Goal: Information Seeking & Learning: Learn about a topic

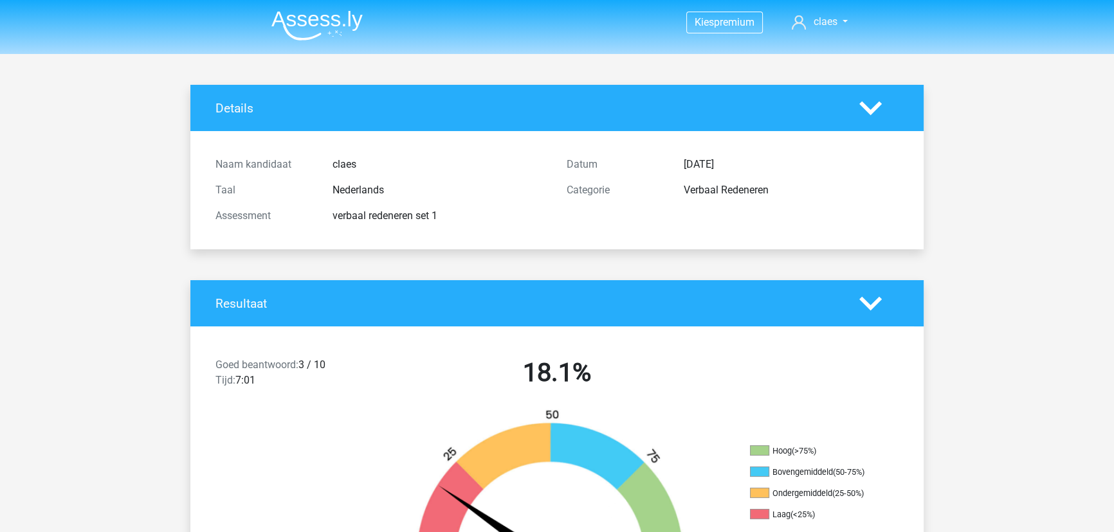
click at [306, 21] on img at bounding box center [316, 25] width 91 height 30
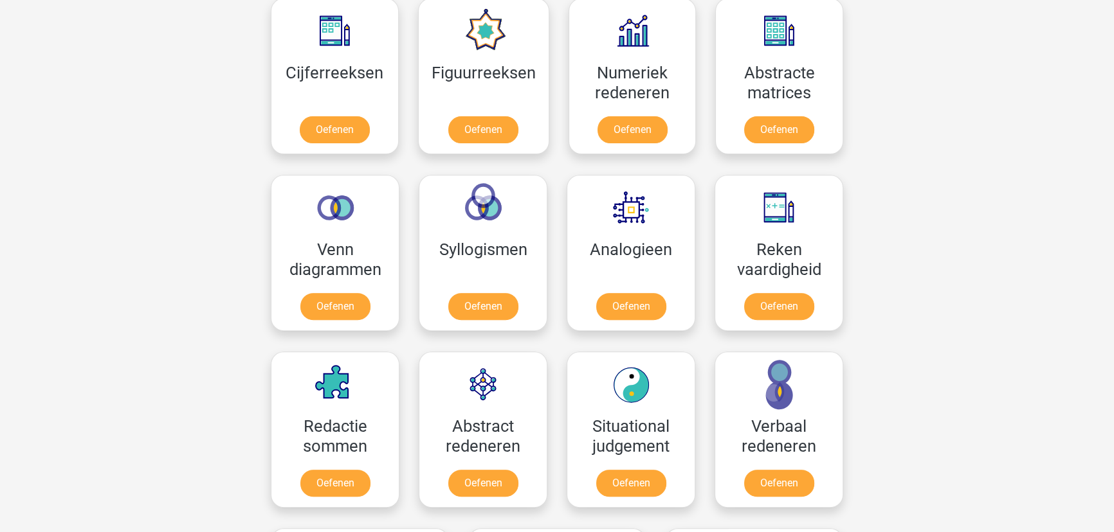
scroll to position [585, 0]
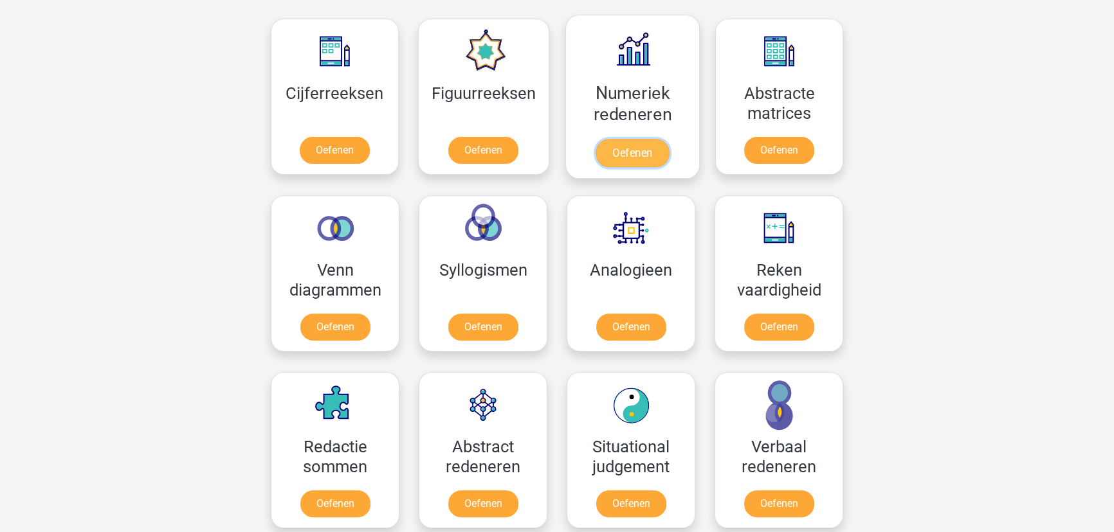
click at [646, 146] on link "Oefenen" at bounding box center [631, 153] width 73 height 28
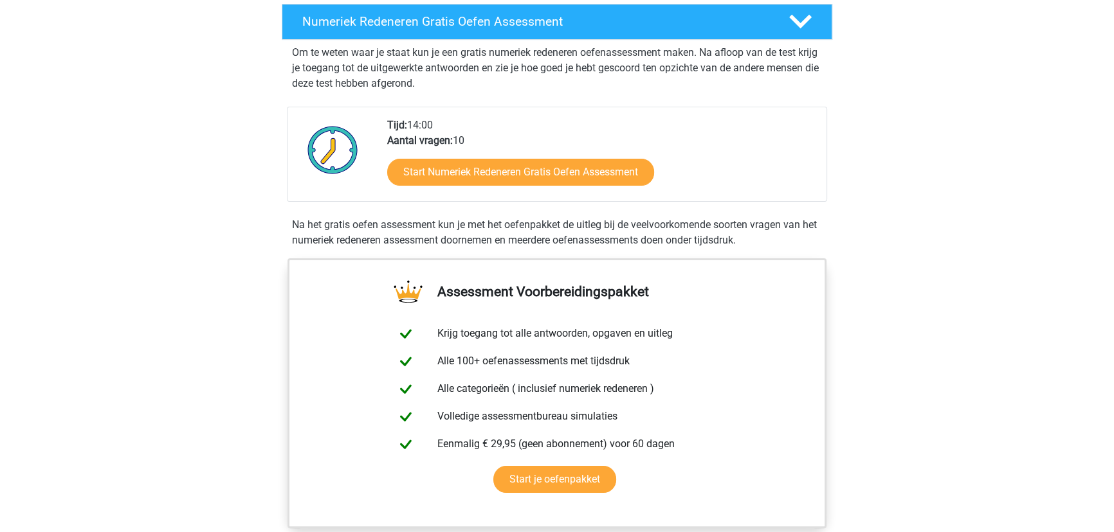
scroll to position [292, 0]
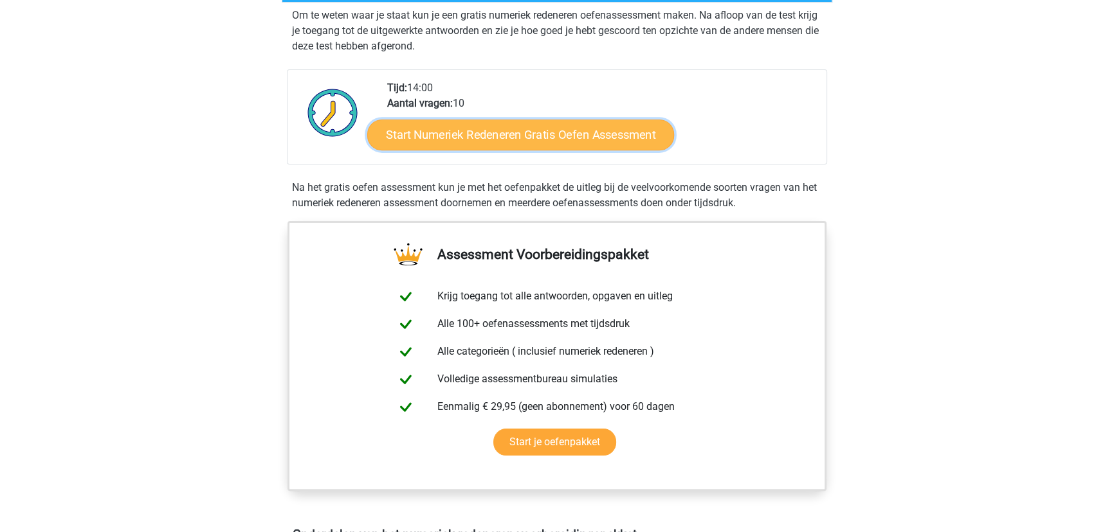
click at [595, 130] on link "Start Numeriek Redeneren Gratis Oefen Assessment" at bounding box center [520, 134] width 307 height 31
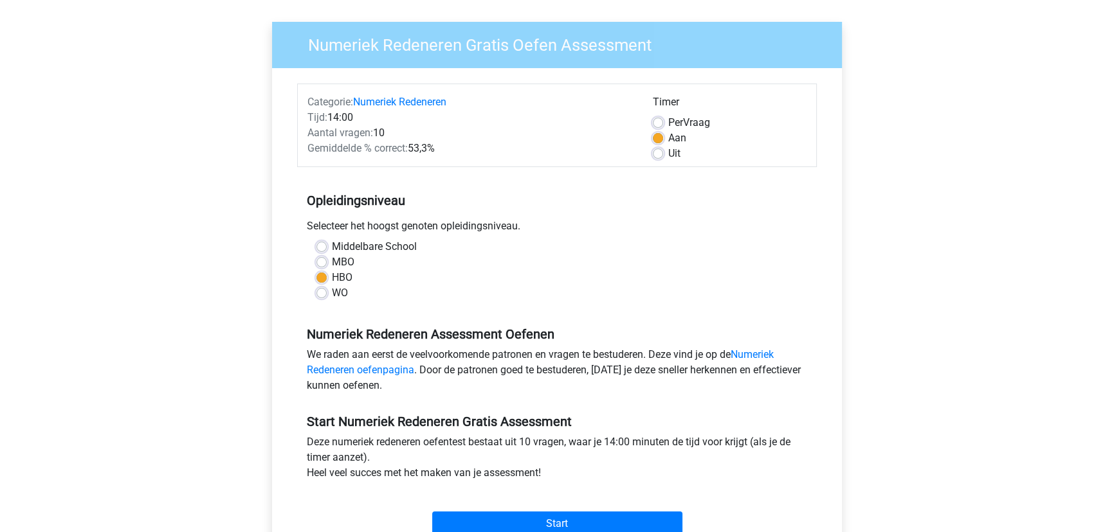
scroll to position [175, 0]
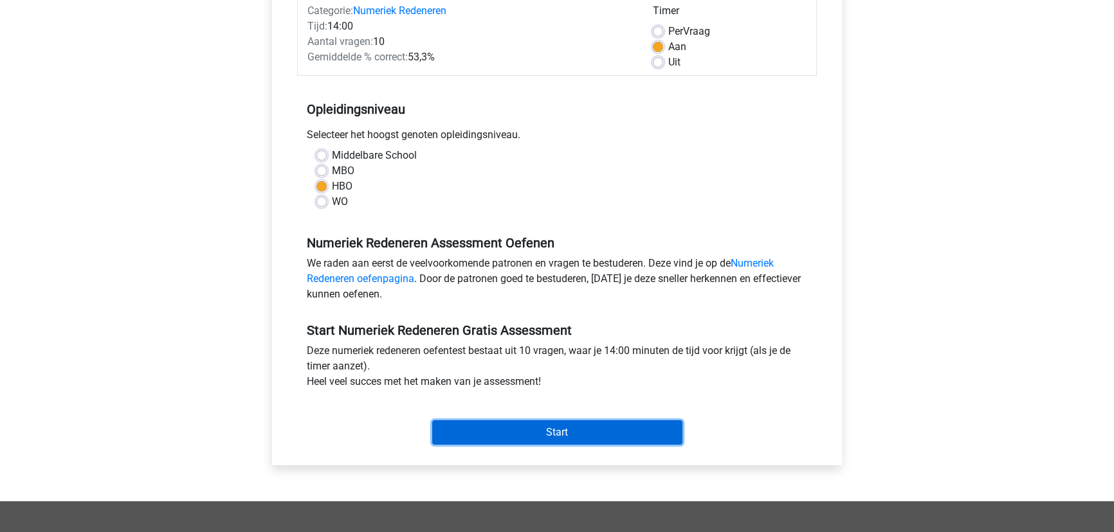
click at [623, 431] on input "Start" at bounding box center [557, 433] width 250 height 24
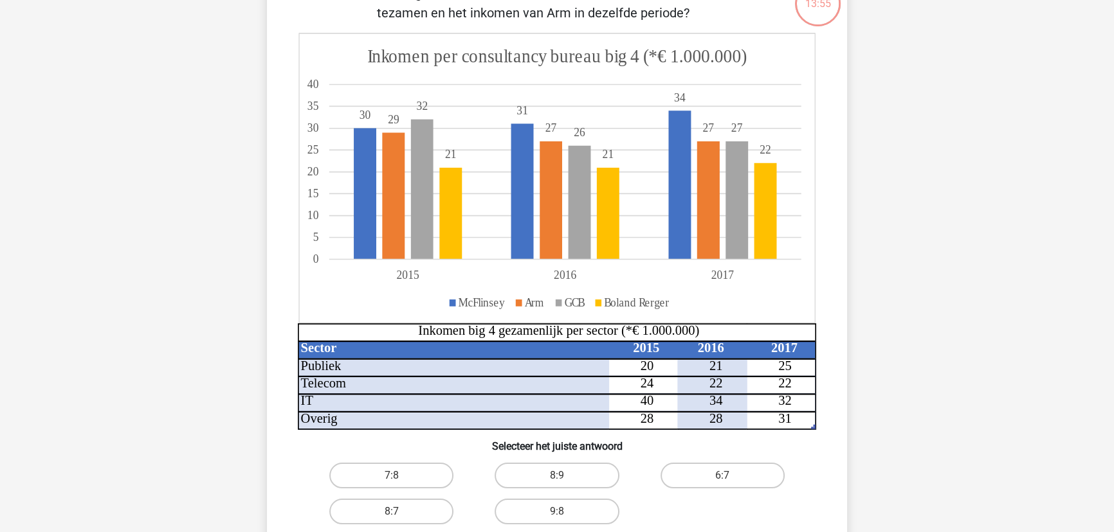
scroll to position [58, 0]
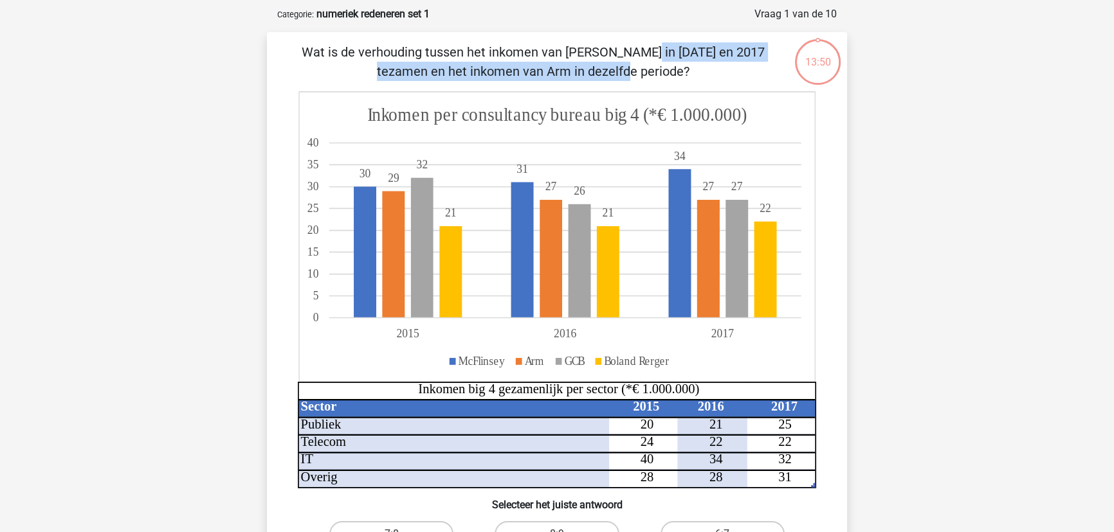
drag, startPoint x: 355, startPoint y: 48, endPoint x: 713, endPoint y: 55, distance: 357.6
click at [713, 55] on p "Wat is de verhouding tussen het inkomen van McFlinsey in 2015 en 2017 tezamen e…" at bounding box center [532, 61] width 491 height 39
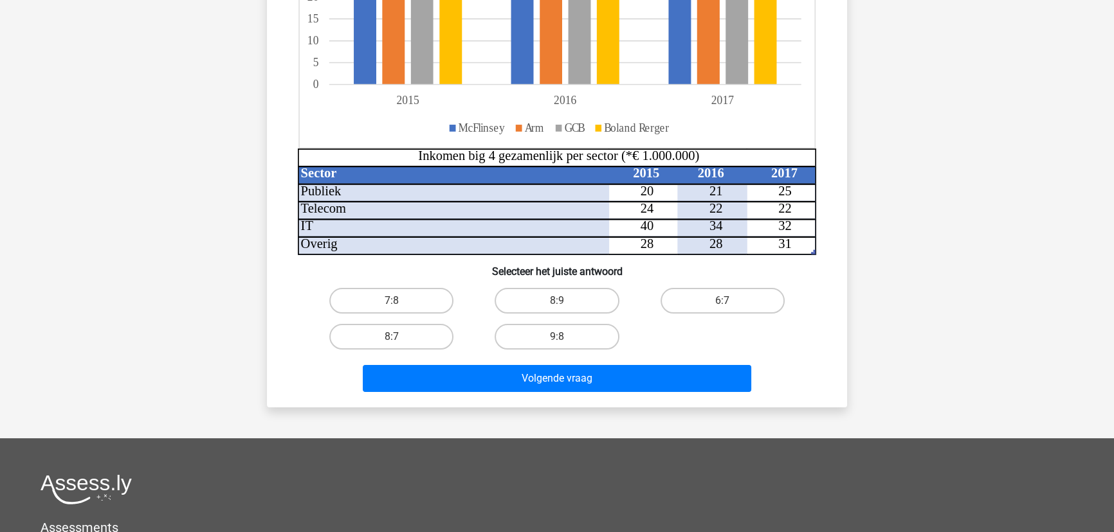
scroll to position [292, 0]
click at [406, 342] on label "8:7" at bounding box center [391, 336] width 124 height 26
click at [400, 342] on input "8:7" at bounding box center [396, 340] width 8 height 8
radio input "true"
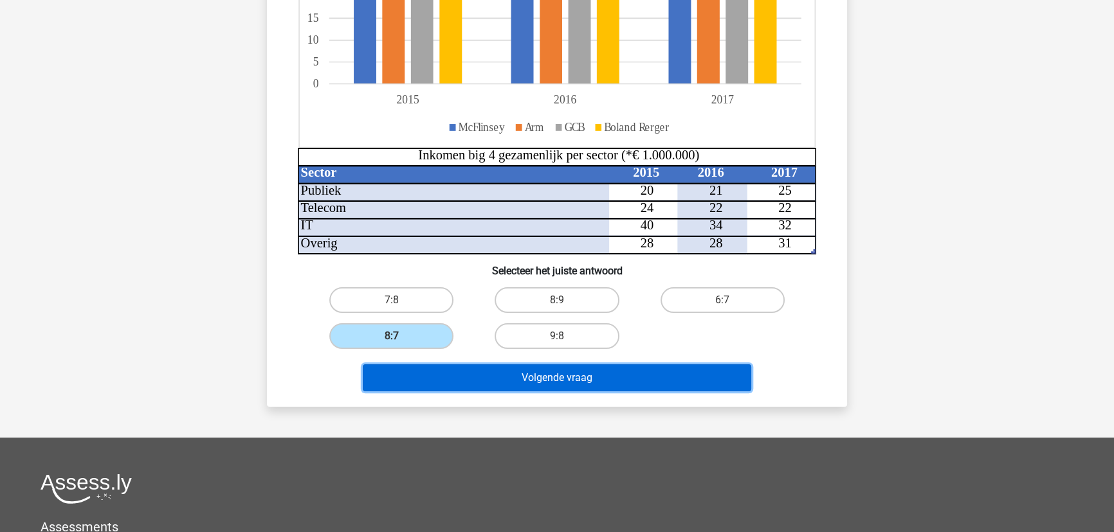
click at [613, 381] on button "Volgende vraag" at bounding box center [557, 378] width 389 height 27
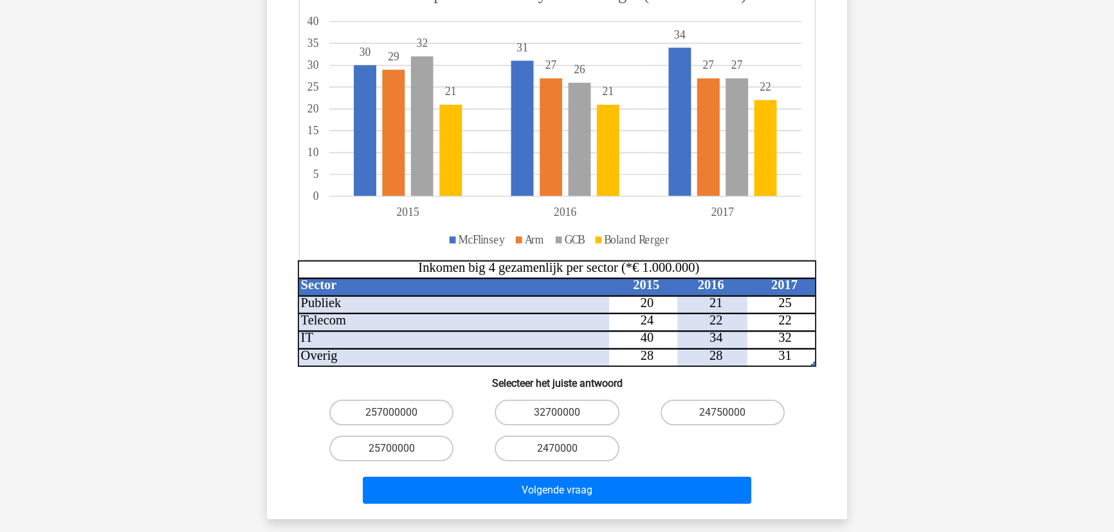
scroll to position [239, 0]
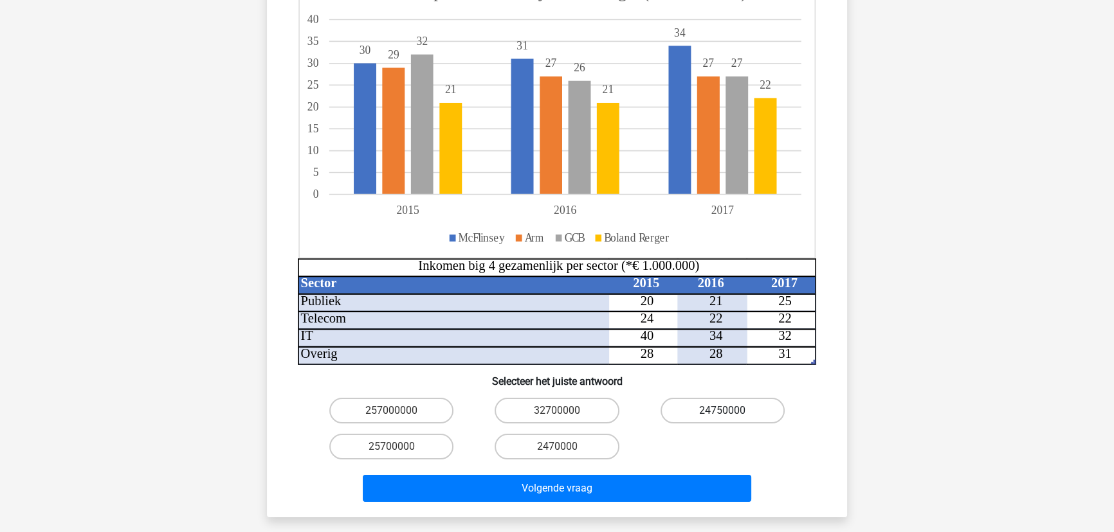
click at [714, 398] on label "24750000" at bounding box center [722, 411] width 124 height 26
click at [722, 411] on input "24750000" at bounding box center [726, 415] width 8 height 8
radio input "true"
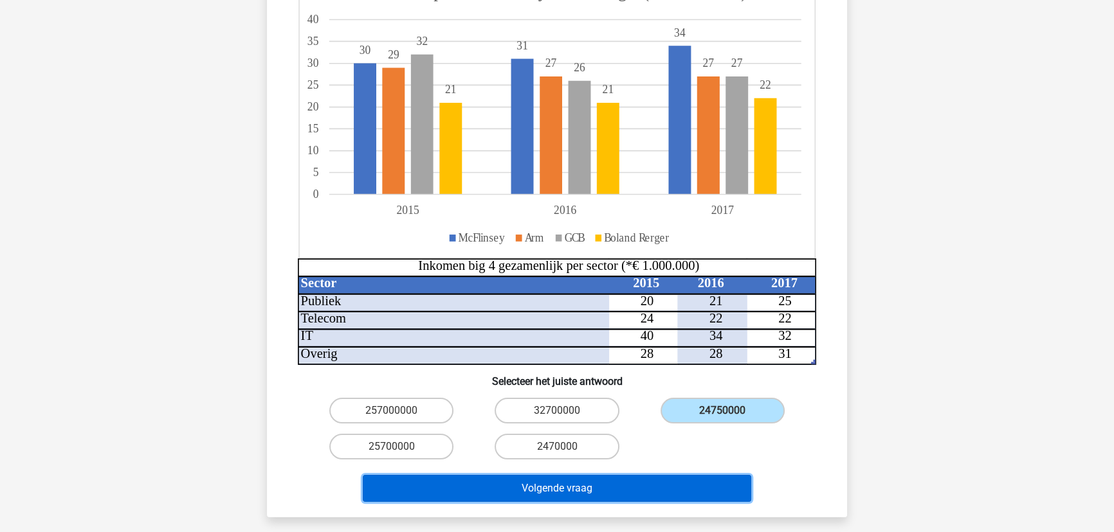
click at [697, 475] on button "Volgende vraag" at bounding box center [557, 488] width 389 height 27
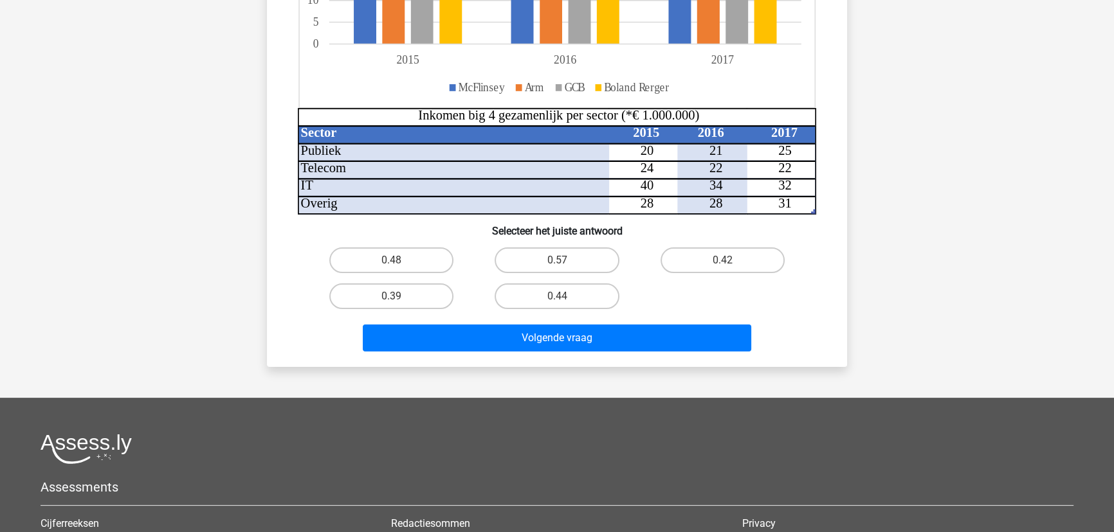
scroll to position [356, 0]
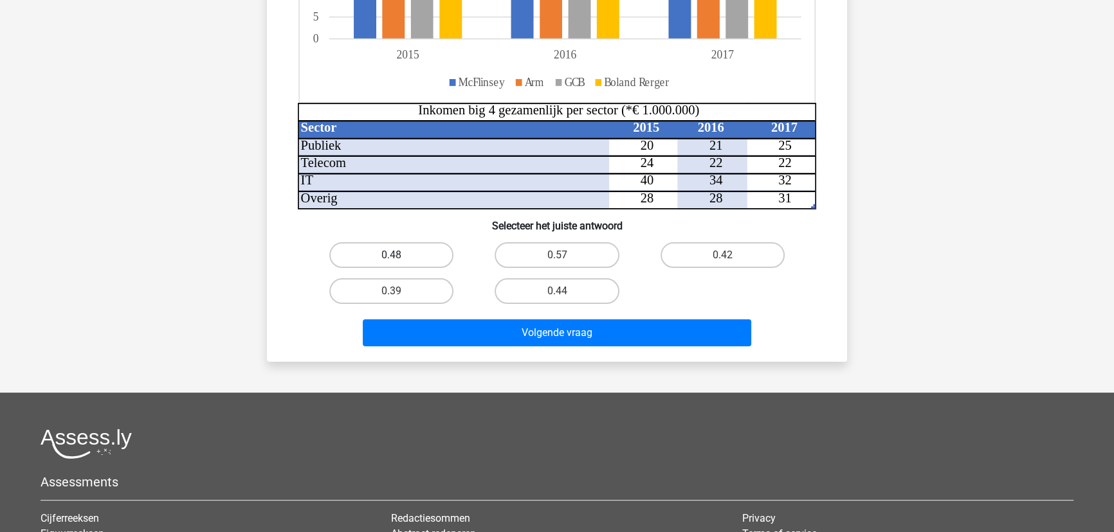
click at [388, 252] on label "0.48" at bounding box center [391, 255] width 124 height 26
click at [392, 255] on input "0.48" at bounding box center [396, 259] width 8 height 8
radio input "true"
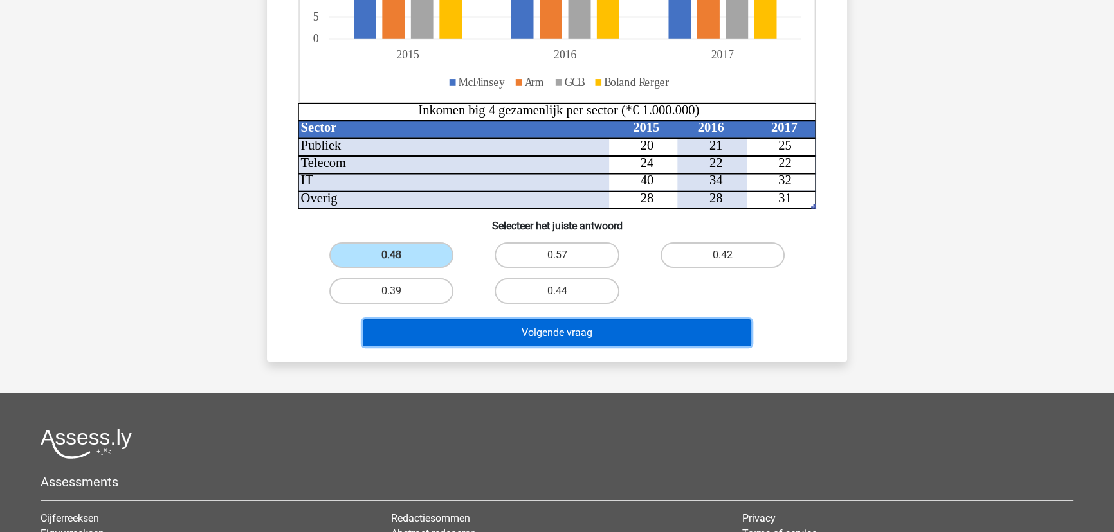
click at [712, 338] on button "Volgende vraag" at bounding box center [557, 333] width 389 height 27
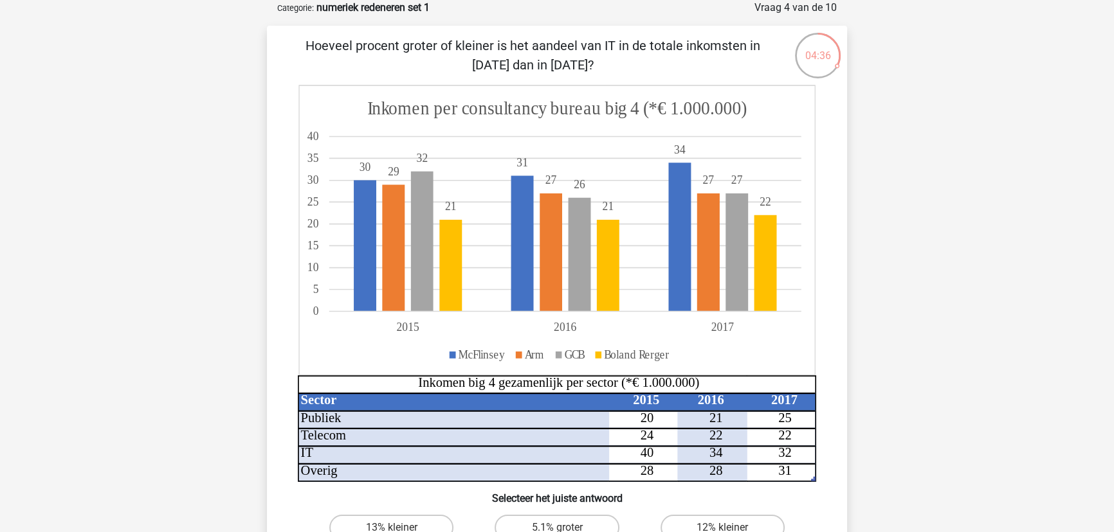
scroll to position [122, 0]
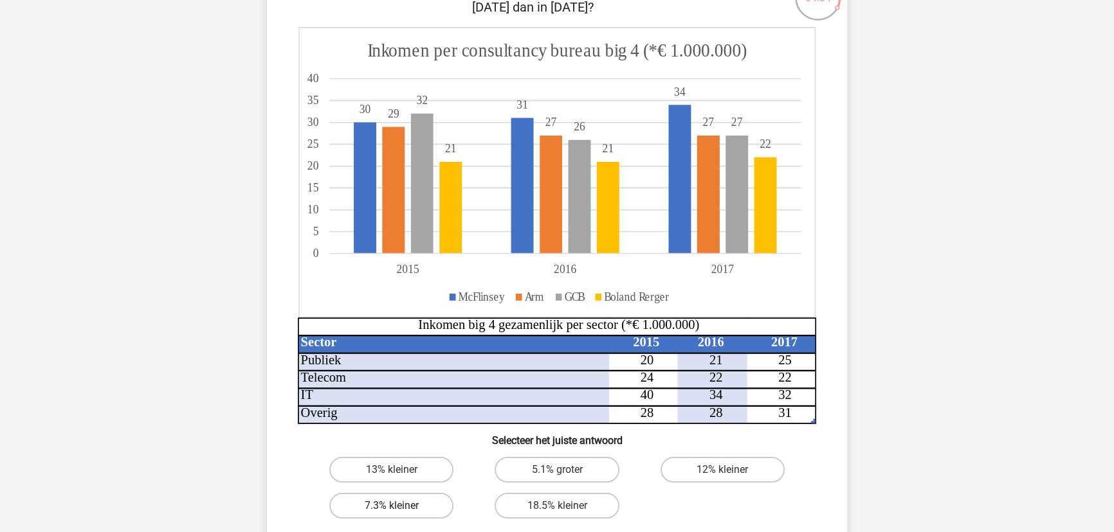
click at [412, 509] on label "7.3% kleiner" at bounding box center [391, 506] width 124 height 26
click at [400, 509] on input "7.3% kleiner" at bounding box center [396, 510] width 8 height 8
radio input "true"
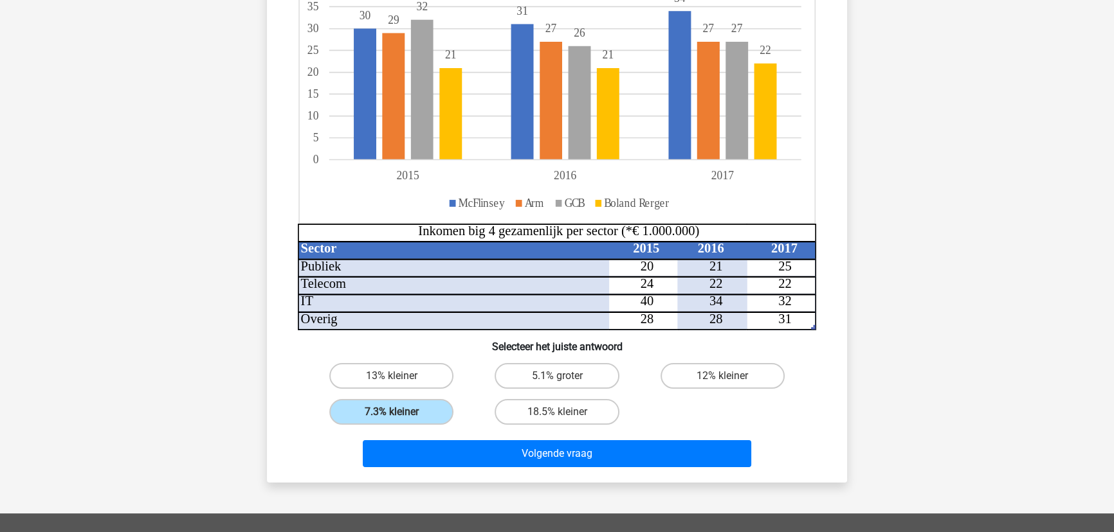
scroll to position [298, 0]
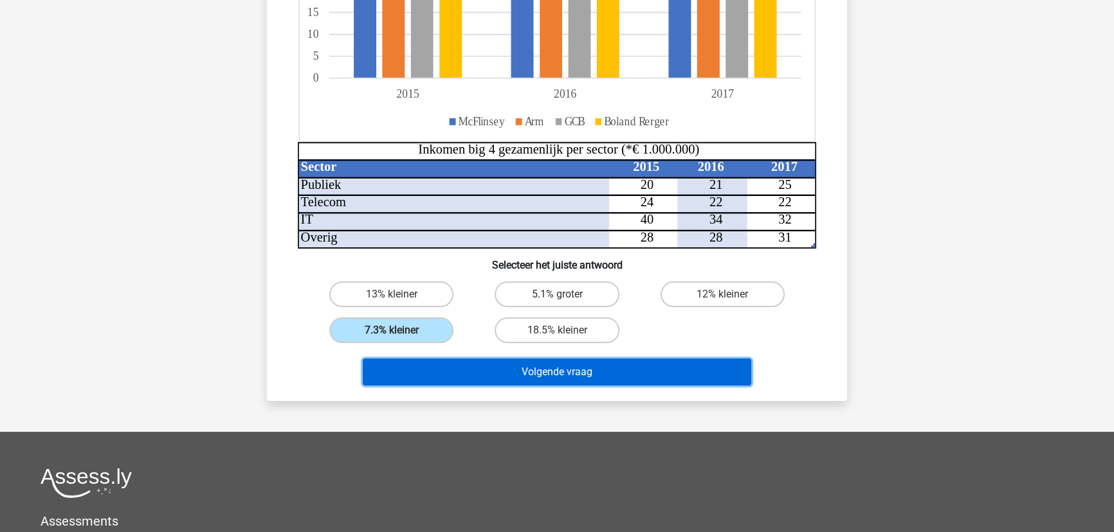
click at [662, 367] on button "Volgende vraag" at bounding box center [557, 372] width 389 height 27
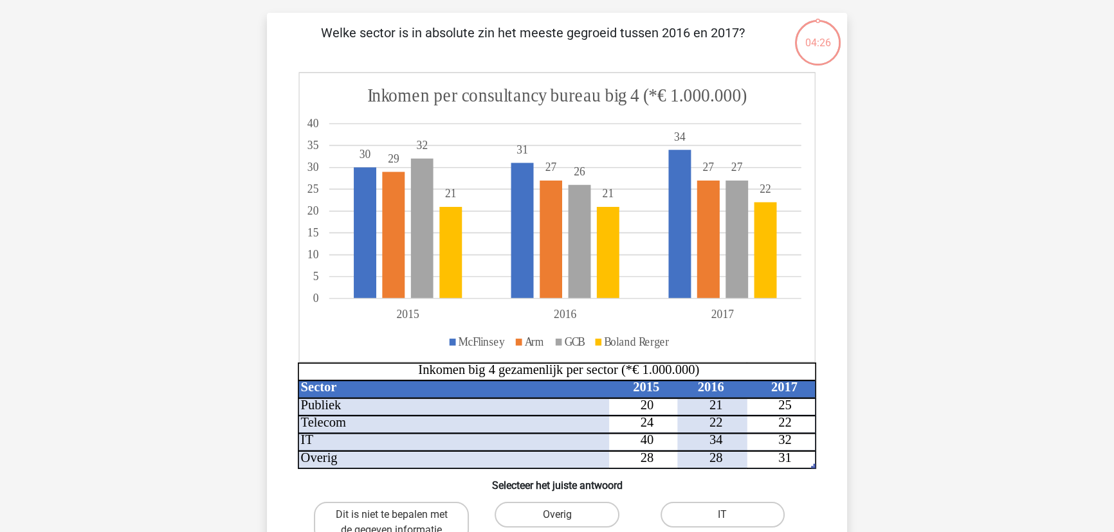
scroll to position [64, 0]
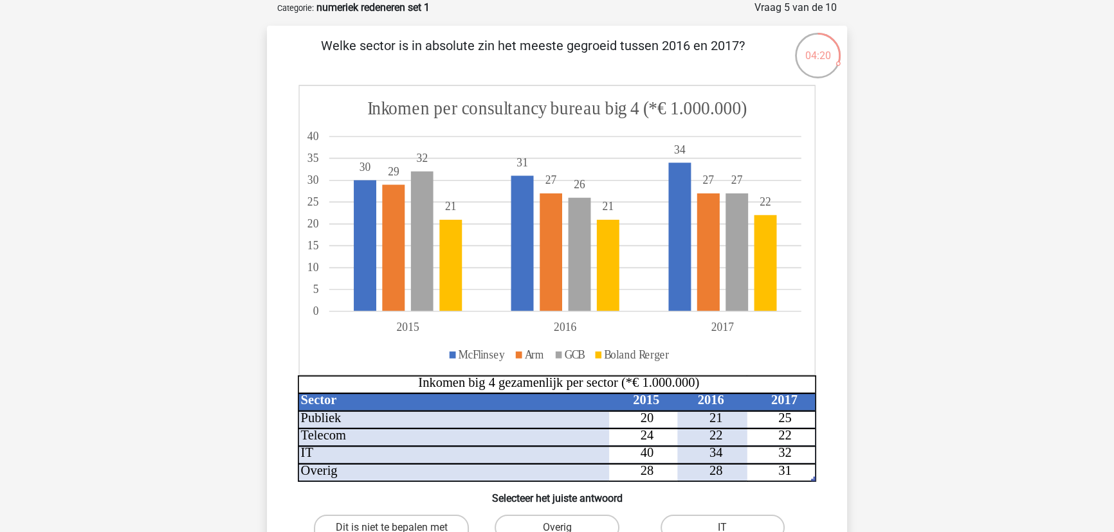
drag, startPoint x: 340, startPoint y: 51, endPoint x: 758, endPoint y: 47, distance: 418.0
click at [758, 47] on p "Welke sector is in absolute zin het meeste gegroeid tussen 2016 en 2017?" at bounding box center [532, 55] width 491 height 39
click at [328, 44] on p "Welke sector is in absolute zin het meeste gegroeid tussen 2016 en 2017?" at bounding box center [532, 55] width 491 height 39
drag, startPoint x: 509, startPoint y: 46, endPoint x: 809, endPoint y: 51, distance: 299.7
click at [809, 51] on div "04:17 Vraag 5 van de 10 Categorie: numeriek redeneren set 1 Welke sector is in …" at bounding box center [557, 325] width 601 height 650
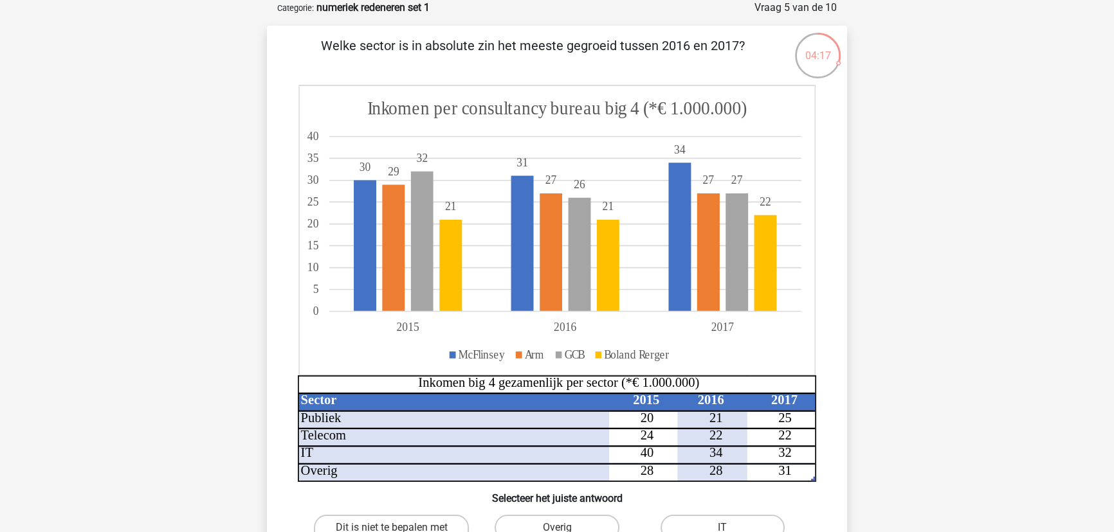
click at [707, 46] on p "Welke sector is in absolute zin het meeste gegroeid tussen 2016 en 2017?" at bounding box center [532, 55] width 491 height 39
click at [736, 44] on p "Welke sector is in absolute zin het meeste gegroeid tussen 2016 en 2017?" at bounding box center [532, 55] width 491 height 39
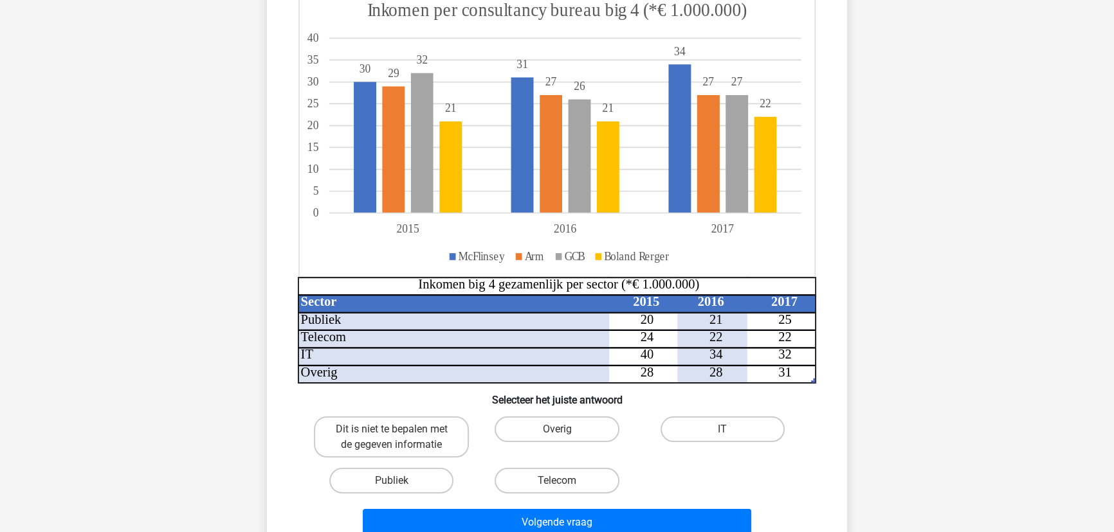
scroll to position [181, 0]
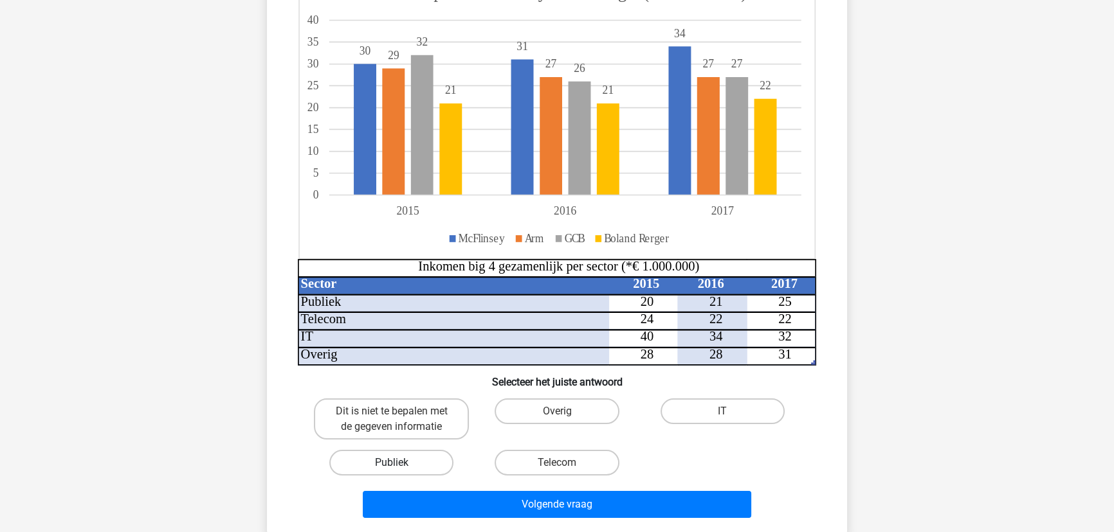
click at [401, 466] on label "Publiek" at bounding box center [391, 463] width 124 height 26
click at [400, 466] on input "Publiek" at bounding box center [396, 467] width 8 height 8
radio input "true"
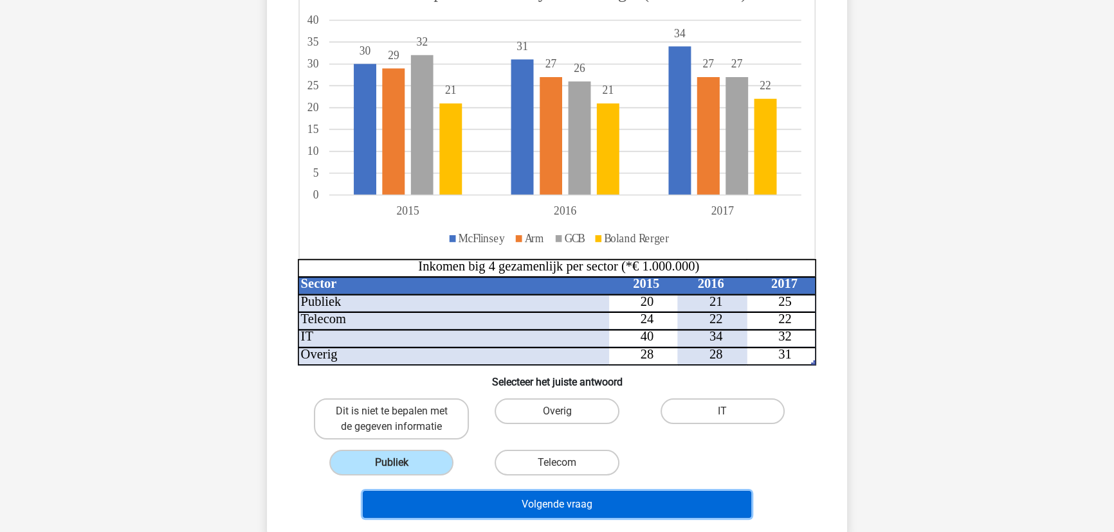
click at [572, 500] on button "Volgende vraag" at bounding box center [557, 504] width 389 height 27
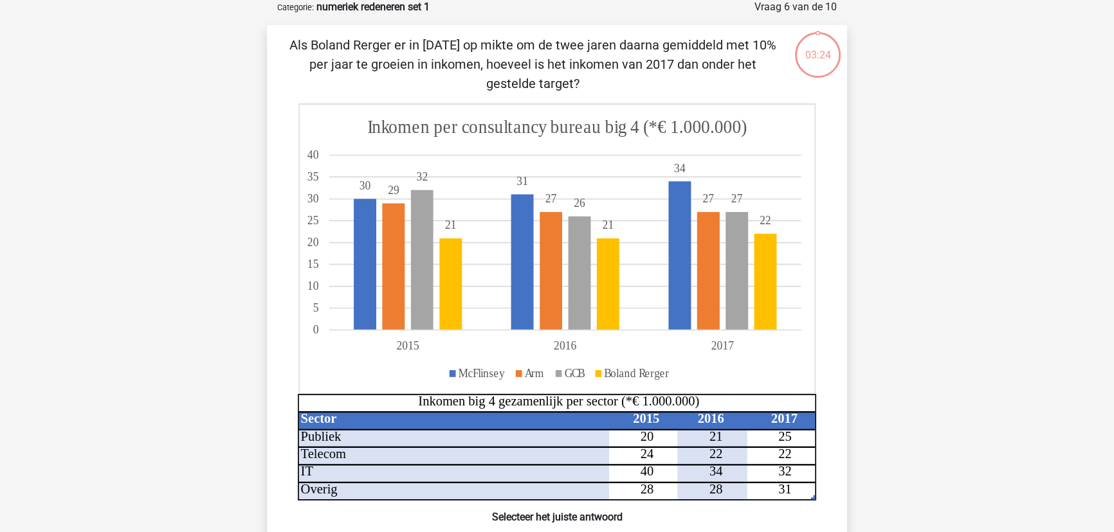
scroll to position [64, 0]
drag, startPoint x: 486, startPoint y: 65, endPoint x: 745, endPoint y: 78, distance: 258.9
click at [745, 78] on p "Als Boland Rerger er in 2015 op mikte om de twee jaren daarna gemiddeld met 10%…" at bounding box center [532, 65] width 491 height 58
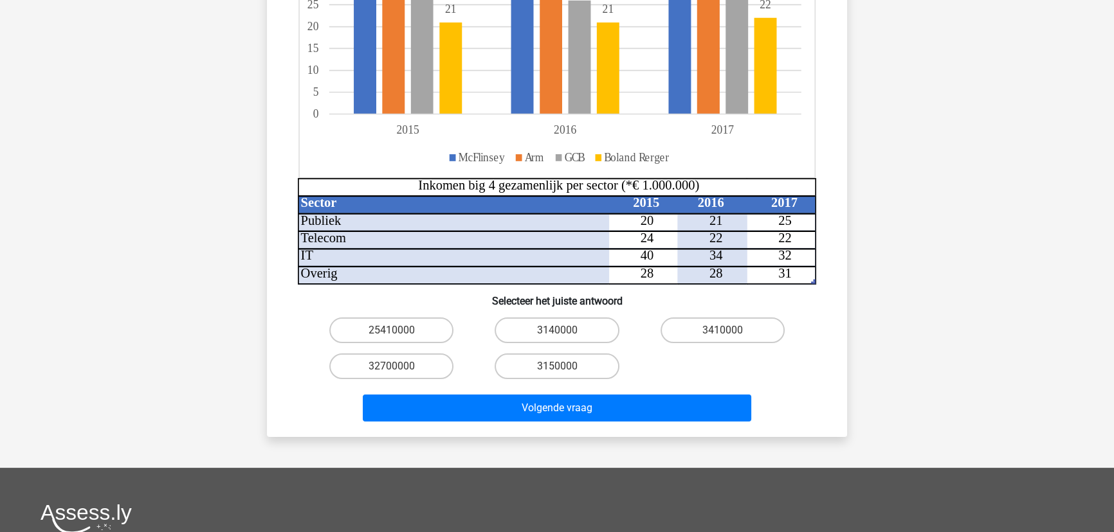
scroll to position [298, 0]
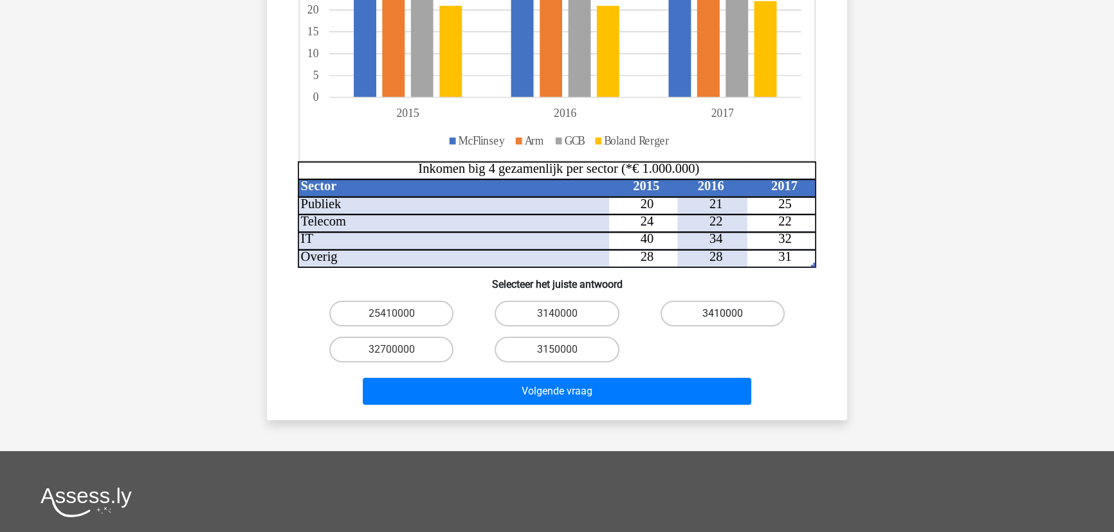
click at [738, 315] on label "3410000" at bounding box center [722, 314] width 124 height 26
click at [731, 315] on input "3410000" at bounding box center [726, 318] width 8 height 8
radio input "true"
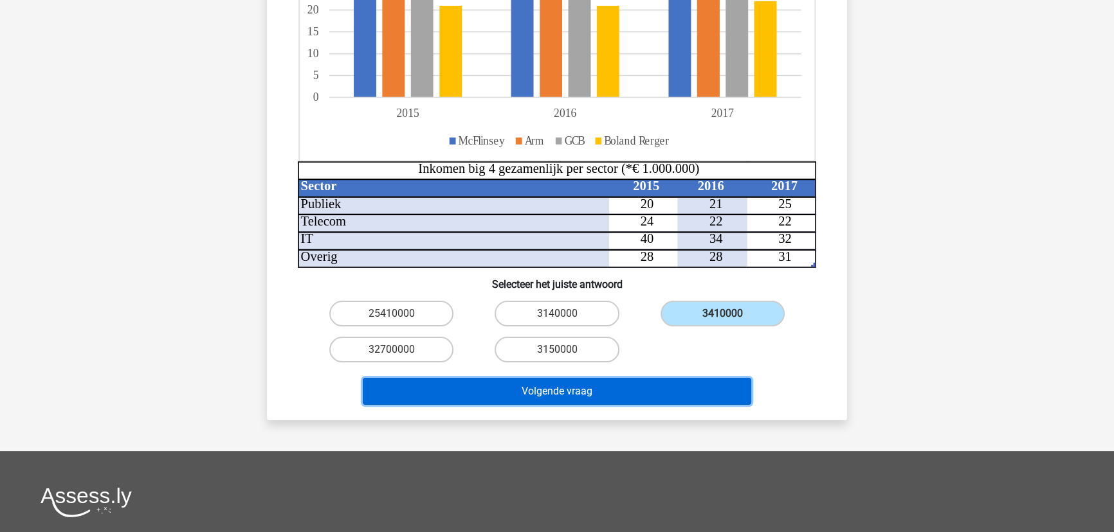
click at [689, 386] on button "Volgende vraag" at bounding box center [557, 391] width 389 height 27
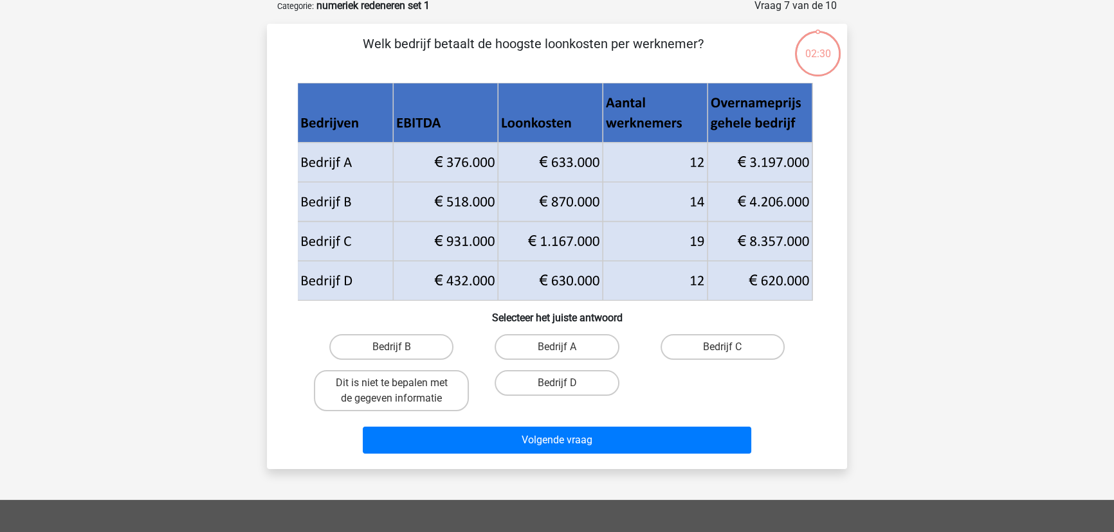
scroll to position [64, 0]
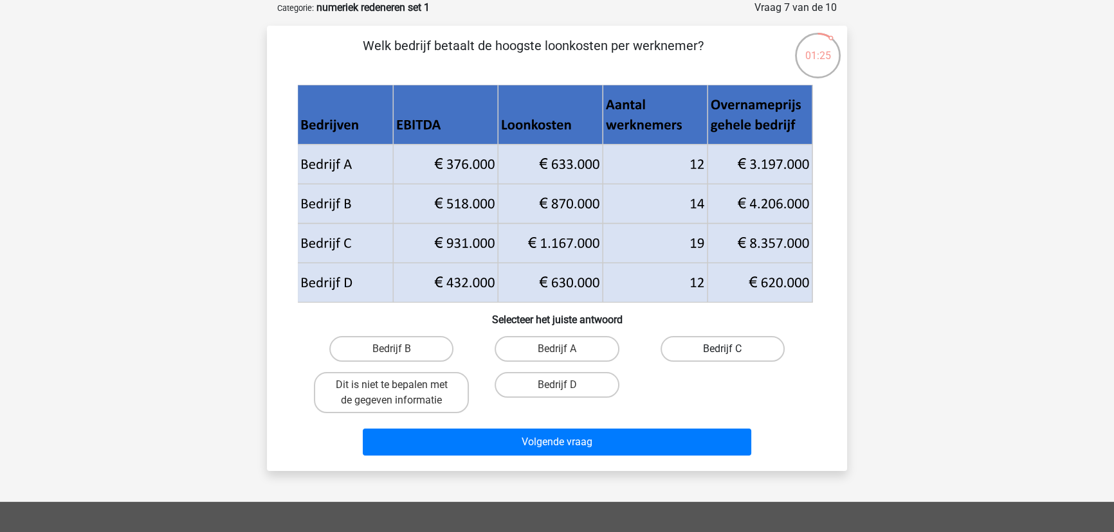
click at [747, 353] on label "Bedrijf C" at bounding box center [722, 349] width 124 height 26
click at [731, 353] on input "Bedrijf C" at bounding box center [726, 353] width 8 height 8
radio input "true"
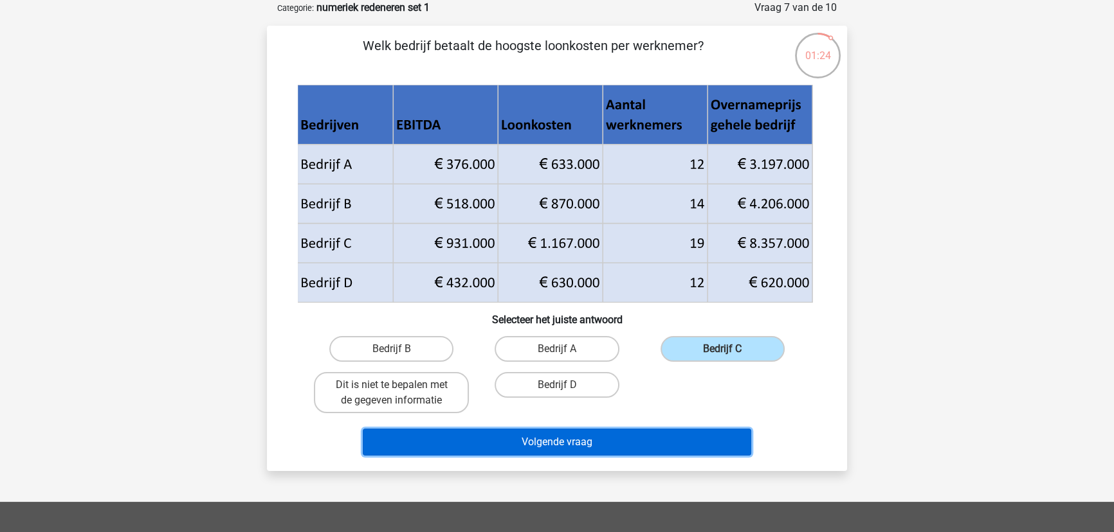
click at [686, 442] on button "Volgende vraag" at bounding box center [557, 442] width 389 height 27
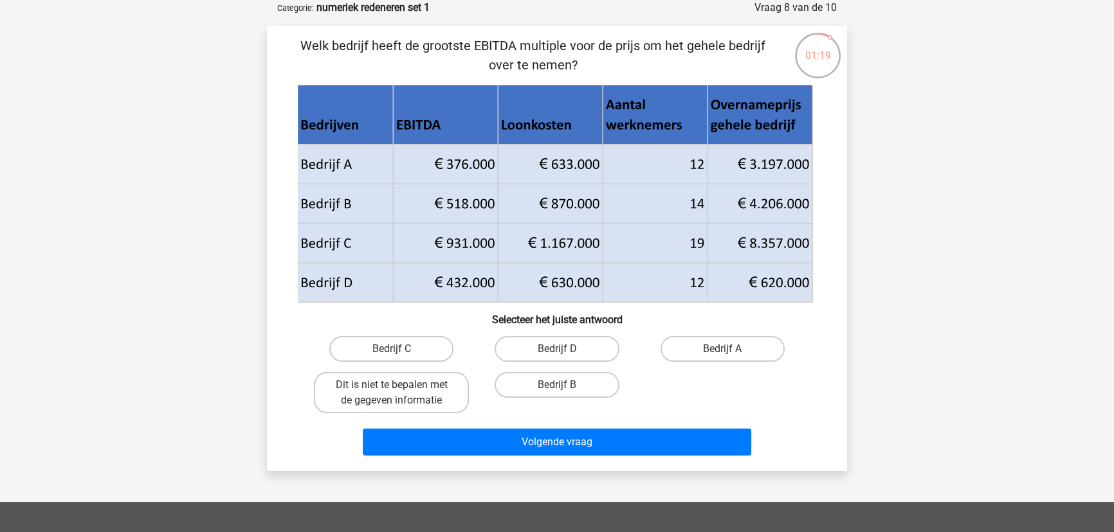
drag, startPoint x: 487, startPoint y: 47, endPoint x: 739, endPoint y: 48, distance: 251.4
click at [739, 48] on p "Welk bedrijf heeft de grootste EBITDA multiple voor de prijs om het gehele bedr…" at bounding box center [532, 55] width 491 height 39
drag, startPoint x: 418, startPoint y: 45, endPoint x: 503, endPoint y: 46, distance: 84.9
click at [503, 46] on p "Welk bedrijf heeft de grootste EBITDA multiple voor de prijs om het gehele bedr…" at bounding box center [532, 55] width 491 height 39
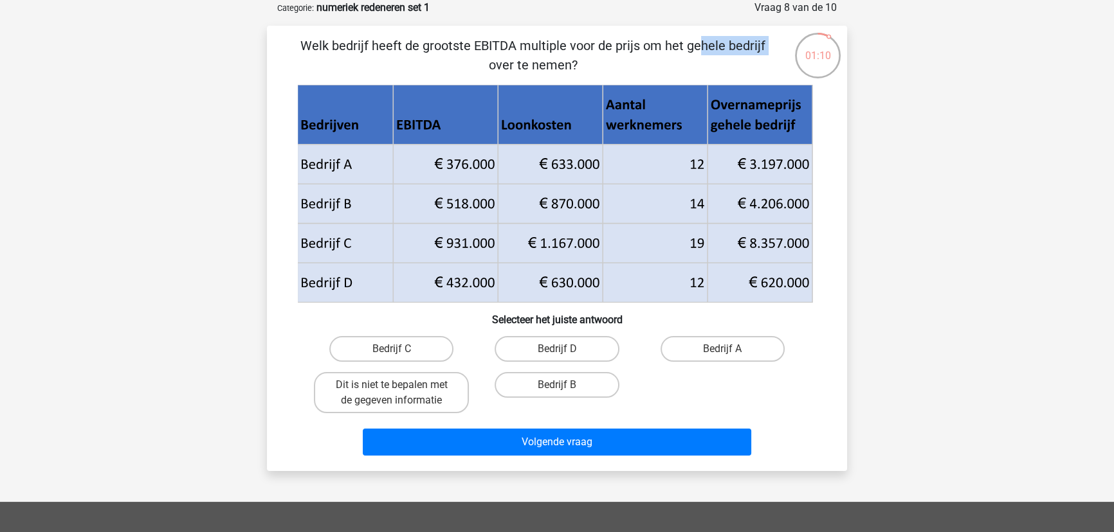
drag, startPoint x: 554, startPoint y: 46, endPoint x: 729, endPoint y: 63, distance: 175.1
click at [729, 63] on p "Welk bedrijf heeft de grootste EBITDA multiple voor de prijs om het gehele bedr…" at bounding box center [532, 55] width 491 height 39
drag, startPoint x: 568, startPoint y: 46, endPoint x: 767, endPoint y: 61, distance: 199.3
click at [767, 61] on p "Welk bedrijf heeft de grootste EBITDA multiple voor de prijs om het gehele bedr…" at bounding box center [532, 55] width 491 height 39
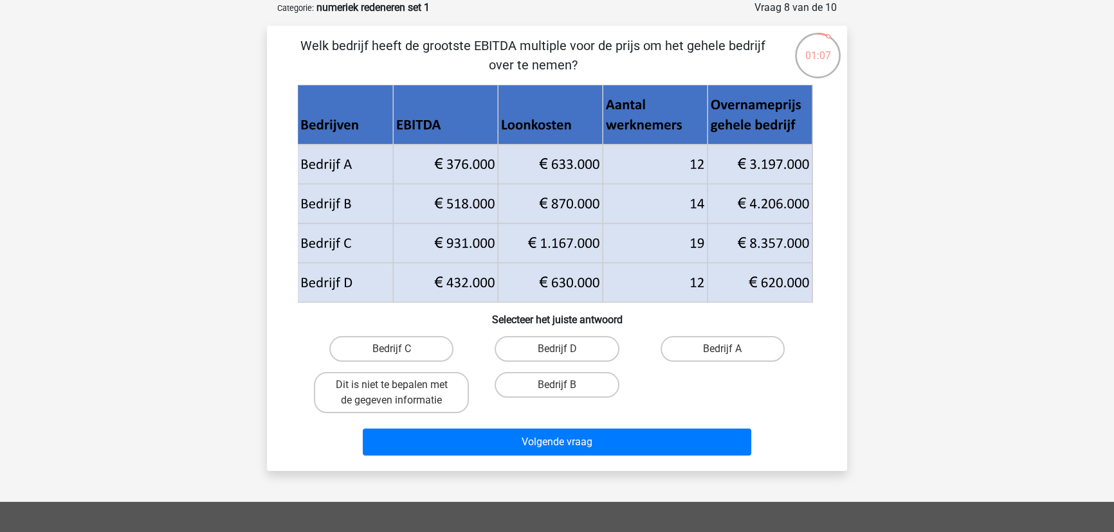
click at [761, 62] on p "Welk bedrijf heeft de grootste EBITDA multiple voor de prijs om het gehele bedr…" at bounding box center [532, 55] width 491 height 39
drag, startPoint x: 345, startPoint y: 43, endPoint x: 762, endPoint y: 49, distance: 417.4
click at [762, 49] on p "Welk bedrijf heeft de grootste EBITDA multiple voor de prijs om het gehele bedr…" at bounding box center [532, 55] width 491 height 39
drag, startPoint x: 559, startPoint y: 348, endPoint x: 591, endPoint y: 430, distance: 88.1
click at [469, 349] on div "Bedrijf D" at bounding box center [391, 349] width 155 height 26
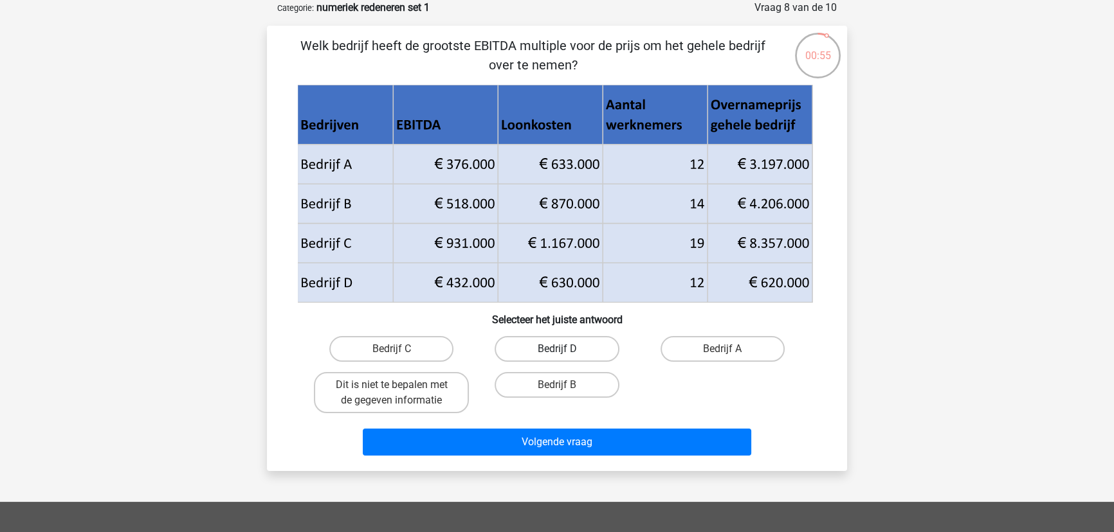
click at [595, 343] on label "Bedrijf D" at bounding box center [557, 349] width 124 height 26
click at [565, 349] on input "Bedrijf D" at bounding box center [561, 353] width 8 height 8
radio input "true"
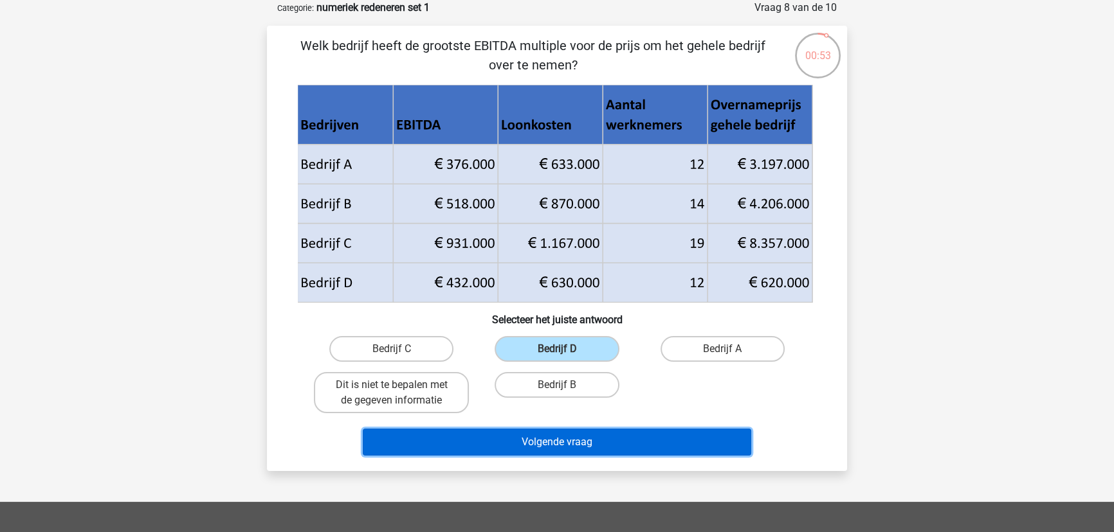
click at [626, 446] on button "Volgende vraag" at bounding box center [557, 442] width 389 height 27
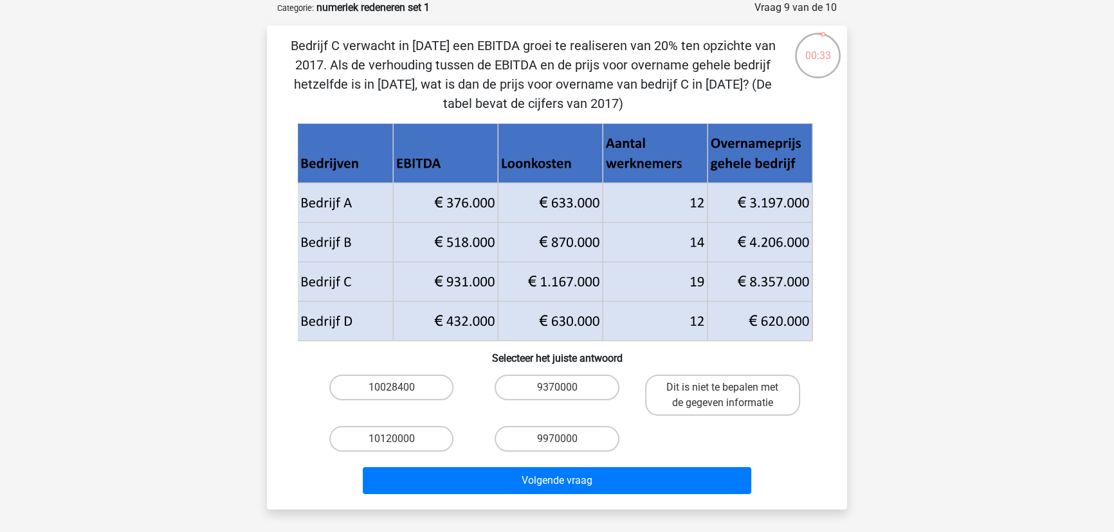
drag, startPoint x: 435, startPoint y: 63, endPoint x: 784, endPoint y: 111, distance: 351.9
click at [784, 111] on div "Bedrijf C verwacht in 2018 een EBITDA groei te realiseren van 20% ten opzichte …" at bounding box center [557, 268] width 570 height 464
click at [772, 111] on p "Bedrijf C verwacht in 2018 een EBITDA groei te realiseren van 20% ten opzichte …" at bounding box center [532, 74] width 491 height 77
drag, startPoint x: 418, startPoint y: 82, endPoint x: 725, endPoint y: 91, distance: 306.9
click at [725, 91] on p "Bedrijf C verwacht in 2018 een EBITDA groei te realiseren van 20% ten opzichte …" at bounding box center [532, 74] width 491 height 77
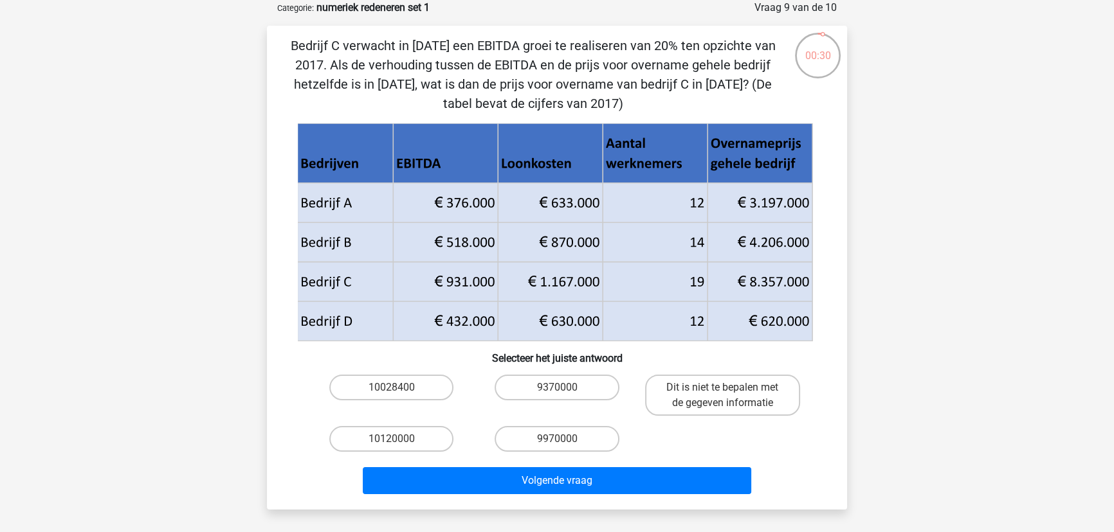
click at [725, 91] on p "Bedrijf C verwacht in 2018 een EBITDA groei te realiseren van 20% ten opzichte …" at bounding box center [532, 74] width 491 height 77
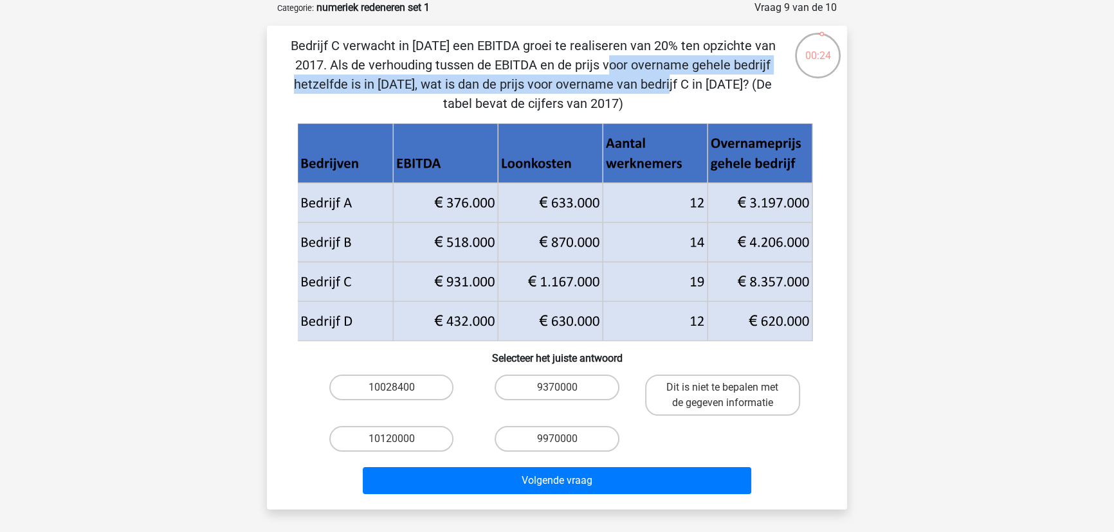
drag, startPoint x: 353, startPoint y: 64, endPoint x: 412, endPoint y: 88, distance: 63.2
click at [412, 88] on p "Bedrijf C verwacht in 2018 een EBITDA groei te realiseren van 20% ten opzichte …" at bounding box center [532, 74] width 491 height 77
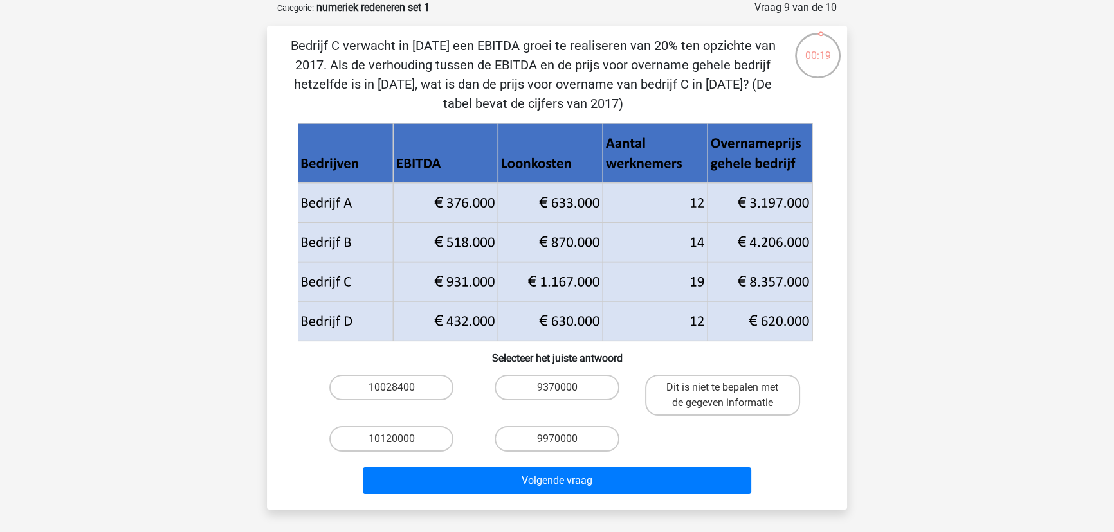
click at [453, 41] on p "Bedrijf C verwacht in 2018 een EBITDA groei te realiseren van 20% ten opzichte …" at bounding box center [532, 74] width 491 height 77
click at [451, 43] on p "Bedrijf C verwacht in 2018 een EBITDA groei te realiseren van 20% ten opzichte …" at bounding box center [532, 74] width 491 height 77
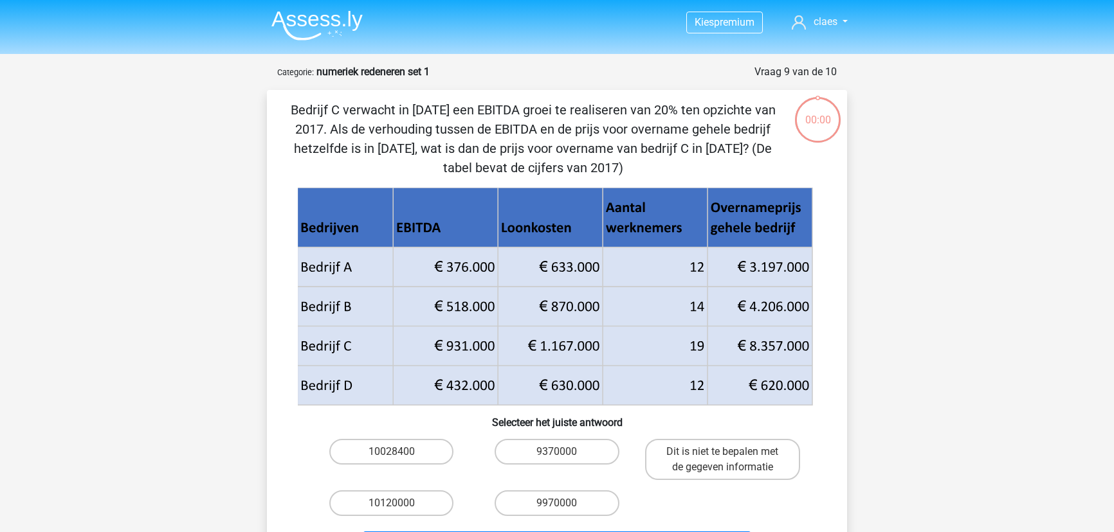
scroll to position [64, 0]
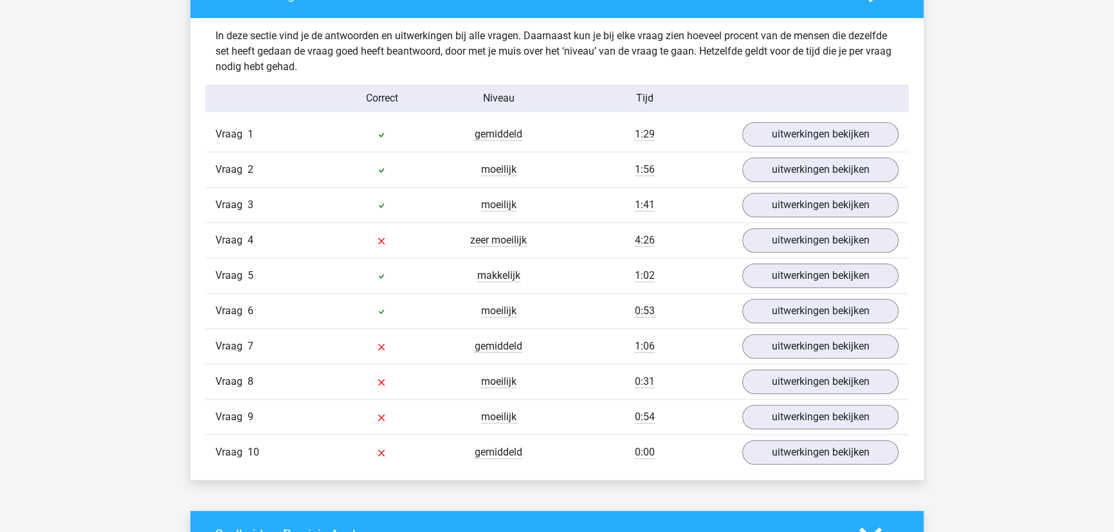
scroll to position [1052, 0]
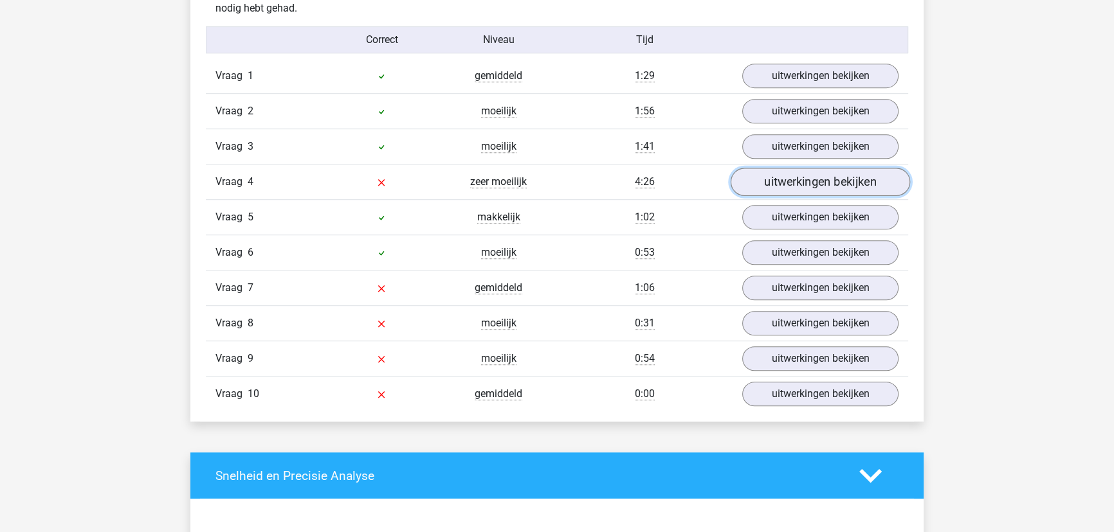
click at [799, 183] on link "uitwerkingen bekijken" at bounding box center [820, 182] width 179 height 28
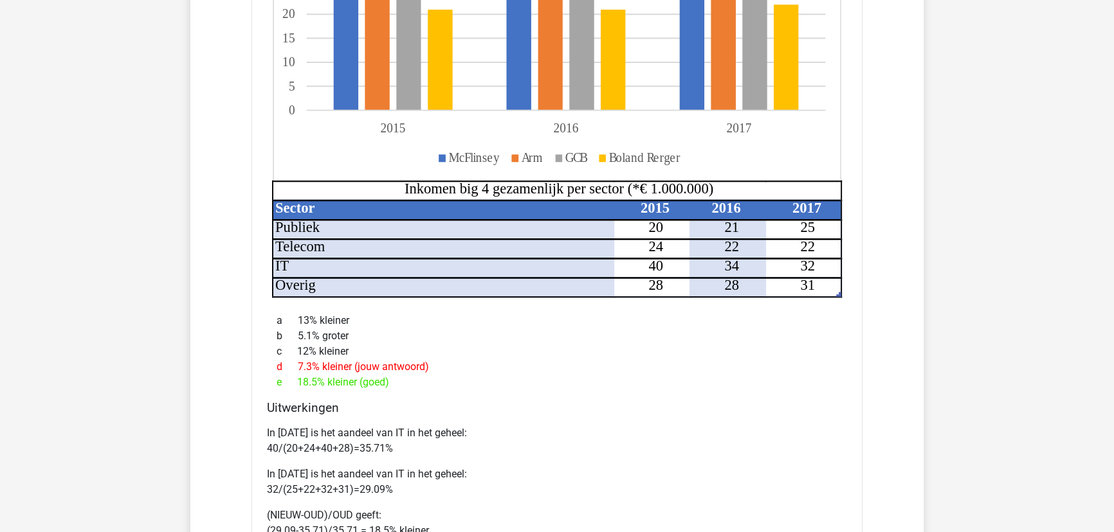
scroll to position [1520, 0]
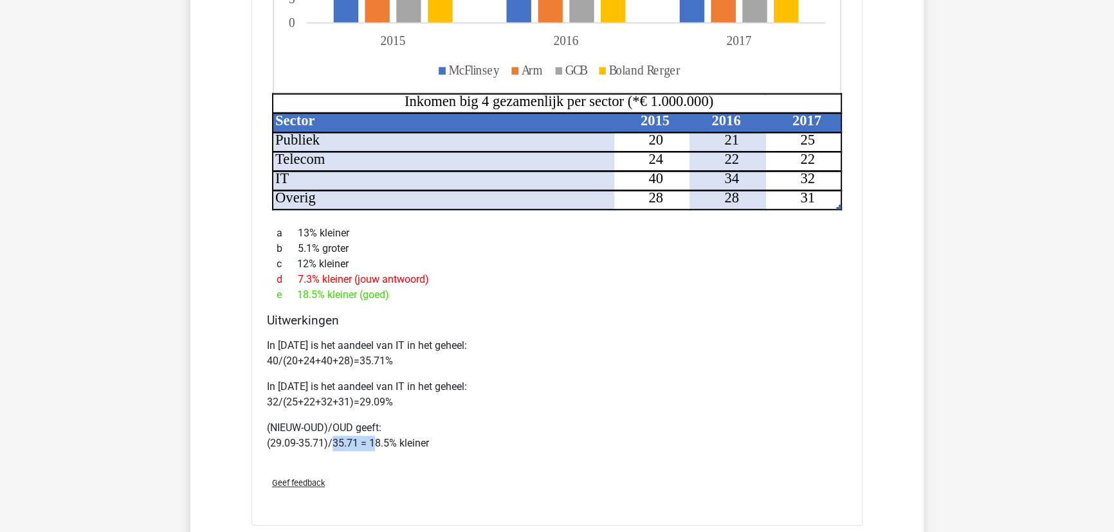
drag, startPoint x: 334, startPoint y: 442, endPoint x: 372, endPoint y: 441, distance: 38.0
click at [372, 441] on p "(NIEUW-OUD)/OUD geeft: (29.09-35.71)/35.71 = 18.5% kleiner" at bounding box center [557, 436] width 580 height 31
click at [471, 440] on p "(NIEUW-OUD)/OUD geeft: (29.09-35.71)/35.71 = 18.5% kleiner" at bounding box center [557, 436] width 580 height 31
drag, startPoint x: 453, startPoint y: 440, endPoint x: 266, endPoint y: 438, distance: 187.8
click at [266, 438] on div "Uitwerkingen In 2015 is het aandeel van IT in het geheel: 40/(20+24+40+28)=35.7…" at bounding box center [557, 390] width 590 height 154
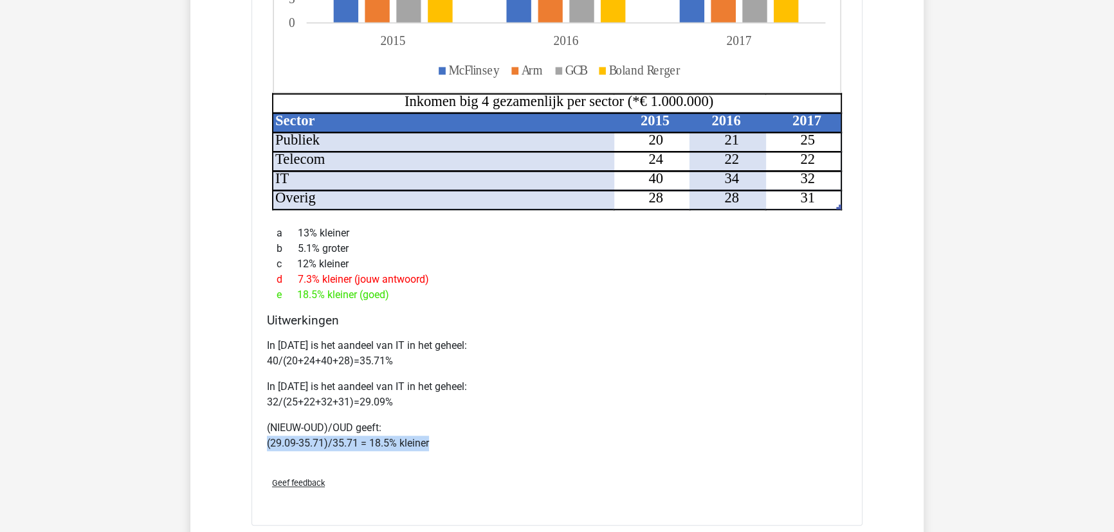
click at [266, 438] on div "Uitwerkingen In 2015 is het aandeel van IT in het geheel: 40/(20+24+40+28)=35.7…" at bounding box center [557, 390] width 590 height 154
drag, startPoint x: 266, startPoint y: 438, endPoint x: 432, endPoint y: 437, distance: 165.9
click at [432, 437] on div "Uitwerkingen In 2015 is het aandeel van IT in het geheel: 40/(20+24+40+28)=35.7…" at bounding box center [557, 390] width 590 height 154
click at [432, 437] on p "(NIEUW-OUD)/OUD geeft: (29.09-35.71)/35.71 = 18.5% kleiner" at bounding box center [557, 436] width 580 height 31
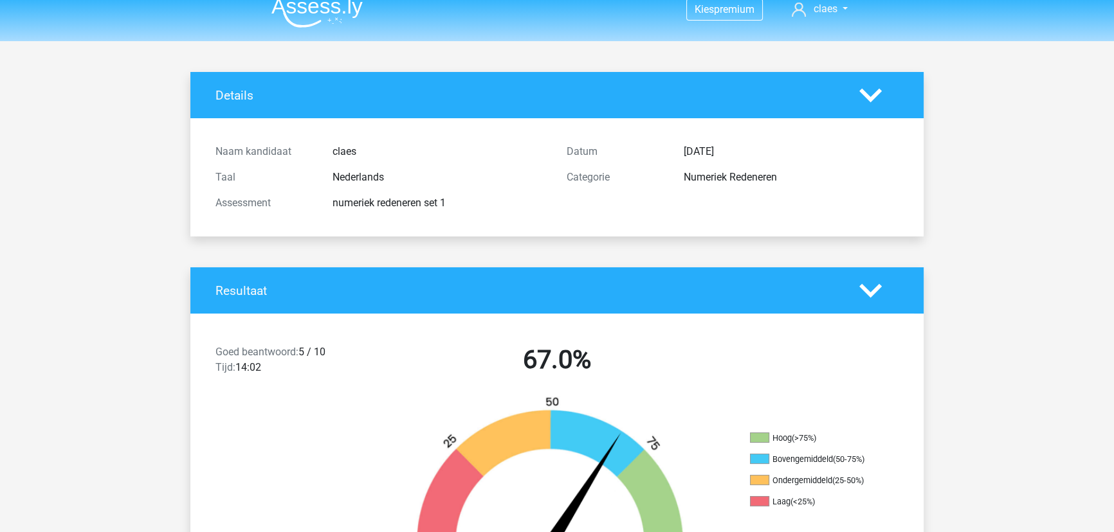
scroll to position [0, 0]
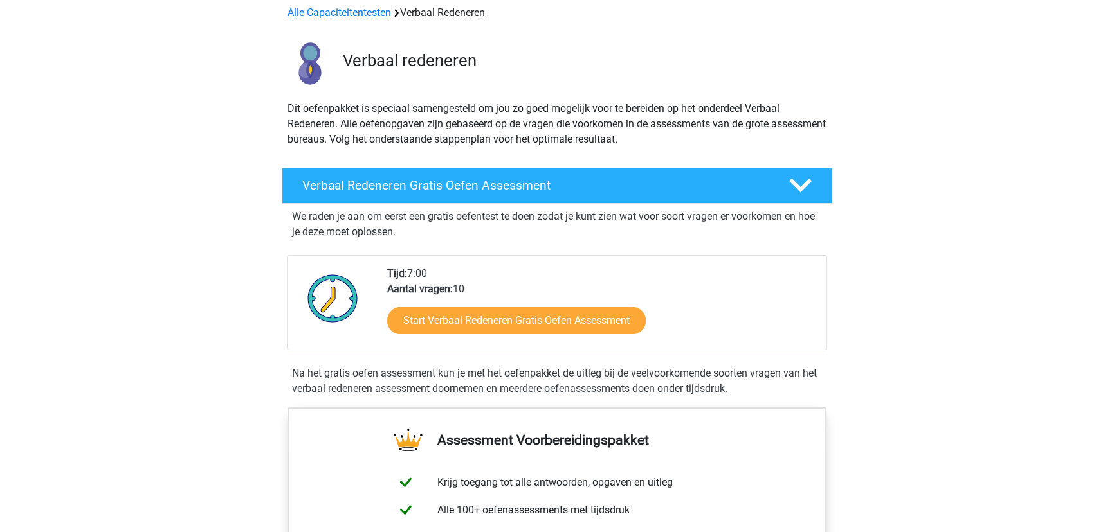
scroll to position [58, 0]
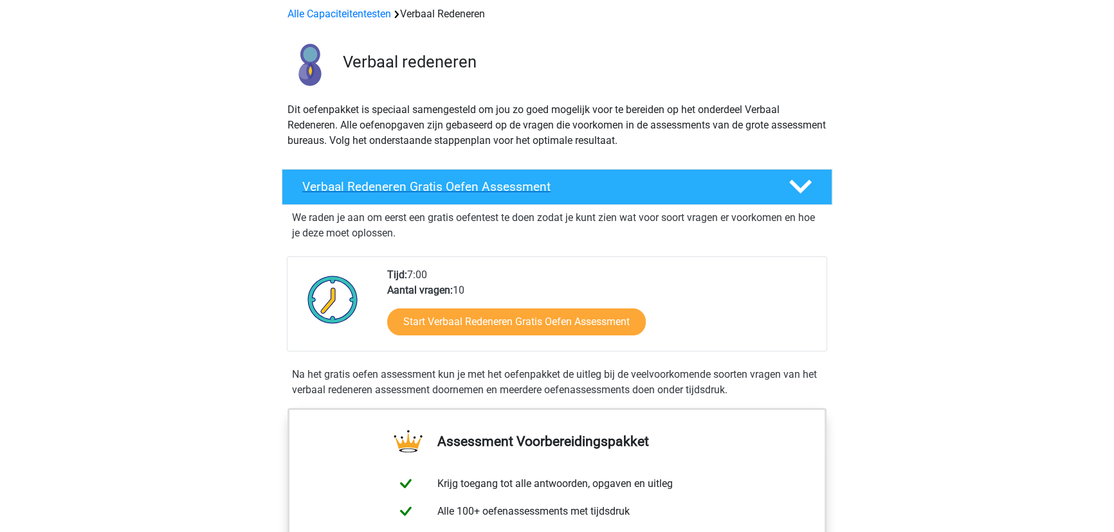
click at [801, 186] on icon at bounding box center [800, 187] width 23 height 23
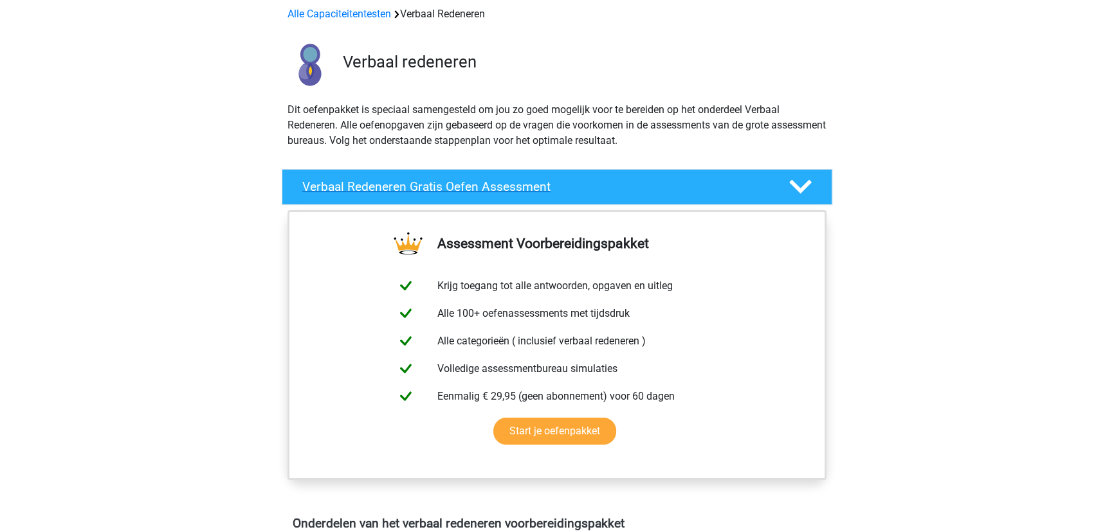
click at [801, 186] on icon at bounding box center [800, 187] width 23 height 23
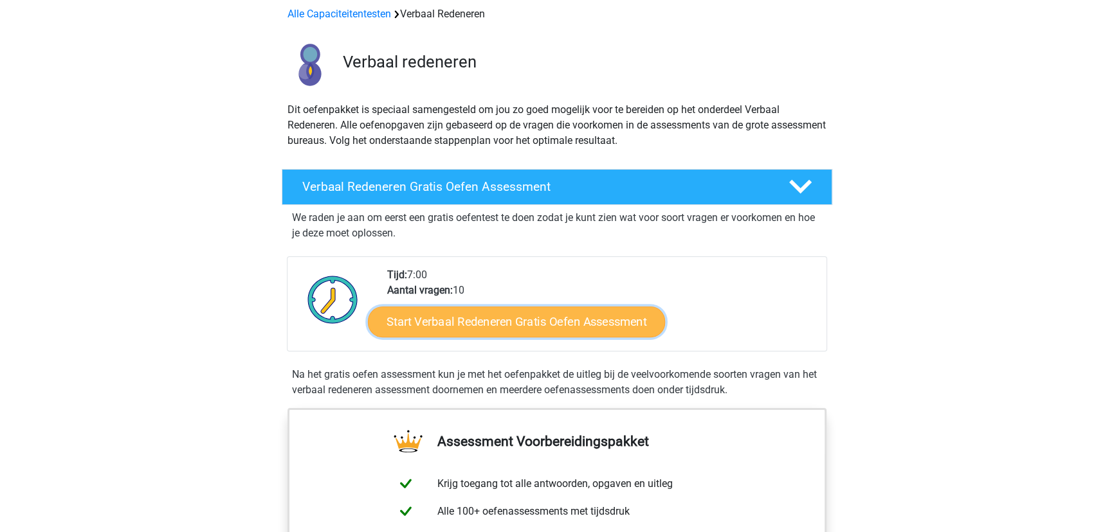
click at [502, 322] on link "Start Verbaal Redeneren Gratis Oefen Assessment" at bounding box center [516, 322] width 297 height 31
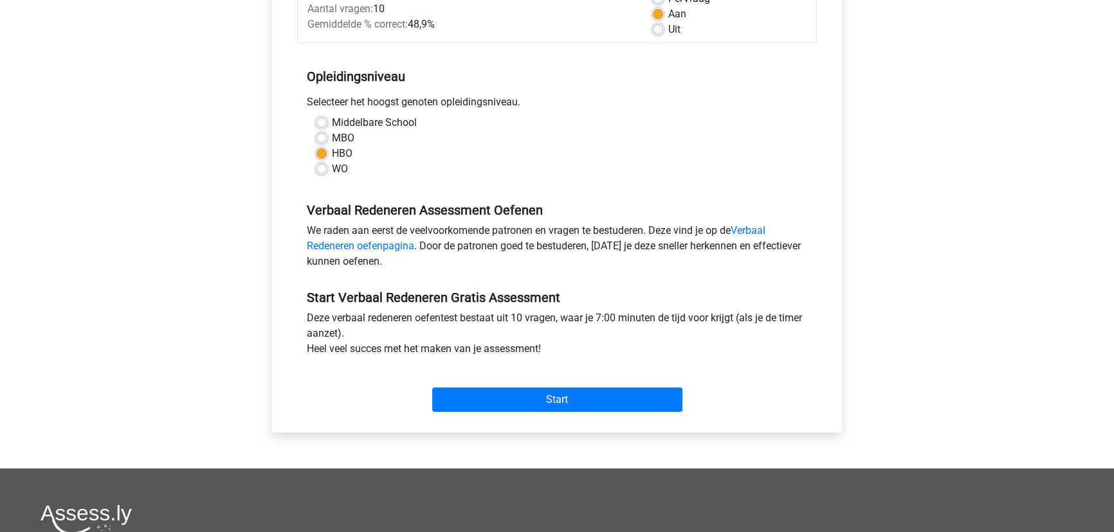
scroll to position [233, 0]
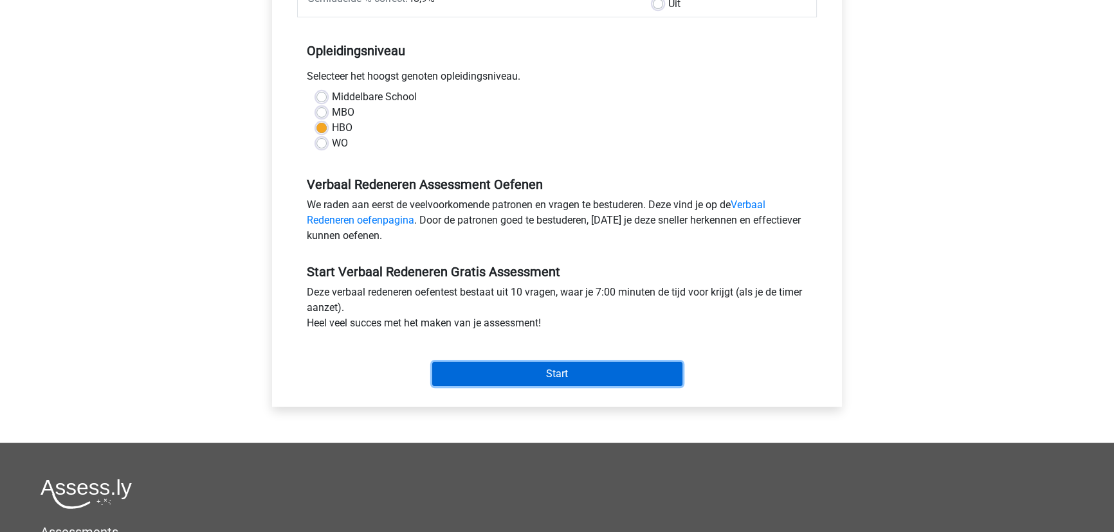
click at [640, 377] on input "Start" at bounding box center [557, 374] width 250 height 24
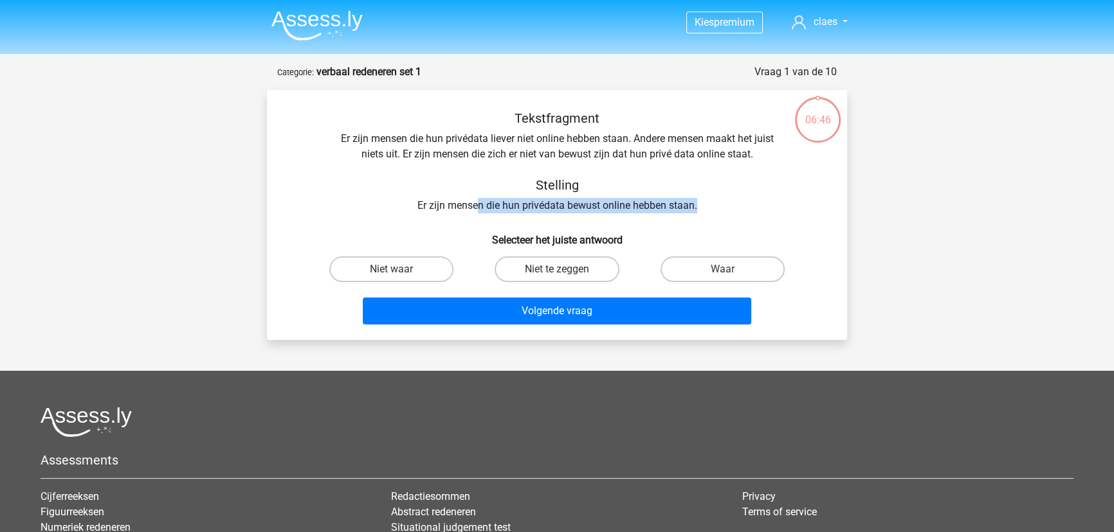
drag, startPoint x: 478, startPoint y: 201, endPoint x: 765, endPoint y: 210, distance: 287.6
click at [765, 210] on div "Tekstfragment Er zijn mensen die hun privédata liever niet online hebben staan.…" at bounding box center [556, 162] width 539 height 103
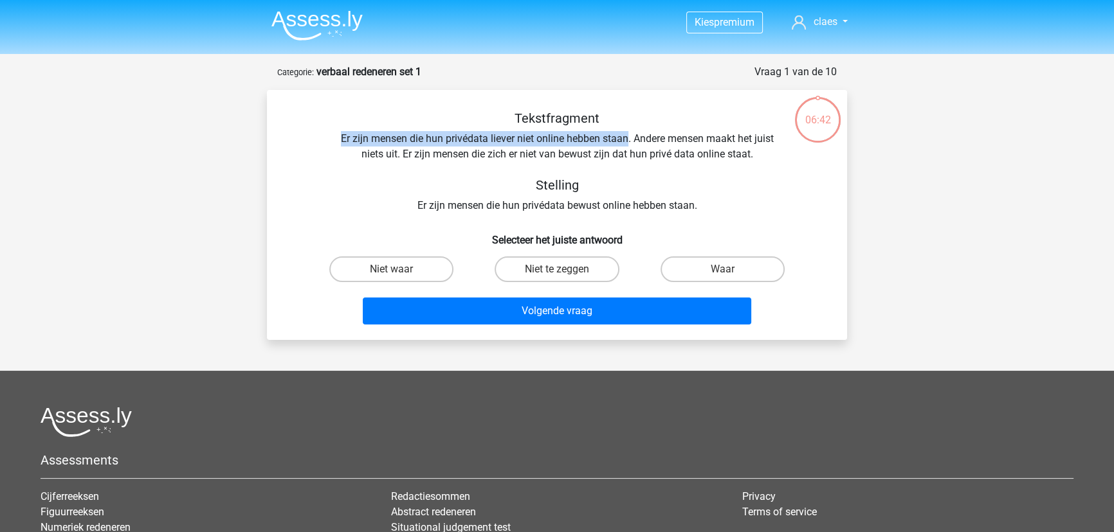
drag, startPoint x: 340, startPoint y: 132, endPoint x: 628, endPoint y: 145, distance: 289.0
click at [628, 145] on div "Tekstfragment Er zijn mensen die hun privédata liever niet online hebben staan.…" at bounding box center [556, 162] width 539 height 103
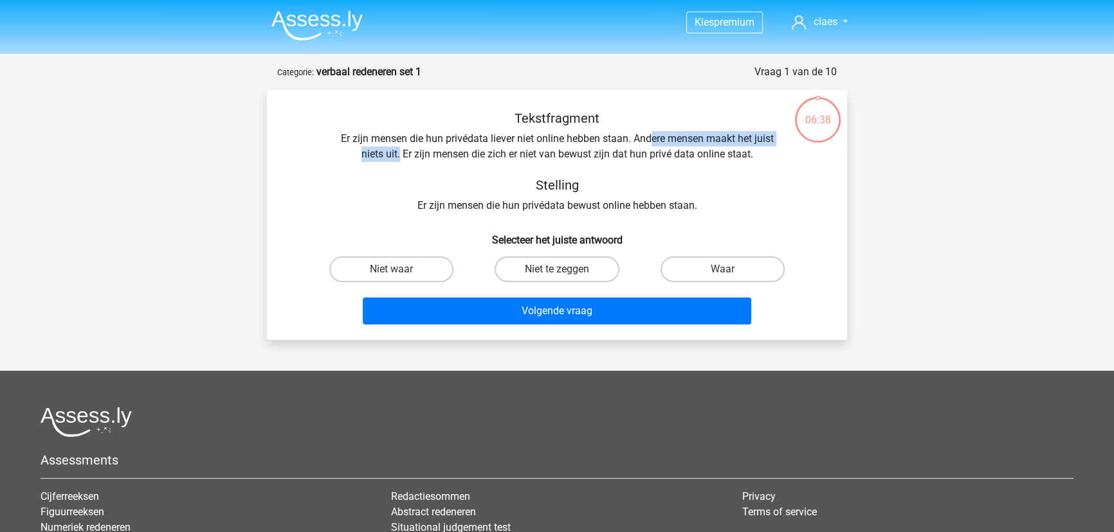
drag, startPoint x: 653, startPoint y: 142, endPoint x: 398, endPoint y: 154, distance: 255.0
click at [398, 154] on div "Tekstfragment Er zijn mensen die hun privédata liever niet online hebben staan.…" at bounding box center [556, 162] width 539 height 103
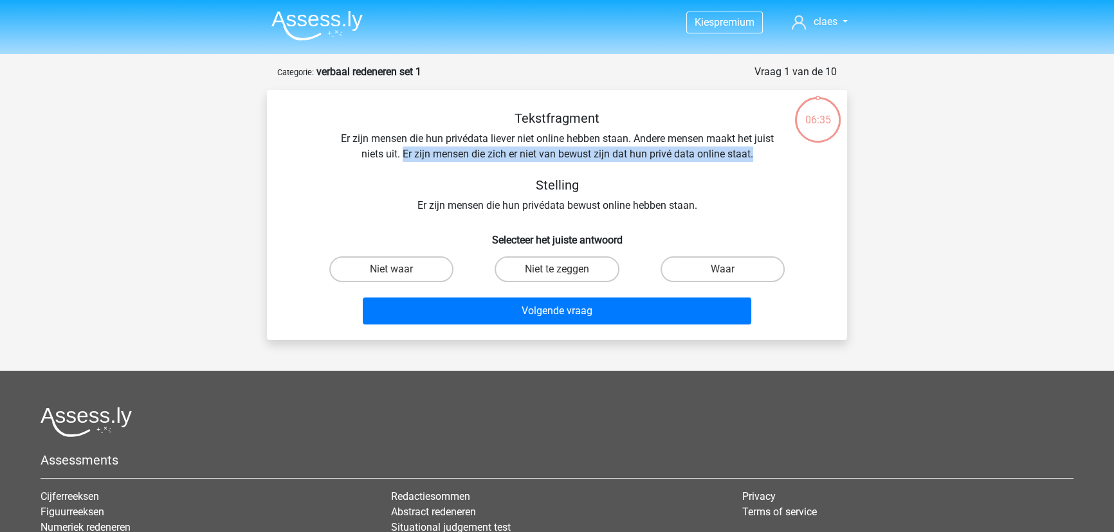
drag, startPoint x: 403, startPoint y: 155, endPoint x: 756, endPoint y: 158, distance: 353.1
click at [756, 158] on div "Tekstfragment Er zijn mensen die hun privédata liever niet online hebben staan.…" at bounding box center [556, 162] width 539 height 103
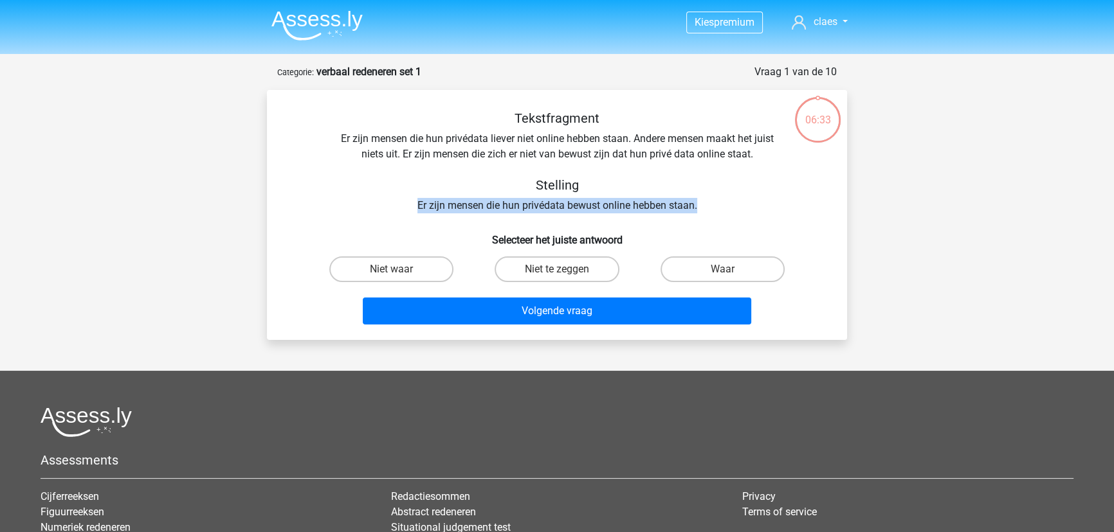
drag, startPoint x: 418, startPoint y: 200, endPoint x: 698, endPoint y: 206, distance: 280.5
click at [698, 206] on div "Tekstfragment Er zijn mensen die hun privédata liever niet online hebben staan.…" at bounding box center [556, 162] width 539 height 103
click at [585, 274] on label "Niet te zeggen" at bounding box center [557, 270] width 124 height 26
click at [565, 274] on input "Niet te zeggen" at bounding box center [561, 273] width 8 height 8
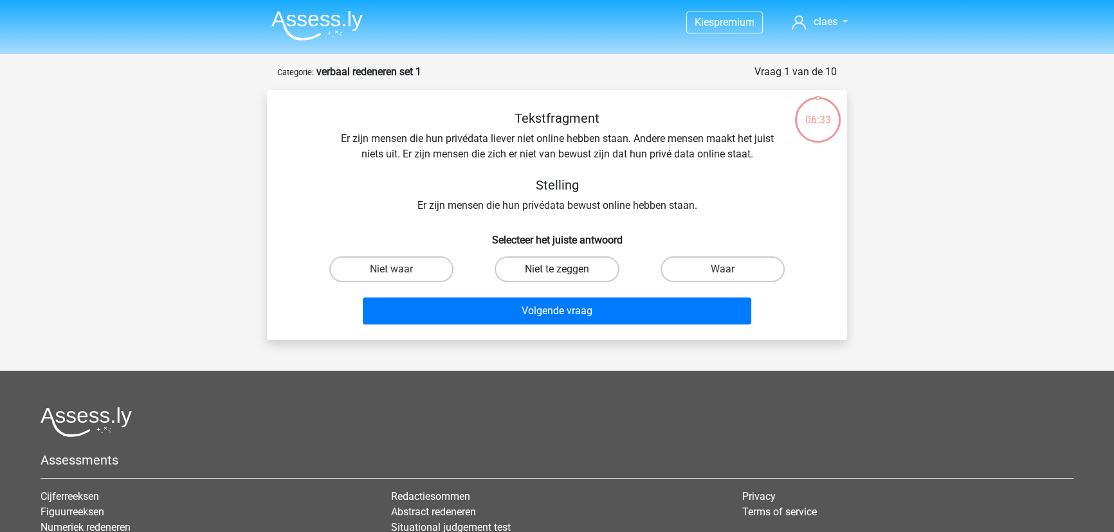
radio input "true"
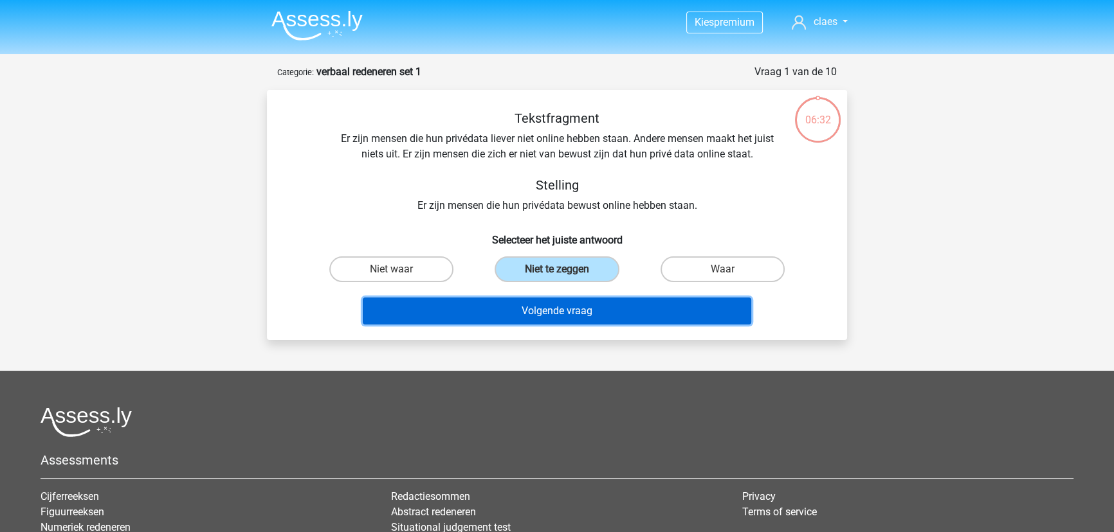
click at [581, 309] on button "Volgende vraag" at bounding box center [557, 311] width 389 height 27
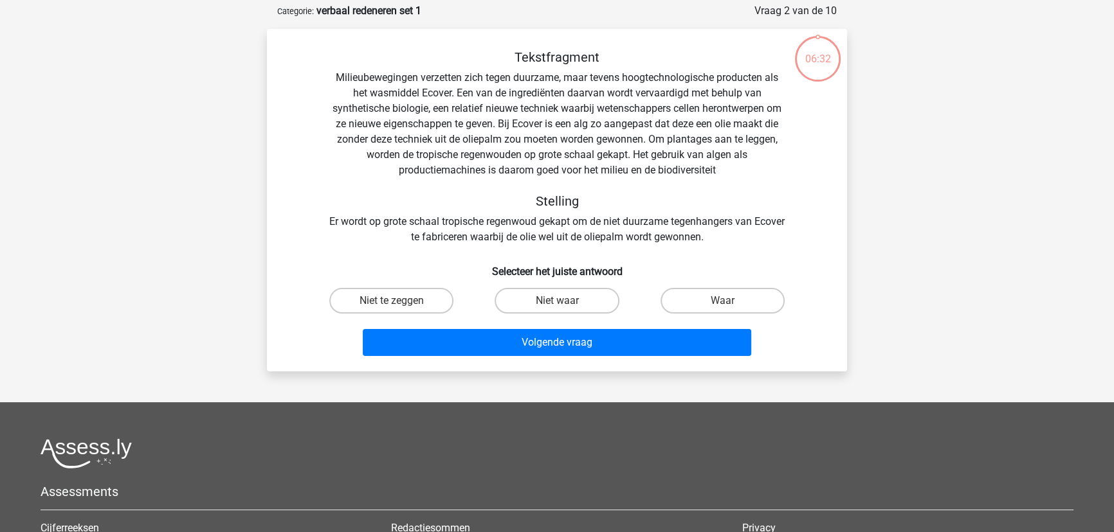
scroll to position [64, 0]
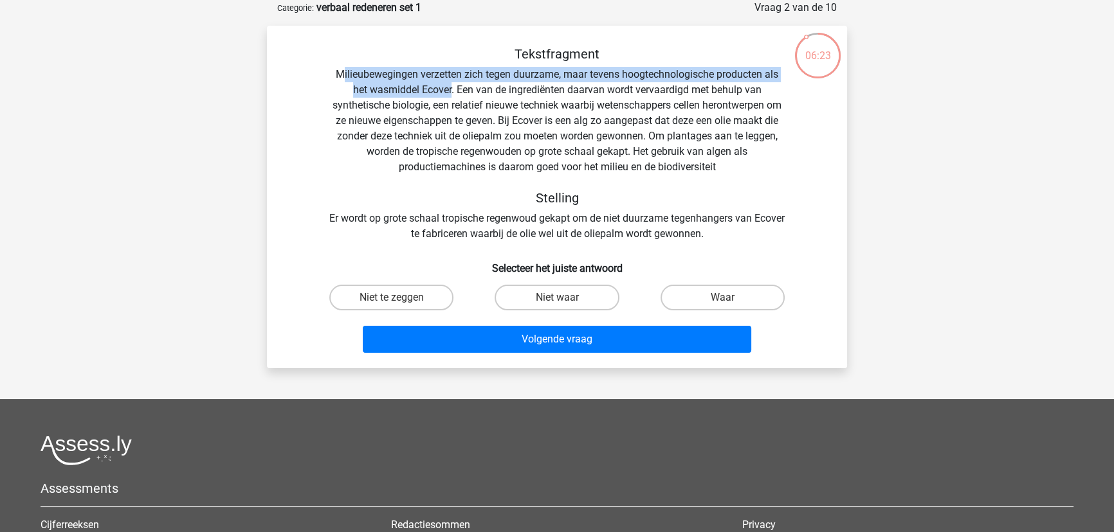
drag, startPoint x: 342, startPoint y: 72, endPoint x: 451, endPoint y: 85, distance: 109.4
click at [451, 85] on div "Tekstfragment Milieubewegingen verzetten zich tegen duurzame, maar tevens hoogt…" at bounding box center [556, 143] width 539 height 195
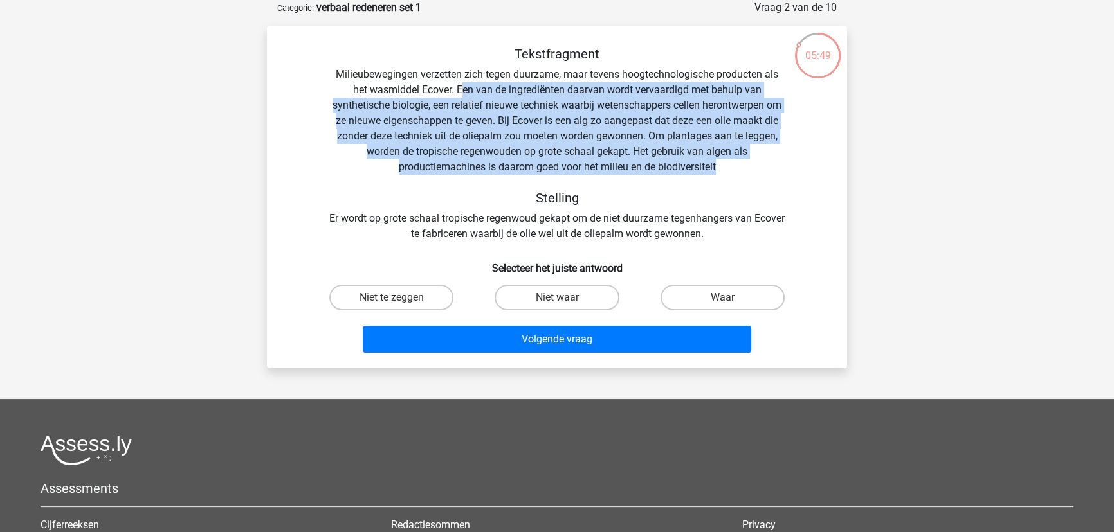
drag, startPoint x: 459, startPoint y: 92, endPoint x: 733, endPoint y: 172, distance: 285.5
click at [733, 172] on div "Tekstfragment Milieubewegingen verzetten zich tegen duurzame, maar tevens hoogt…" at bounding box center [556, 143] width 539 height 195
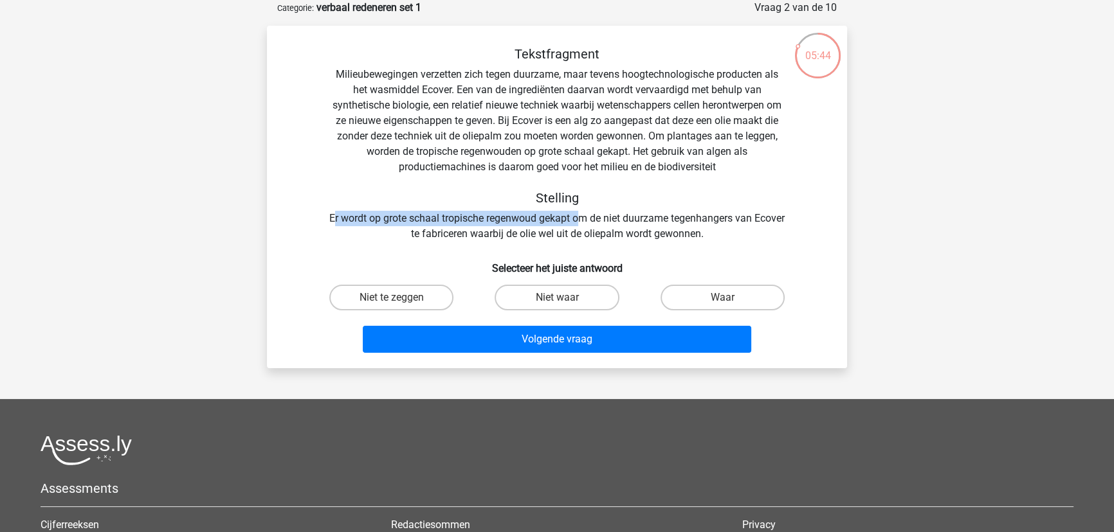
drag, startPoint x: 347, startPoint y: 219, endPoint x: 604, endPoint y: 221, distance: 256.6
click at [592, 226] on div "Tekstfragment Milieubewegingen verzetten zich tegen duurzame, maar tevens hoogt…" at bounding box center [556, 143] width 539 height 195
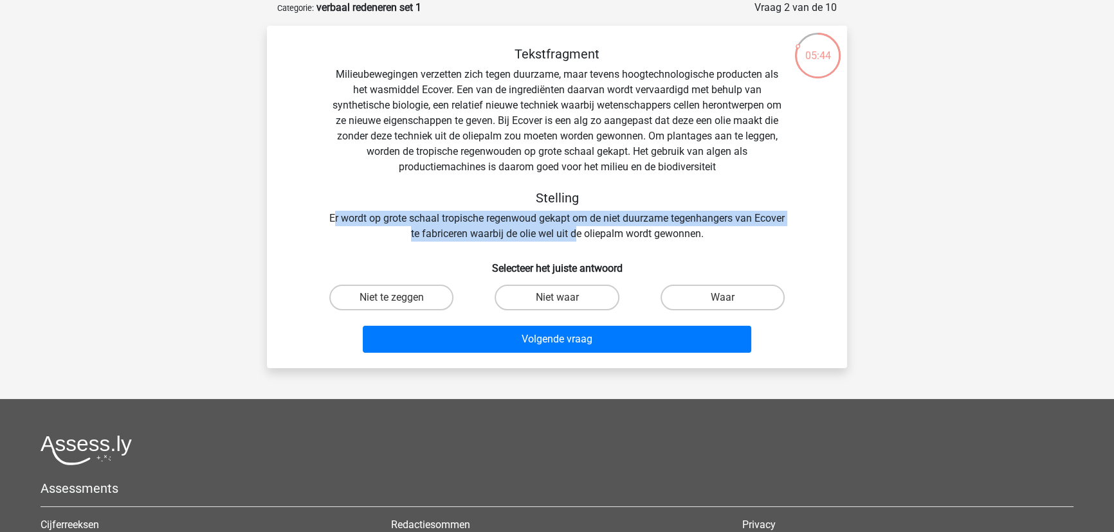
click at [611, 215] on div "Tekstfragment Milieubewegingen verzetten zich tegen duurzame, maar tevens hoogt…" at bounding box center [556, 143] width 539 height 195
drag, startPoint x: 585, startPoint y: 219, endPoint x: 496, endPoint y: 233, distance: 89.9
click at [496, 233] on div "Tekstfragment Milieubewegingen verzetten zich tegen duurzame, maar tevens hoogt…" at bounding box center [556, 143] width 539 height 195
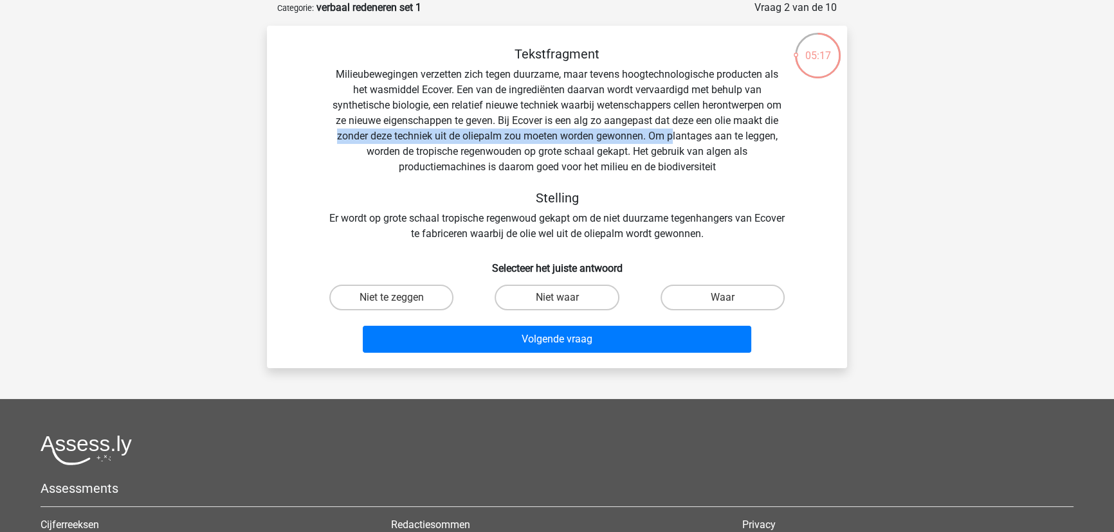
drag, startPoint x: 333, startPoint y: 136, endPoint x: 671, endPoint y: 136, distance: 338.3
click at [671, 136] on div "Tekstfragment Milieubewegingen verzetten zich tegen duurzame, maar tevens hoogt…" at bounding box center [556, 143] width 539 height 195
click at [571, 294] on label "Niet waar" at bounding box center [557, 298] width 124 height 26
click at [565, 298] on input "Niet waar" at bounding box center [561, 302] width 8 height 8
radio input "true"
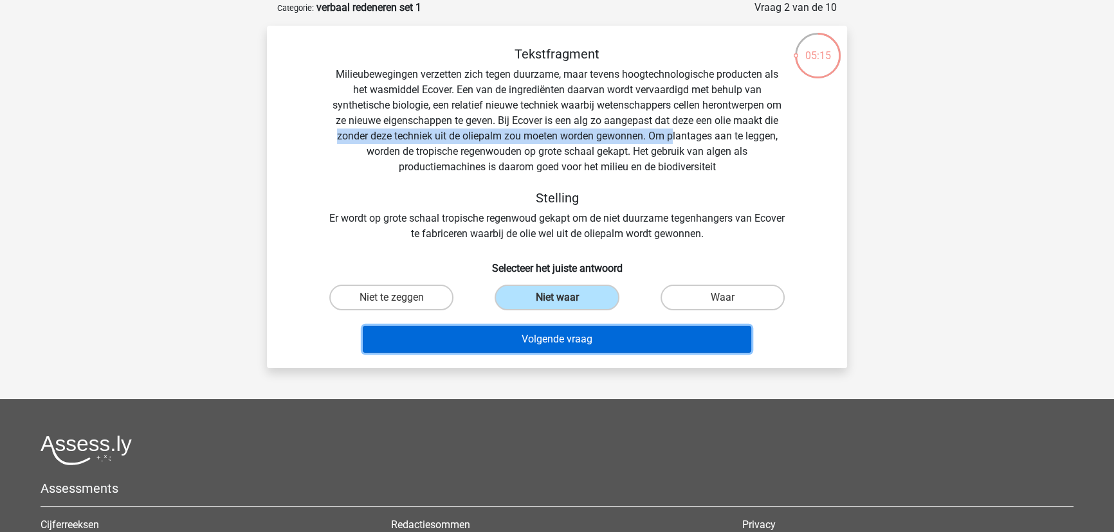
click at [581, 343] on button "Volgende vraag" at bounding box center [557, 339] width 389 height 27
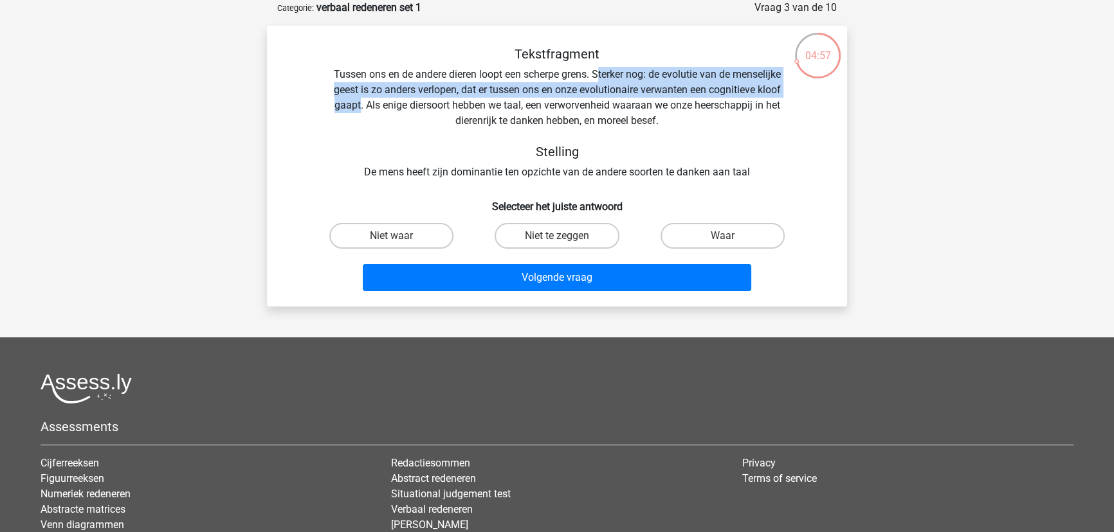
drag, startPoint x: 596, startPoint y: 75, endPoint x: 356, endPoint y: 104, distance: 241.6
click at [356, 104] on div "Tekstfragment Tussen ons en de andere dieren loopt een scherpe grens. Sterker n…" at bounding box center [556, 113] width 539 height 134
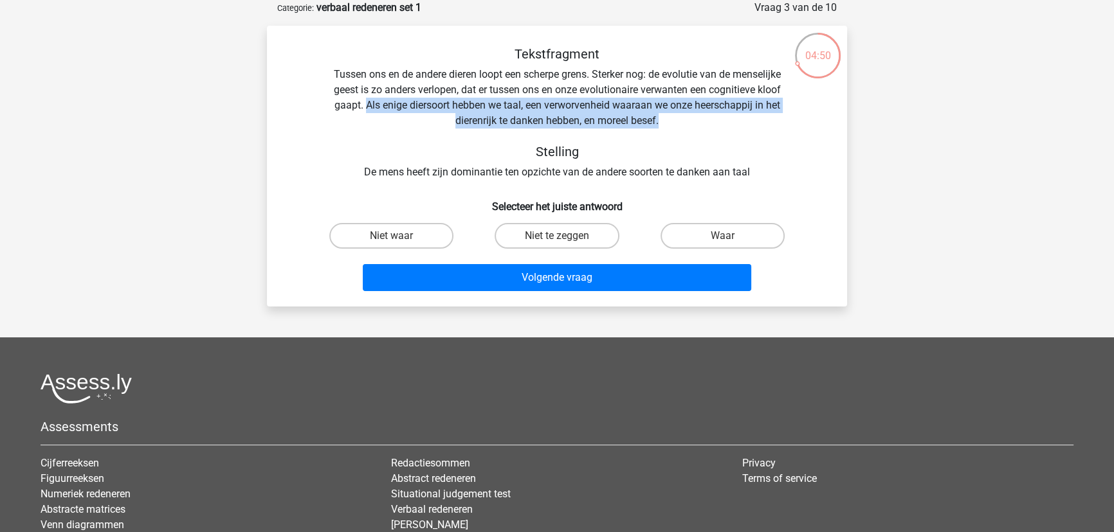
drag, startPoint x: 365, startPoint y: 109, endPoint x: 772, endPoint y: 114, distance: 406.5
click at [772, 114] on div "Tekstfragment Tussen ons en de andere dieren loopt een scherpe grens. Sterker n…" at bounding box center [556, 113] width 539 height 134
click at [747, 116] on div "Tekstfragment Tussen ons en de andere dieren loopt een scherpe grens. Sterker n…" at bounding box center [556, 113] width 539 height 134
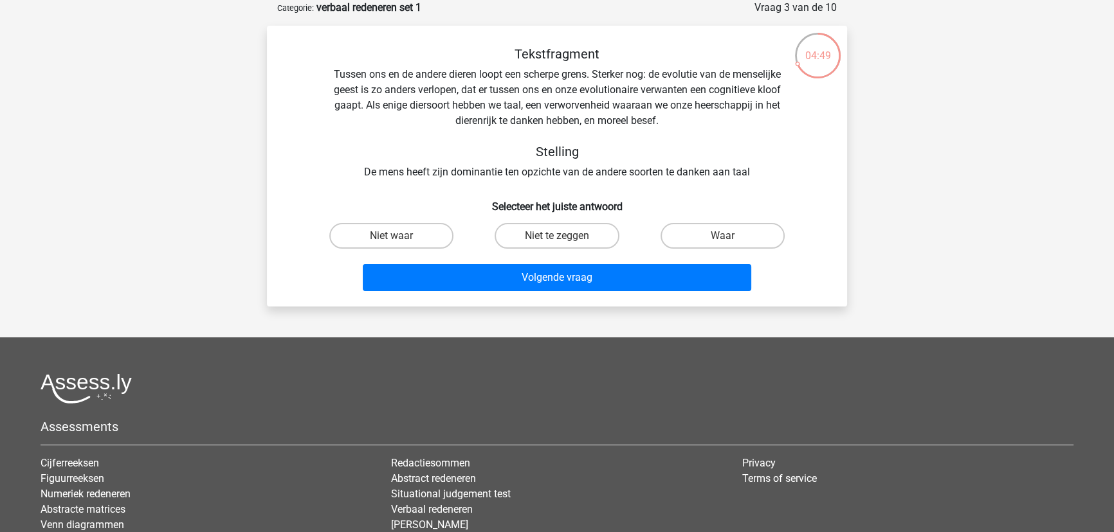
click at [643, 102] on div "Tekstfragment Tussen ons en de andere dieren loopt een scherpe grens. Sterker n…" at bounding box center [556, 113] width 539 height 134
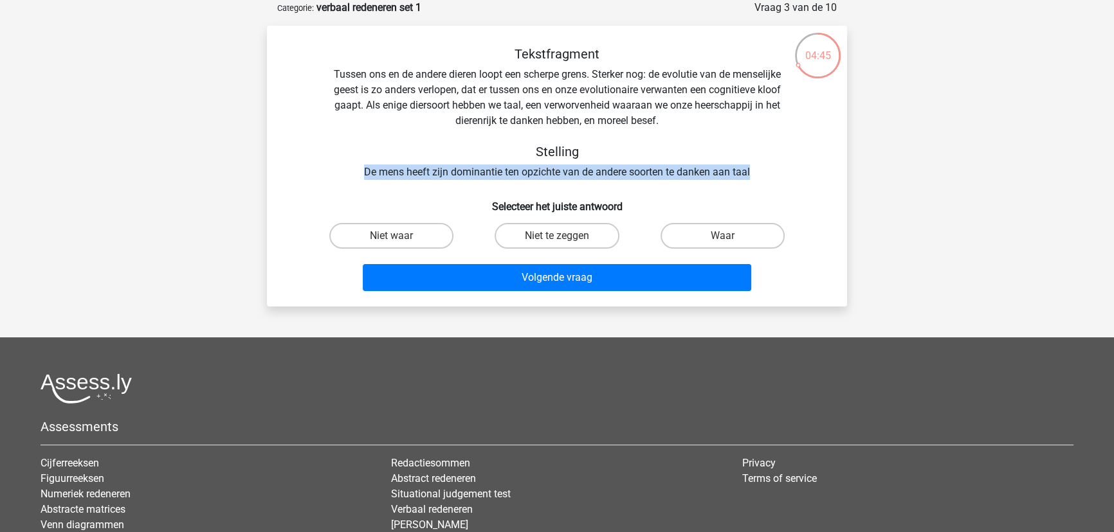
drag, startPoint x: 360, startPoint y: 170, endPoint x: 771, endPoint y: 180, distance: 411.1
click at [771, 180] on div "Tekstfragment Tussen ons en de andere dieren loopt een scherpe grens. Sterker n…" at bounding box center [556, 113] width 539 height 134
drag, startPoint x: 750, startPoint y: 172, endPoint x: 366, endPoint y: 167, distance: 384.6
click at [366, 167] on div "Tekstfragment Tussen ons en de andere dieren loopt een scherpe grens. Sterker n…" at bounding box center [556, 113] width 539 height 134
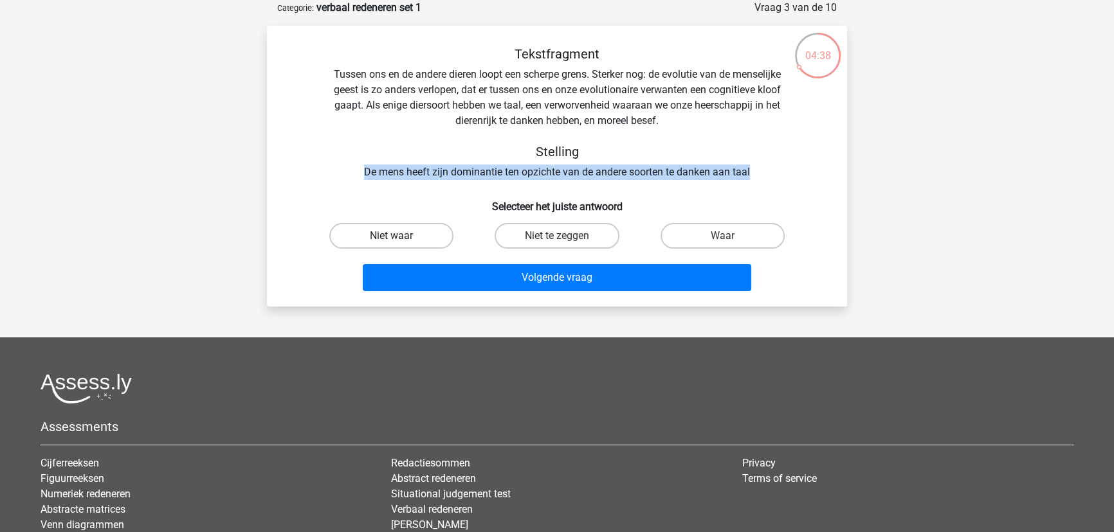
click at [403, 241] on label "Niet waar" at bounding box center [391, 236] width 124 height 26
click at [400, 241] on input "Niet waar" at bounding box center [396, 240] width 8 height 8
radio input "true"
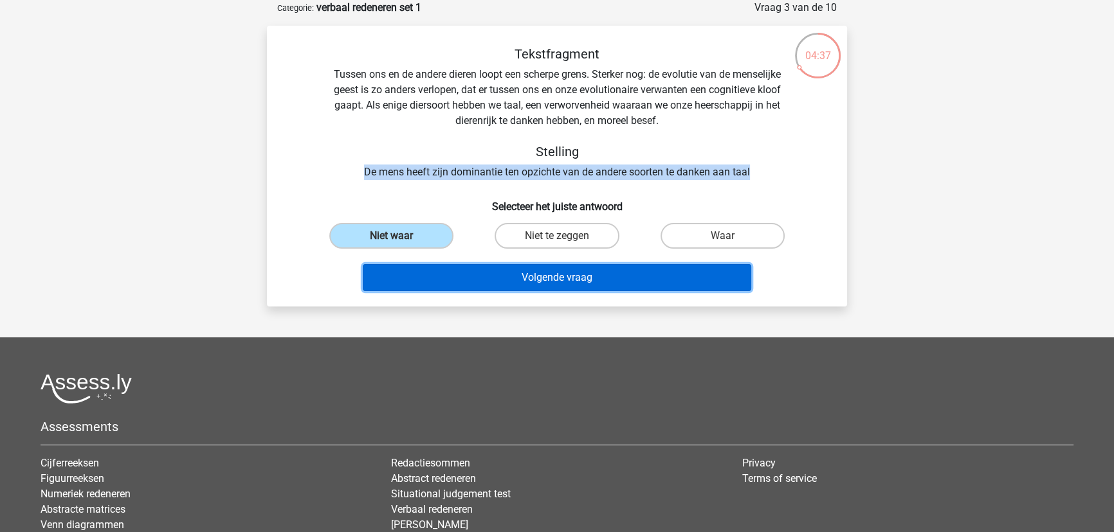
click at [621, 283] on button "Volgende vraag" at bounding box center [557, 277] width 389 height 27
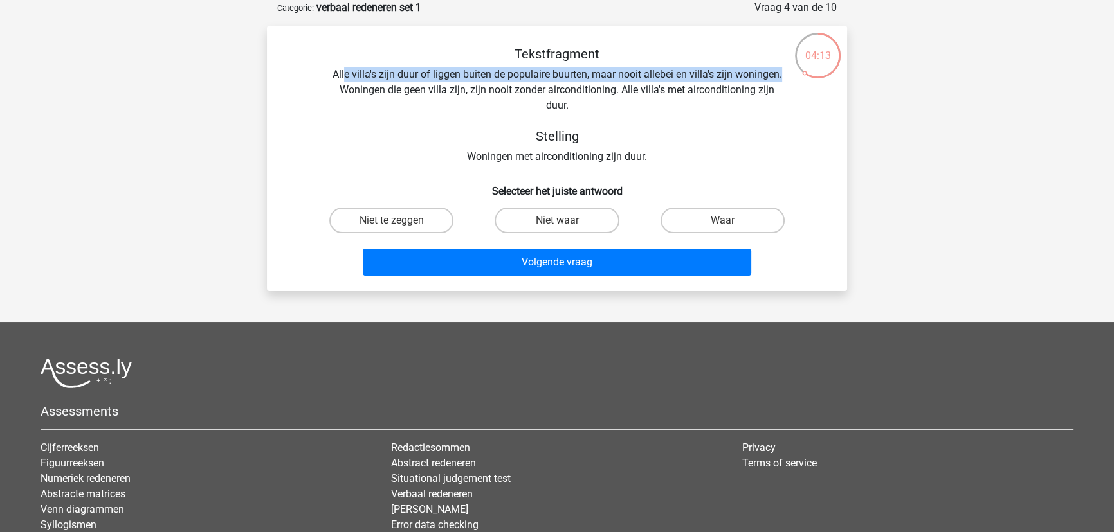
drag, startPoint x: 341, startPoint y: 77, endPoint x: 785, endPoint y: 74, distance: 443.1
click at [785, 74] on div "Tekstfragment Alle villa's zijn duur of liggen buiten de populaire buurten, maa…" at bounding box center [556, 105] width 539 height 118
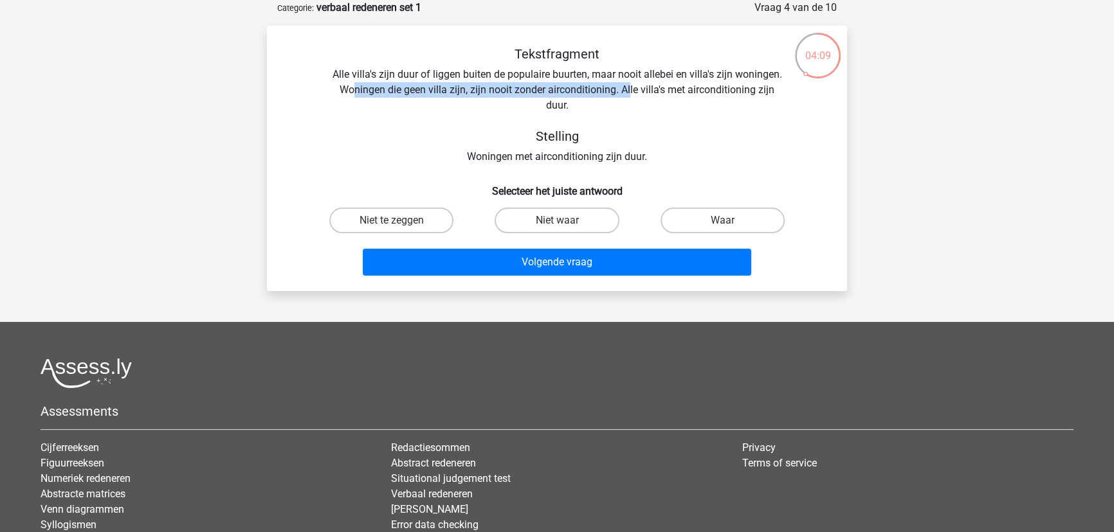
drag, startPoint x: 352, startPoint y: 88, endPoint x: 629, endPoint y: 92, distance: 276.6
click at [629, 92] on div "Tekstfragment Alle villa's zijn duur of liggen buiten de populaire buurten, maa…" at bounding box center [556, 105] width 539 height 118
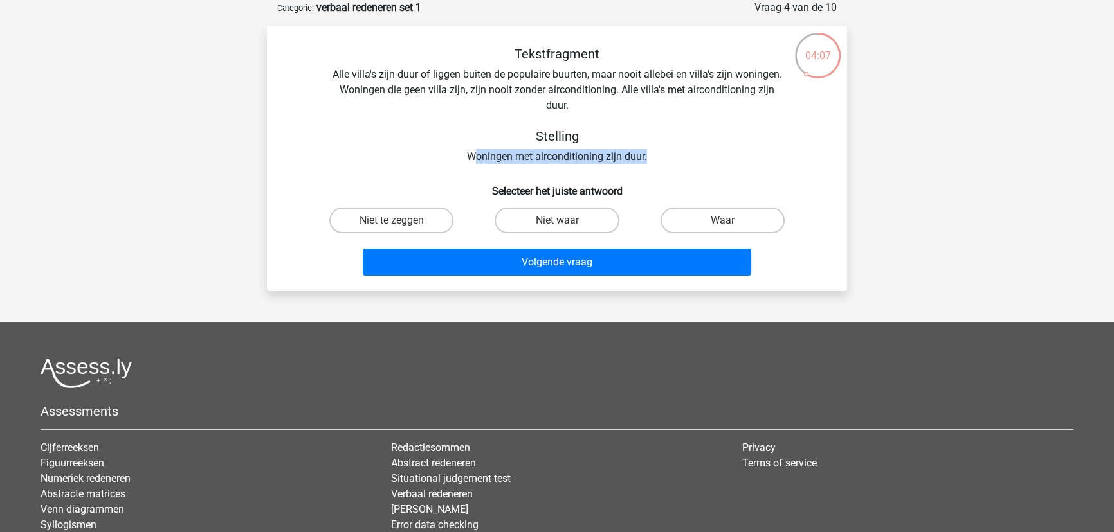
drag, startPoint x: 477, startPoint y: 153, endPoint x: 648, endPoint y: 151, distance: 171.7
click at [648, 151] on div "Tekstfragment Alle villa's zijn duur of liggen buiten de populaire buurten, maa…" at bounding box center [556, 105] width 539 height 118
click at [659, 150] on div "Tekstfragment Alle villa's zijn duur of liggen buiten de populaire buurten, maa…" at bounding box center [556, 105] width 539 height 118
click at [655, 156] on div "Tekstfragment Alle villa's zijn duur of liggen buiten de populaire buurten, maa…" at bounding box center [556, 105] width 539 height 118
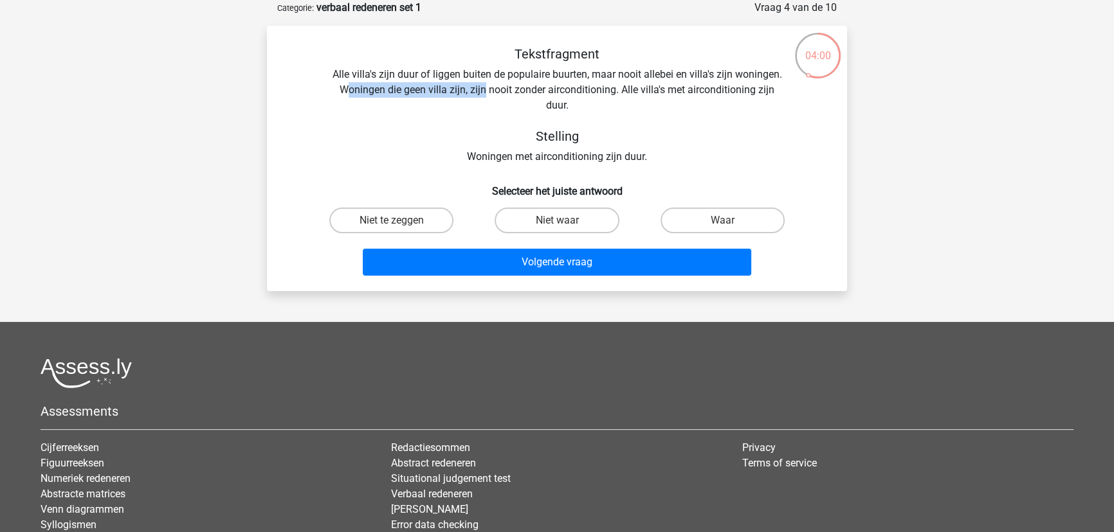
drag, startPoint x: 346, startPoint y: 87, endPoint x: 485, endPoint y: 86, distance: 138.9
click at [485, 86] on div "Tekstfragment Alle villa's zijn duur of liggen buiten de populaire buurten, maa…" at bounding box center [556, 105] width 539 height 118
drag, startPoint x: 663, startPoint y: 70, endPoint x: 774, endPoint y: 70, distance: 110.6
click at [774, 70] on div "Tekstfragment Alle villa's zijn duur of liggen buiten de populaire buurten, maa…" at bounding box center [556, 105] width 539 height 118
drag, startPoint x: 349, startPoint y: 93, endPoint x: 604, endPoint y: 90, distance: 255.3
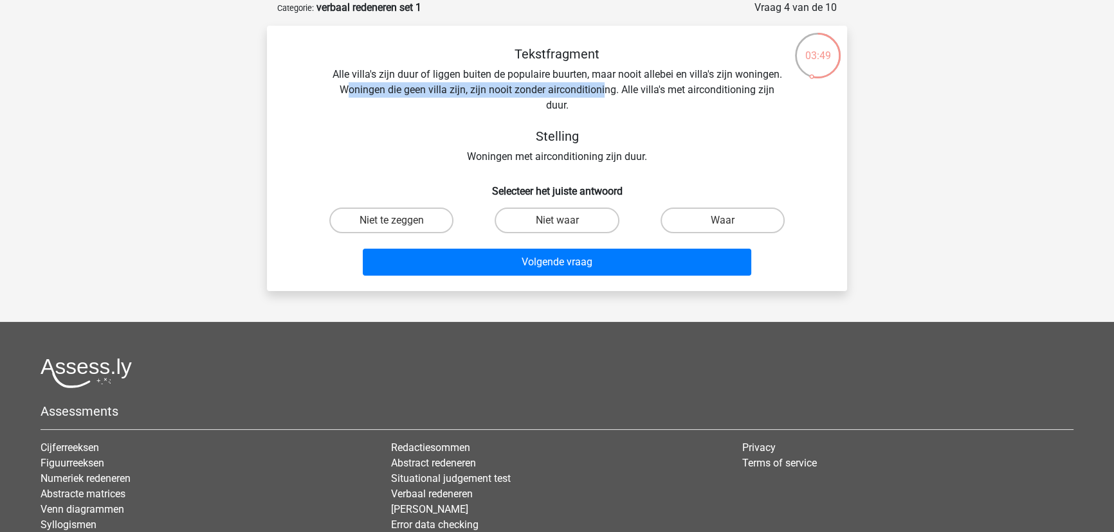
click at [604, 90] on div "Tekstfragment Alle villa's zijn duur of liggen buiten de populaire buurten, maa…" at bounding box center [556, 105] width 539 height 118
click at [746, 219] on label "Waar" at bounding box center [722, 221] width 124 height 26
click at [731, 221] on input "Waar" at bounding box center [726, 225] width 8 height 8
radio input "true"
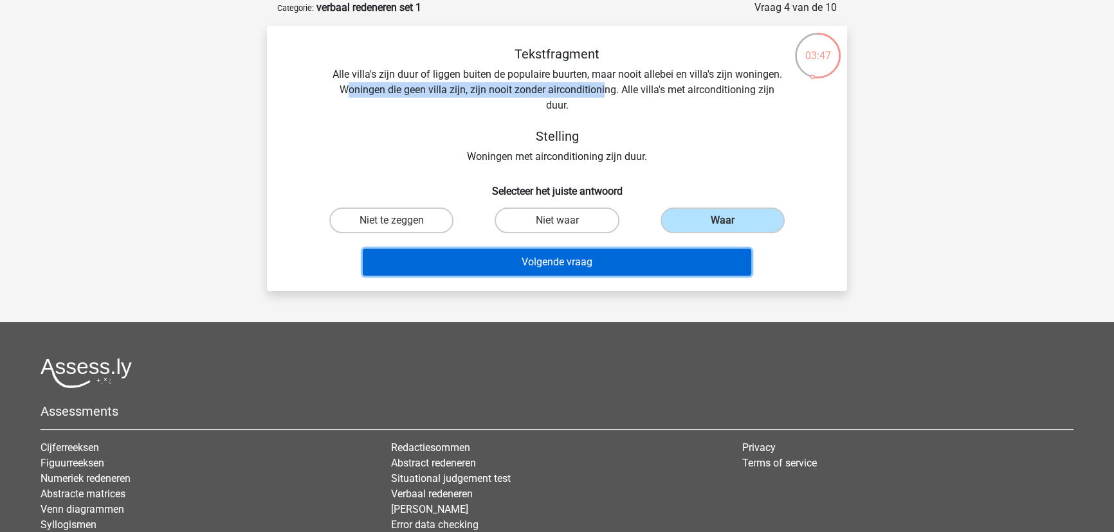
click at [691, 269] on button "Volgende vraag" at bounding box center [557, 262] width 389 height 27
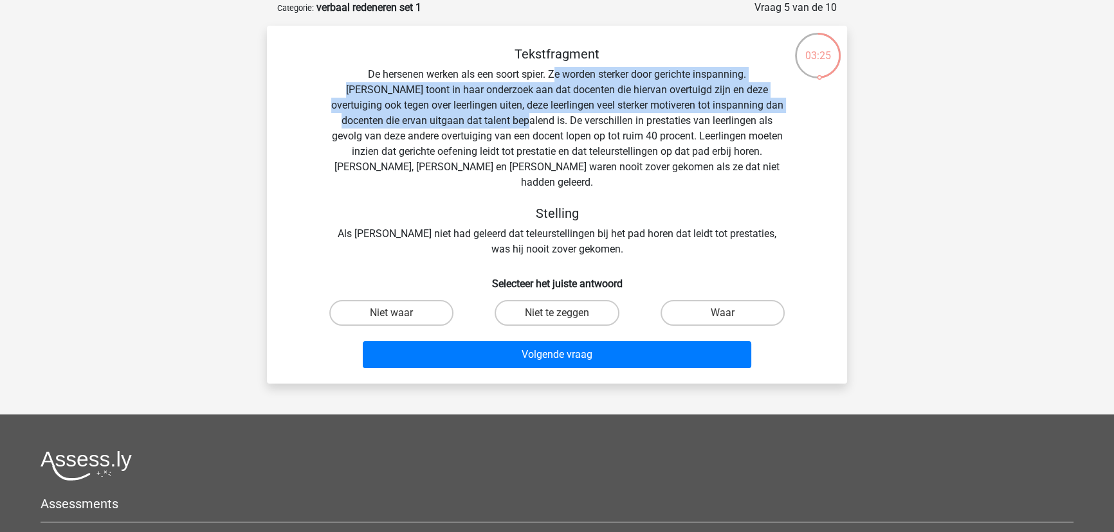
drag, startPoint x: 518, startPoint y: 73, endPoint x: 466, endPoint y: 119, distance: 69.8
click at [465, 118] on div "Tekstfragment De hersenen werken als een soort spier. Ze worden sterker door ge…" at bounding box center [556, 151] width 539 height 211
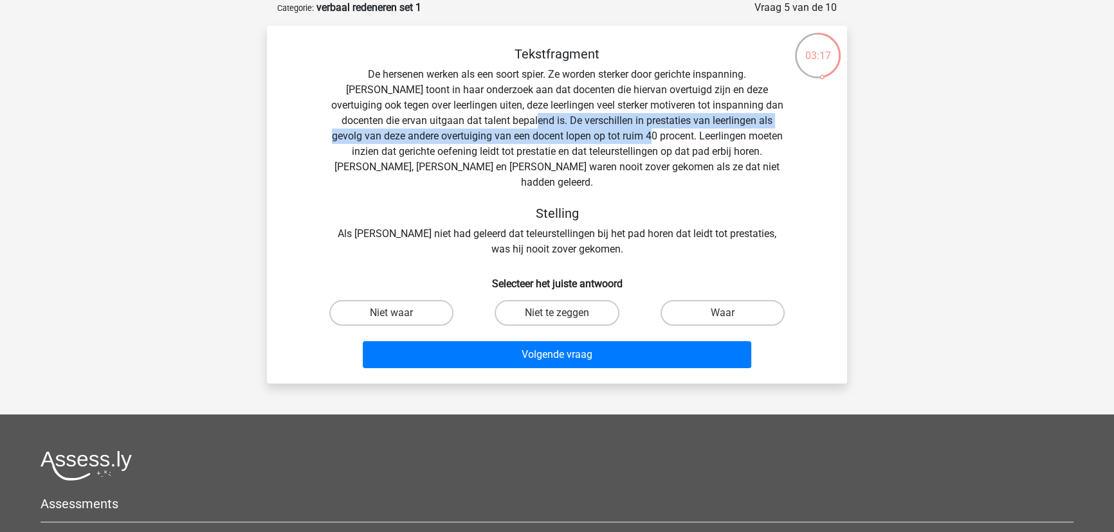
drag, startPoint x: 471, startPoint y: 122, endPoint x: 594, endPoint y: 135, distance: 122.9
click at [594, 135] on div "Tekstfragment De hersenen werken als een soort spier. Ze worden sterker door ge…" at bounding box center [556, 151] width 539 height 211
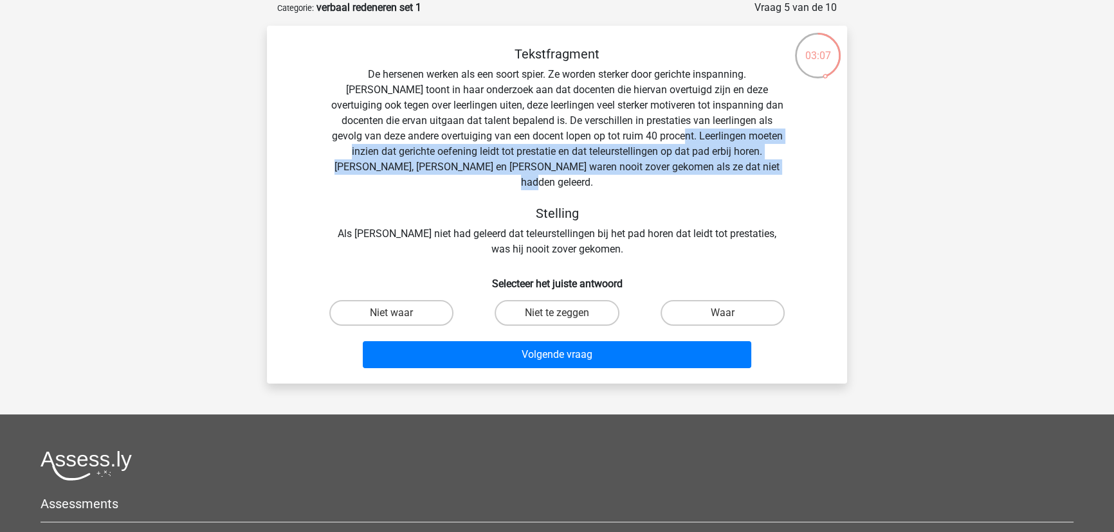
drag, startPoint x: 619, startPoint y: 141, endPoint x: 765, endPoint y: 167, distance: 147.7
click at [765, 167] on div "Tekstfragment De hersenen werken als een soort spier. Ze worden sterker door ge…" at bounding box center [556, 151] width 539 height 211
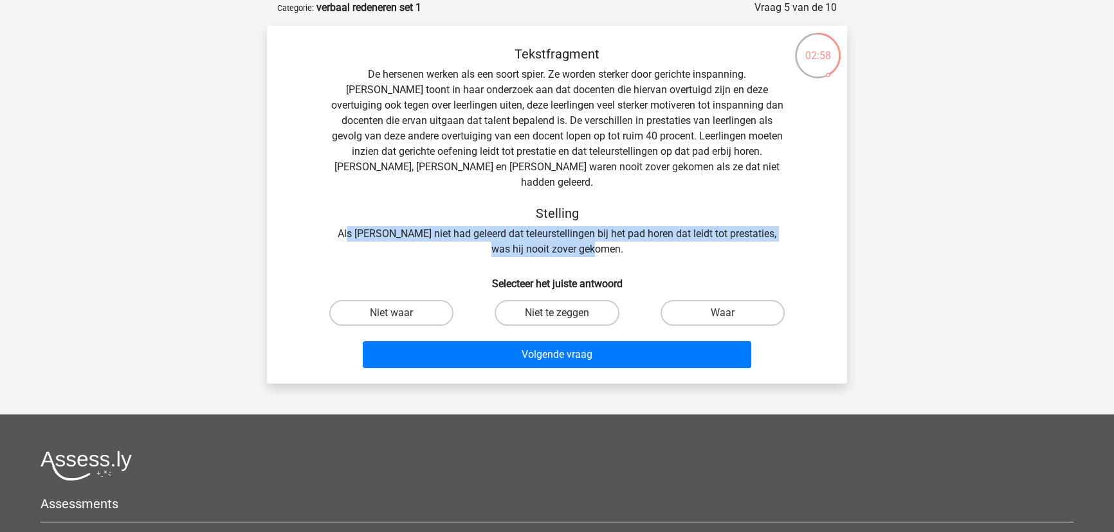
drag, startPoint x: 347, startPoint y: 217, endPoint x: 783, endPoint y: 237, distance: 435.8
click at [783, 237] on div "Tekstfragment De hersenen werken als een soort spier. Ze worden sterker door ge…" at bounding box center [556, 151] width 539 height 211
click at [734, 300] on label "Waar" at bounding box center [722, 313] width 124 height 26
click at [731, 313] on input "Waar" at bounding box center [726, 317] width 8 height 8
radio input "true"
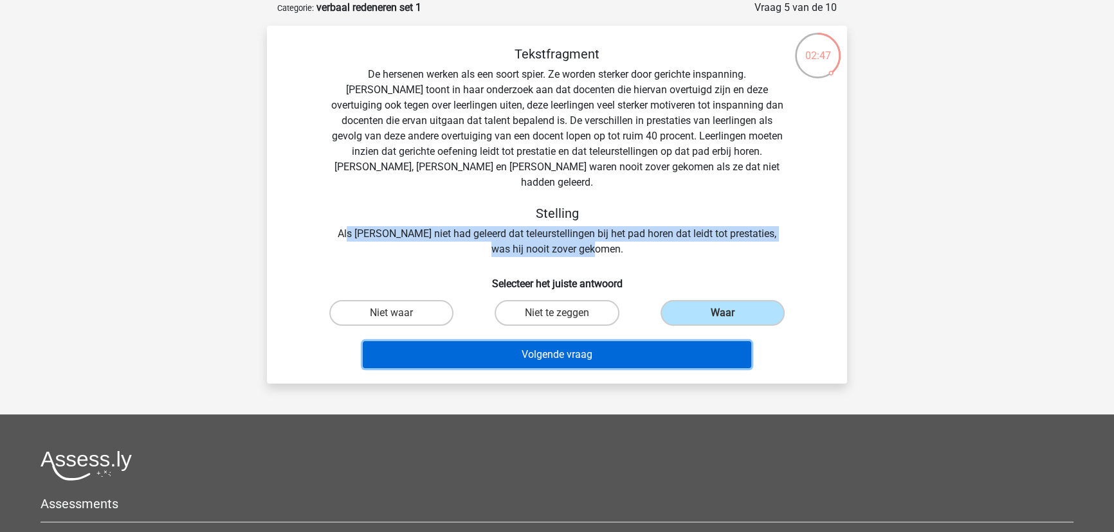
click at [682, 344] on button "Volgende vraag" at bounding box center [557, 354] width 389 height 27
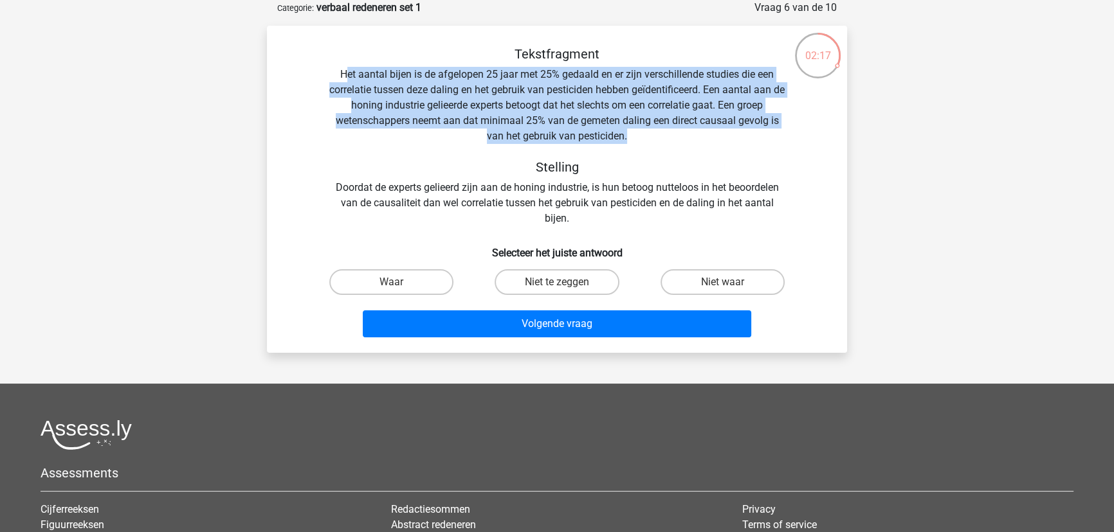
drag, startPoint x: 345, startPoint y: 76, endPoint x: 759, endPoint y: 132, distance: 418.0
click at [759, 132] on div "Tekstfragment Het aantal bijen is de afgelopen 25 jaar met 25% gedaald en er zi…" at bounding box center [556, 136] width 539 height 180
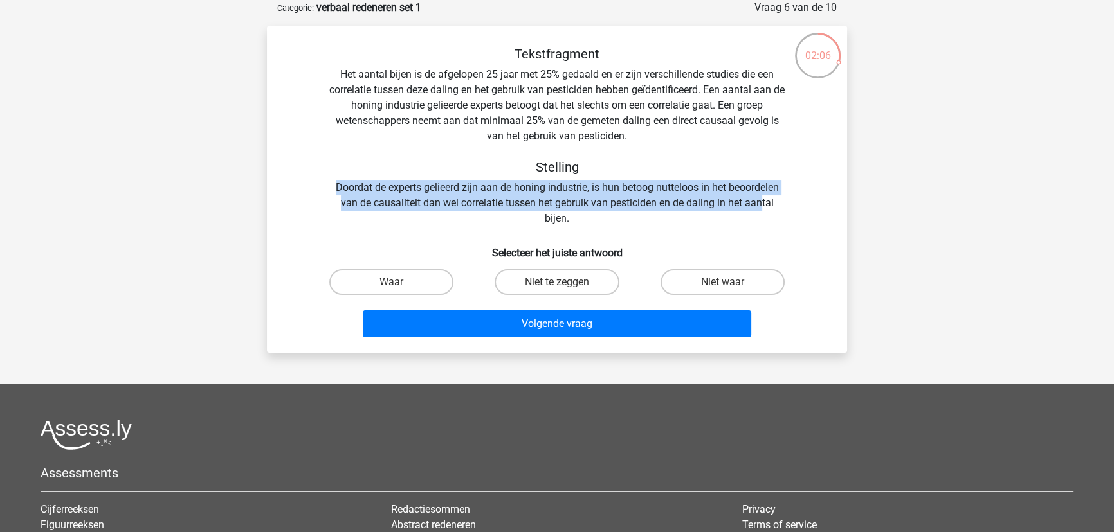
drag, startPoint x: 332, startPoint y: 186, endPoint x: 761, endPoint y: 206, distance: 428.8
click at [761, 206] on div "Tekstfragment Het aantal bijen is de afgelopen 25 jaar met 25% gedaald en er zi…" at bounding box center [556, 136] width 539 height 180
click at [723, 280] on label "Niet waar" at bounding box center [722, 282] width 124 height 26
click at [723, 282] on input "Niet waar" at bounding box center [726, 286] width 8 height 8
radio input "true"
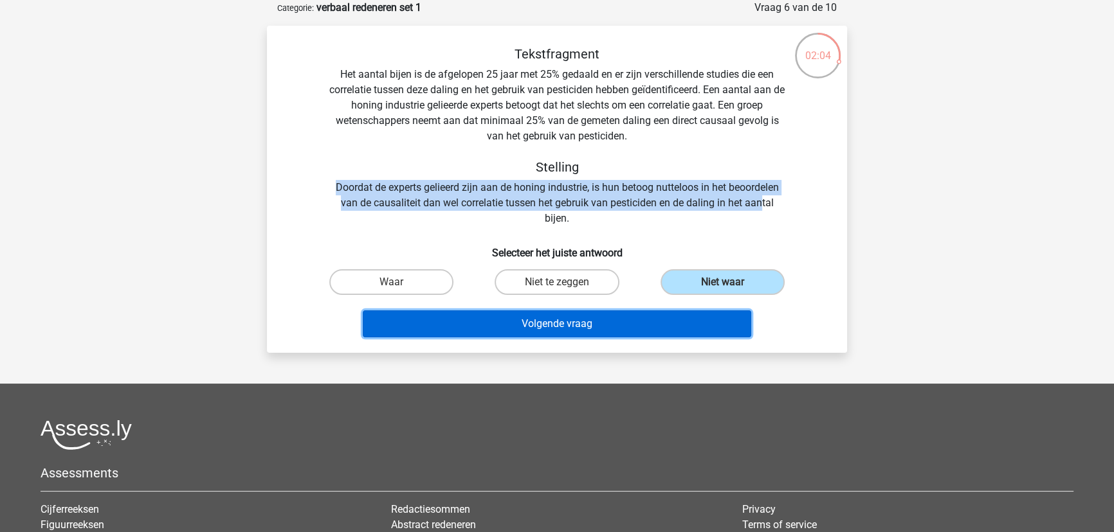
click at [707, 330] on button "Volgende vraag" at bounding box center [557, 324] width 389 height 27
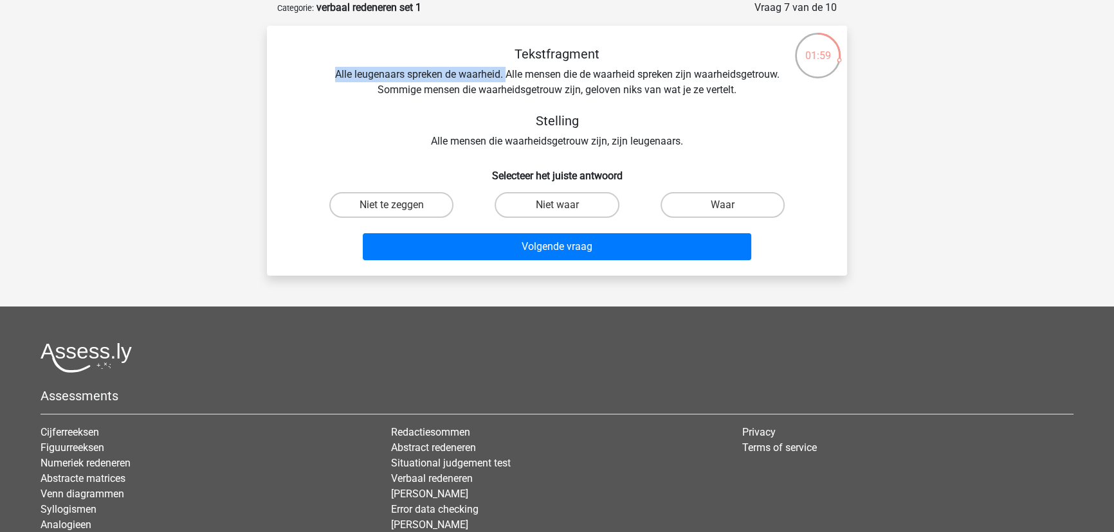
drag, startPoint x: 332, startPoint y: 77, endPoint x: 505, endPoint y: 76, distance: 173.6
click at [505, 76] on div "Tekstfragment Alle leugenaars spreken de waarheid. Alle mensen die de waarheid …" at bounding box center [556, 97] width 539 height 103
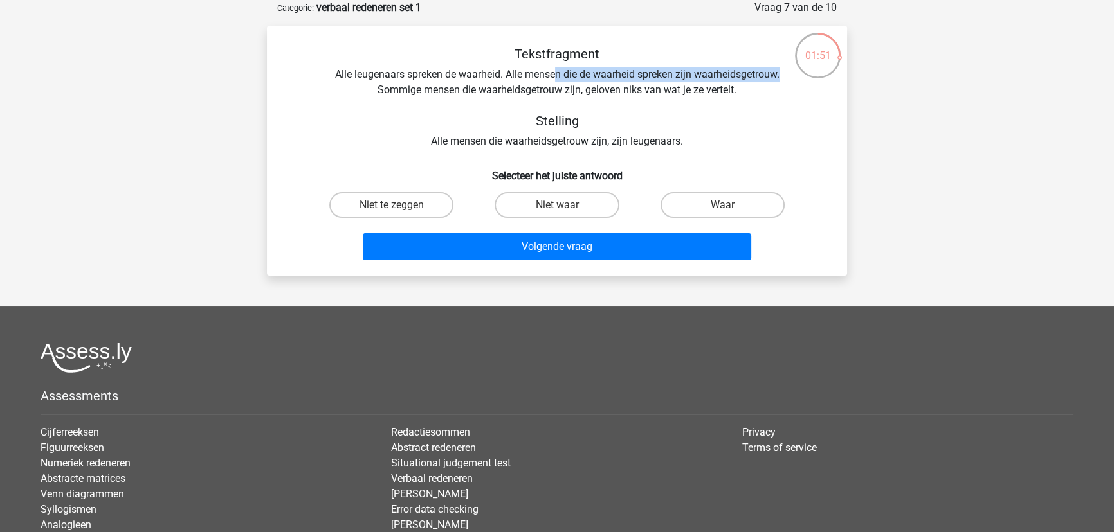
drag, startPoint x: 554, startPoint y: 71, endPoint x: 782, endPoint y: 79, distance: 228.4
click at [782, 79] on div "Tekstfragment Alle leugenaars spreken de waarheid. Alle mensen die de waarheid …" at bounding box center [556, 97] width 539 height 103
drag, startPoint x: 500, startPoint y: 75, endPoint x: 786, endPoint y: 77, distance: 285.5
click at [786, 77] on div "Tekstfragment Alle leugenaars spreken de waarheid. Alle mensen die de waarheid …" at bounding box center [556, 97] width 539 height 103
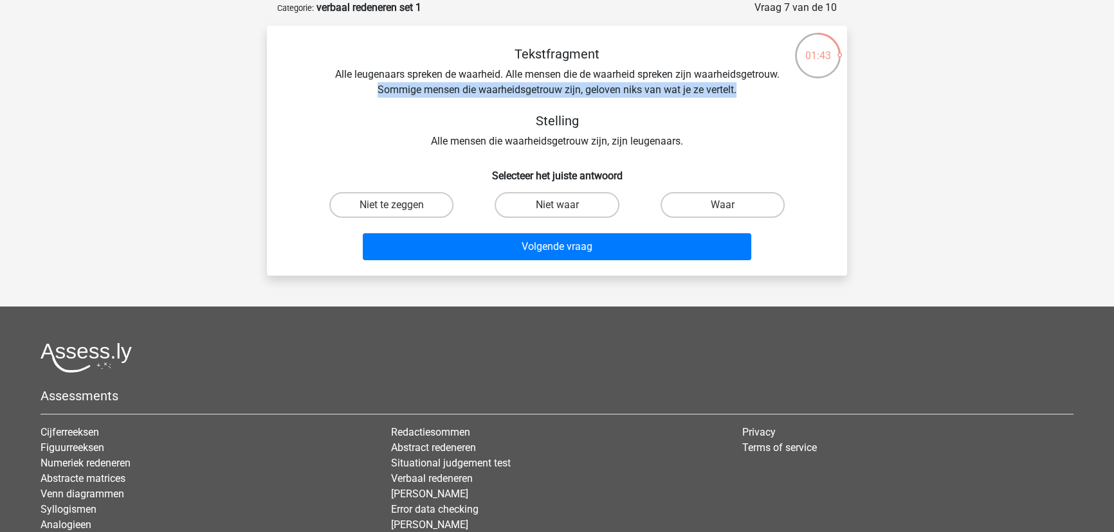
drag, startPoint x: 378, startPoint y: 87, endPoint x: 754, endPoint y: 95, distance: 376.3
click at [754, 95] on div "Tekstfragment Alle leugenaars spreken de waarheid. Alle mensen die de waarheid …" at bounding box center [556, 97] width 539 height 103
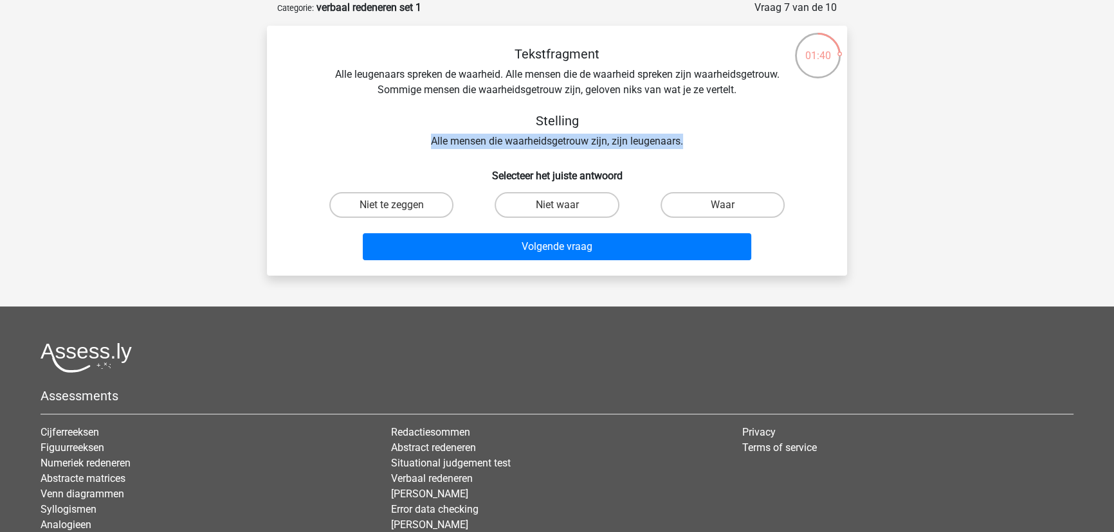
drag, startPoint x: 426, startPoint y: 140, endPoint x: 682, endPoint y: 141, distance: 256.0
click at [682, 141] on div "Tekstfragment Alle leugenaars spreken de waarheid. Alle mensen die de waarheid …" at bounding box center [556, 97] width 539 height 103
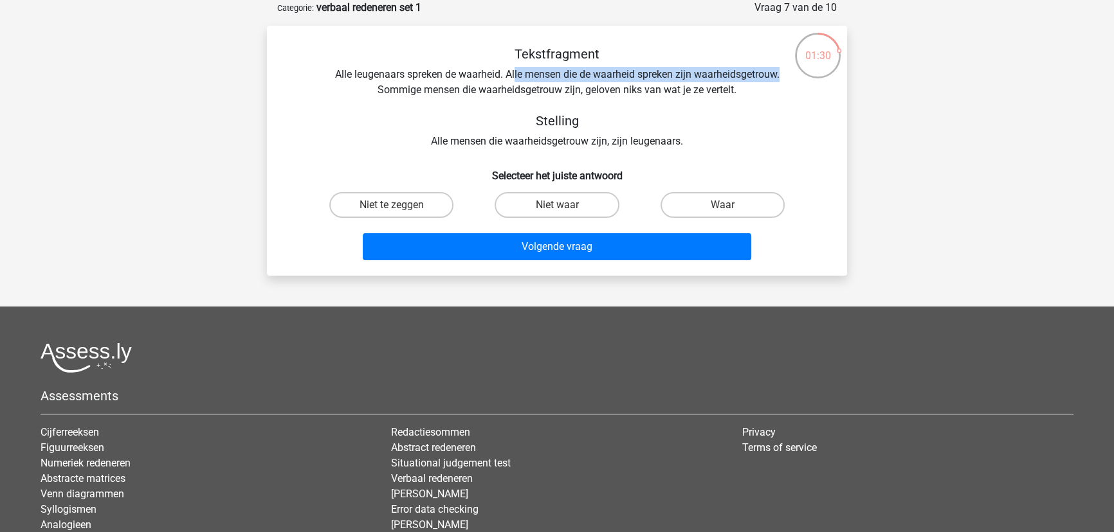
drag, startPoint x: 514, startPoint y: 77, endPoint x: 782, endPoint y: 71, distance: 268.2
click at [782, 71] on div "Tekstfragment Alle leugenaars spreken de waarheid. Alle mensen die de waarheid …" at bounding box center [556, 97] width 539 height 103
click at [765, 201] on label "Waar" at bounding box center [722, 205] width 124 height 26
click at [731, 205] on input "Waar" at bounding box center [726, 209] width 8 height 8
radio input "true"
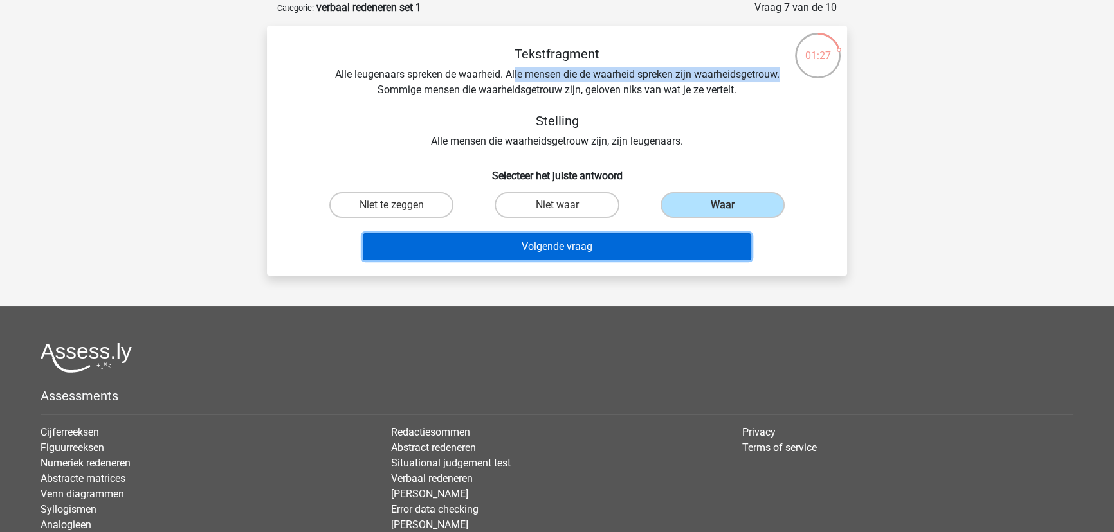
click at [688, 246] on button "Volgende vraag" at bounding box center [557, 246] width 389 height 27
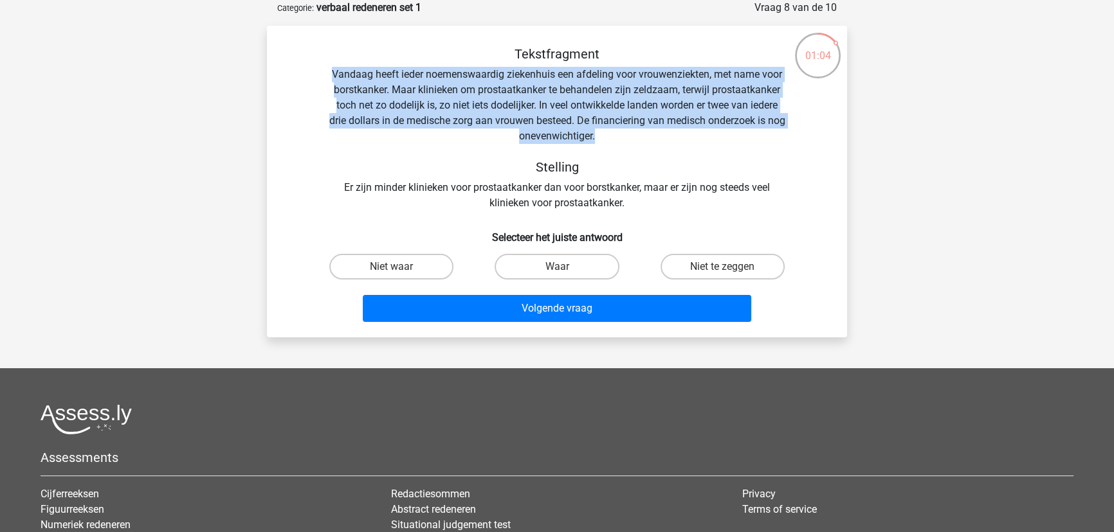
drag, startPoint x: 331, startPoint y: 75, endPoint x: 748, endPoint y: 131, distance: 420.4
click at [748, 131] on div "Tekstfragment Vandaag heeft ieder noemenswaardig ziekenhuis een afdeling voor v…" at bounding box center [556, 128] width 539 height 165
click at [668, 139] on div "Tekstfragment Vandaag heeft ieder noemenswaardig ziekenhuis een afdeling voor v…" at bounding box center [556, 128] width 539 height 165
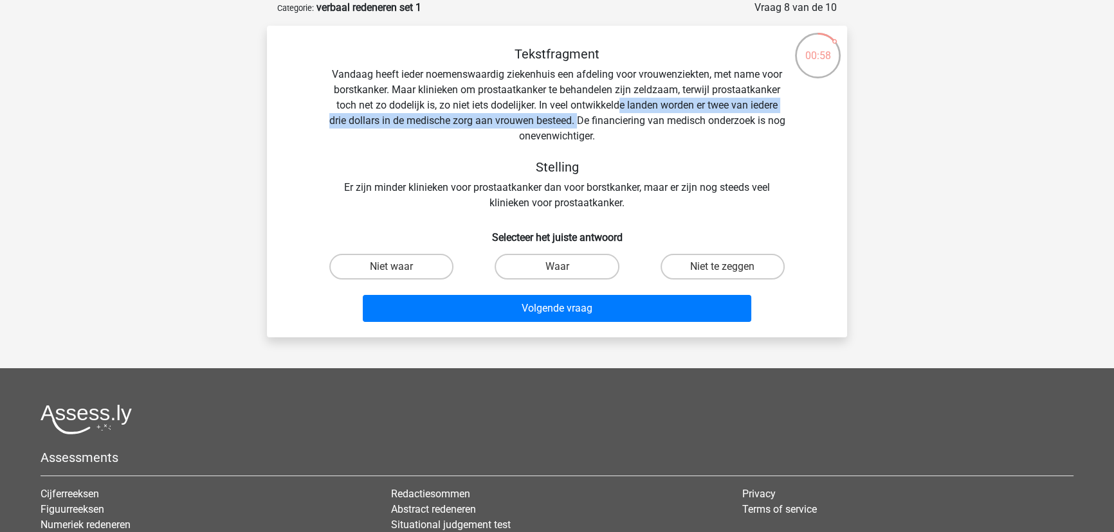
drag, startPoint x: 620, startPoint y: 105, endPoint x: 586, endPoint y: 116, distance: 35.8
click at [586, 116] on div "Tekstfragment Vandaag heeft ieder noemenswaardig ziekenhuis een afdeling voor v…" at bounding box center [556, 128] width 539 height 165
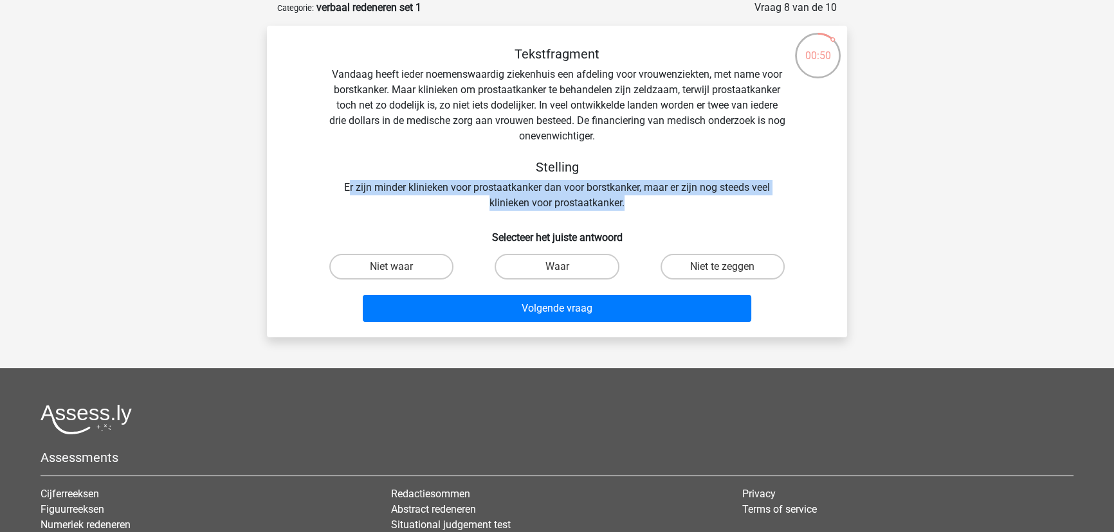
drag, startPoint x: 345, startPoint y: 189, endPoint x: 698, endPoint y: 202, distance: 352.6
click at [698, 202] on div "Tekstfragment Vandaag heeft ieder noemenswaardig ziekenhuis een afdeling voor v…" at bounding box center [556, 128] width 539 height 165
click at [727, 267] on input "Niet te zeggen" at bounding box center [726, 271] width 8 height 8
radio input "true"
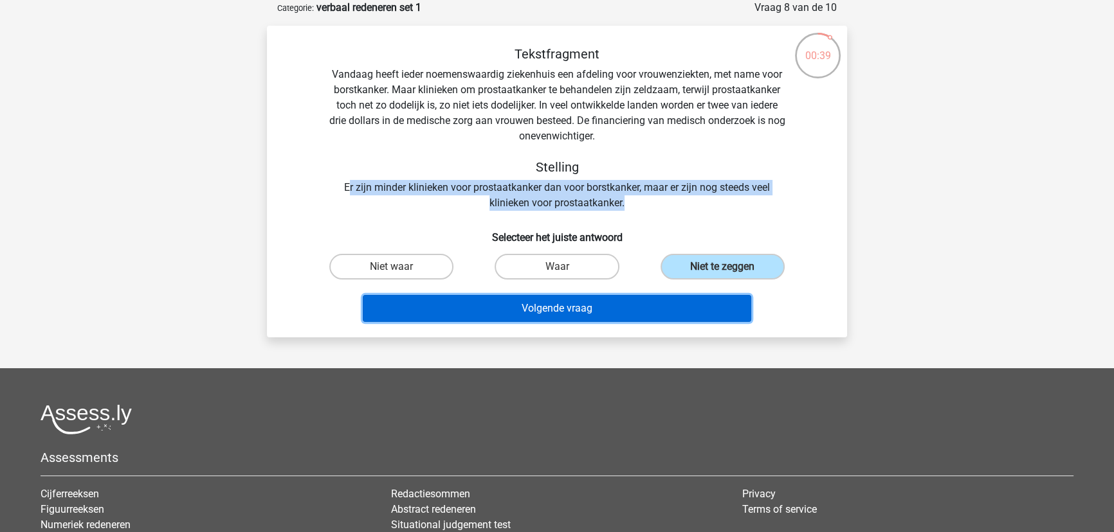
click at [705, 303] on button "Volgende vraag" at bounding box center [557, 308] width 389 height 27
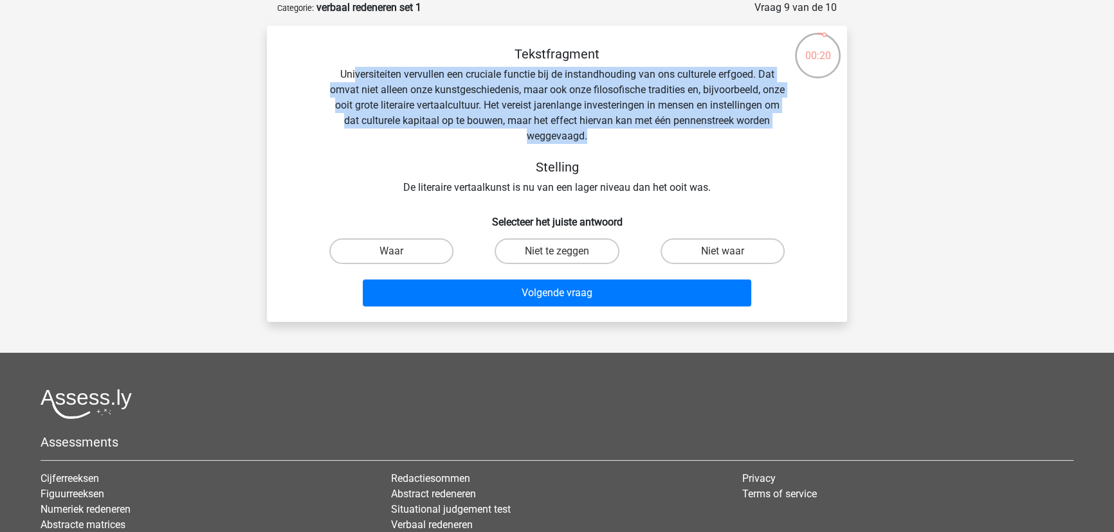
drag, startPoint x: 354, startPoint y: 78, endPoint x: 770, endPoint y: 131, distance: 420.0
click at [770, 131] on div "Tekstfragment Universiteiten vervullen een cruciale functie bij de instandhoudi…" at bounding box center [556, 120] width 539 height 149
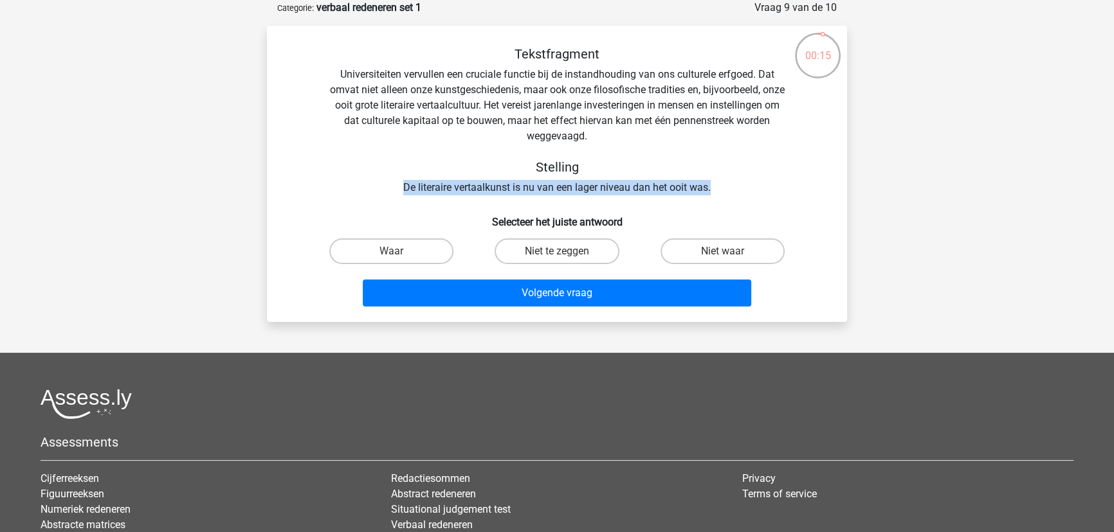
drag, startPoint x: 403, startPoint y: 189, endPoint x: 732, endPoint y: 193, distance: 328.6
click at [732, 193] on div "Tekstfragment Universiteiten vervullen een cruciale functie bij de instandhoudi…" at bounding box center [556, 120] width 539 height 149
click at [572, 255] on label "Niet te zeggen" at bounding box center [557, 252] width 124 height 26
click at [565, 255] on input "Niet te zeggen" at bounding box center [561, 255] width 8 height 8
radio input "true"
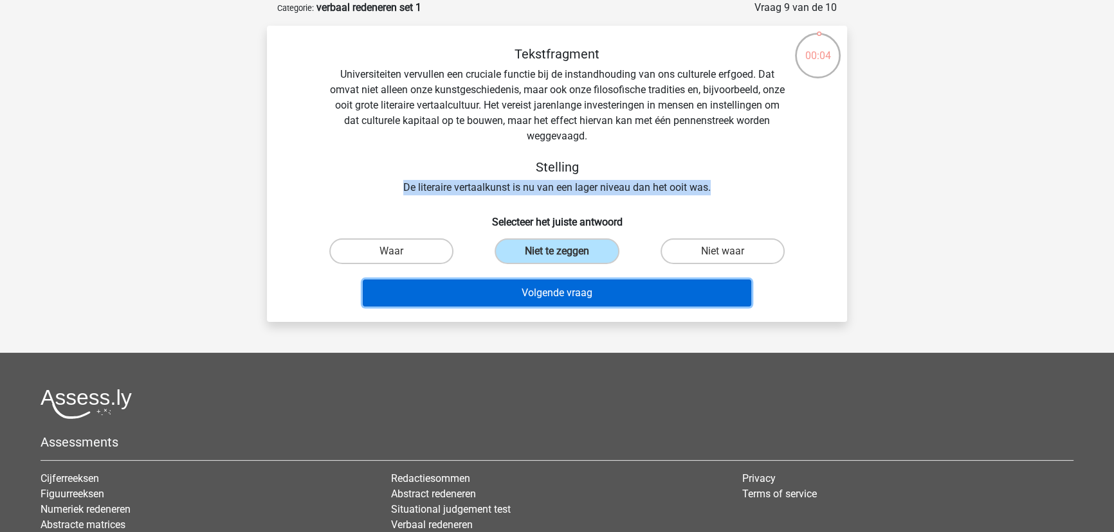
click at [589, 291] on button "Volgende vraag" at bounding box center [557, 293] width 389 height 27
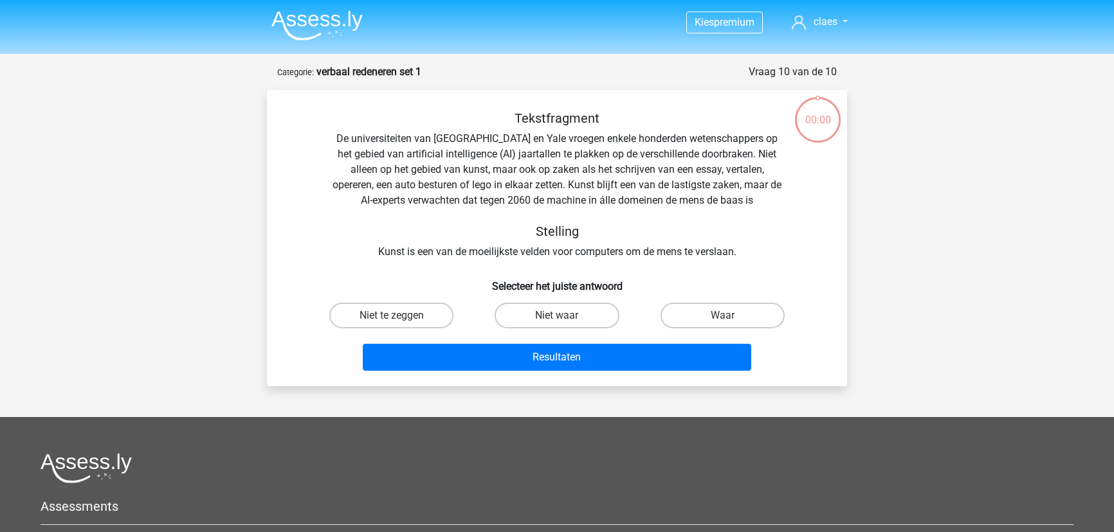
scroll to position [64, 0]
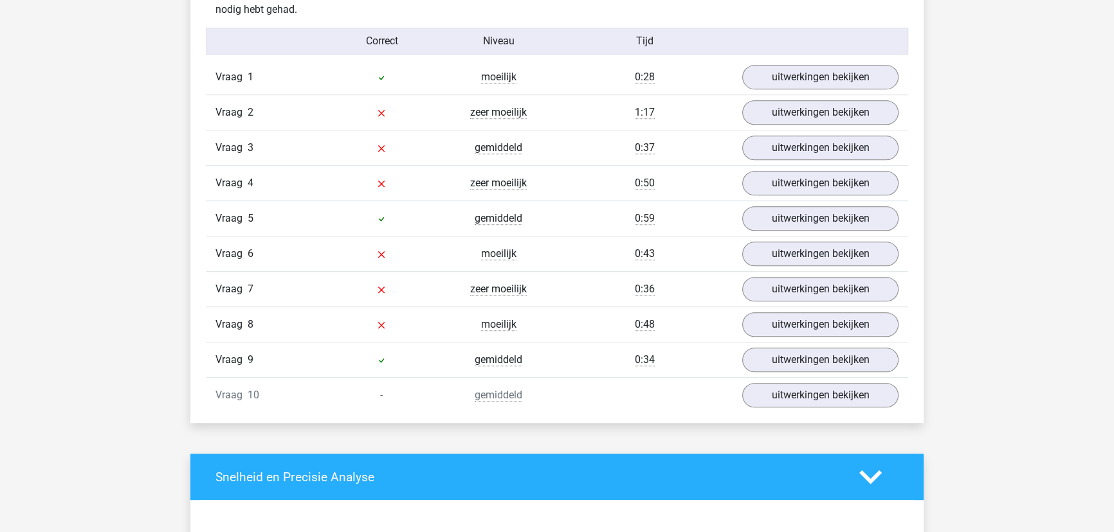
scroll to position [1052, 0]
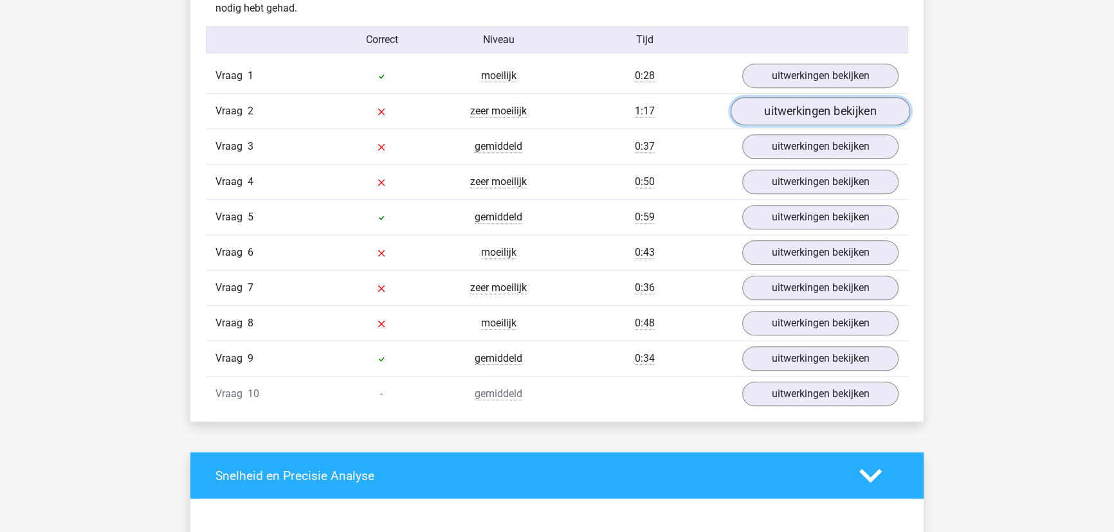
click at [799, 109] on link "uitwerkingen bekijken" at bounding box center [820, 111] width 179 height 28
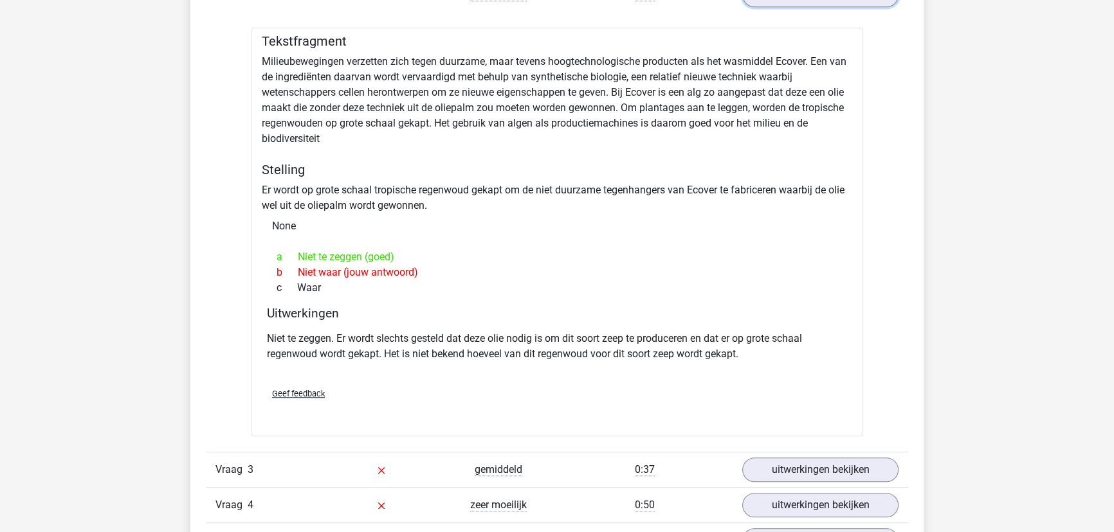
scroll to position [1169, 0]
click at [842, 471] on link "uitwerkingen bekijken" at bounding box center [820, 469] width 179 height 28
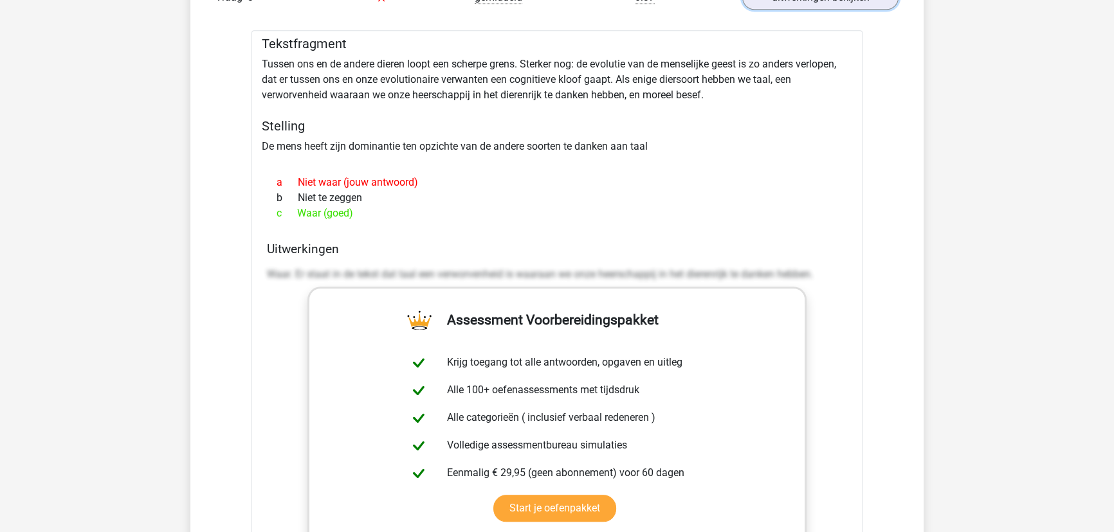
scroll to position [1578, 0]
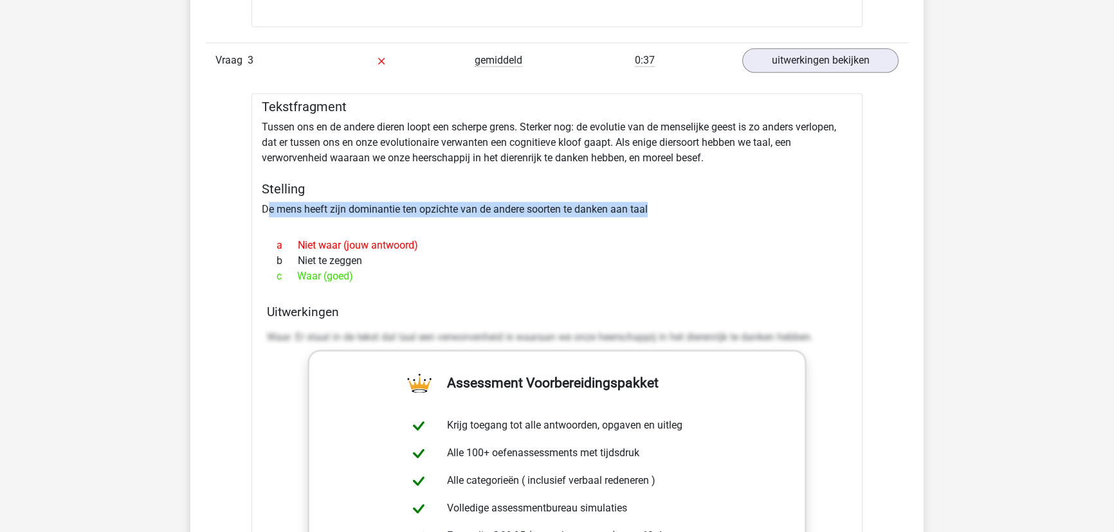
drag, startPoint x: 268, startPoint y: 205, endPoint x: 673, endPoint y: 197, distance: 404.6
click at [673, 197] on div "Tekstfragment Tussen ons en de andere dieren loopt een scherpe grens. Sterker n…" at bounding box center [556, 431] width 611 height 677
click at [662, 206] on div "Tekstfragment Tussen ons en de andere dieren loopt een scherpe grens. Sterker n…" at bounding box center [556, 431] width 611 height 677
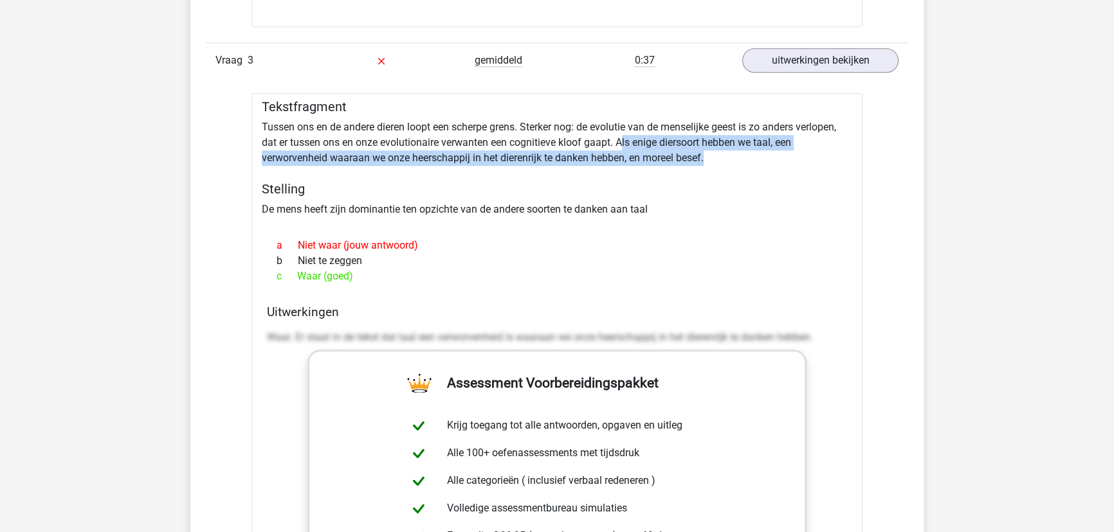
drag, startPoint x: 622, startPoint y: 141, endPoint x: 767, endPoint y: 154, distance: 145.9
click at [767, 154] on div "Tekstfragment Tussen ons en de andere dieren loopt een scherpe grens. Sterker n…" at bounding box center [556, 431] width 611 height 677
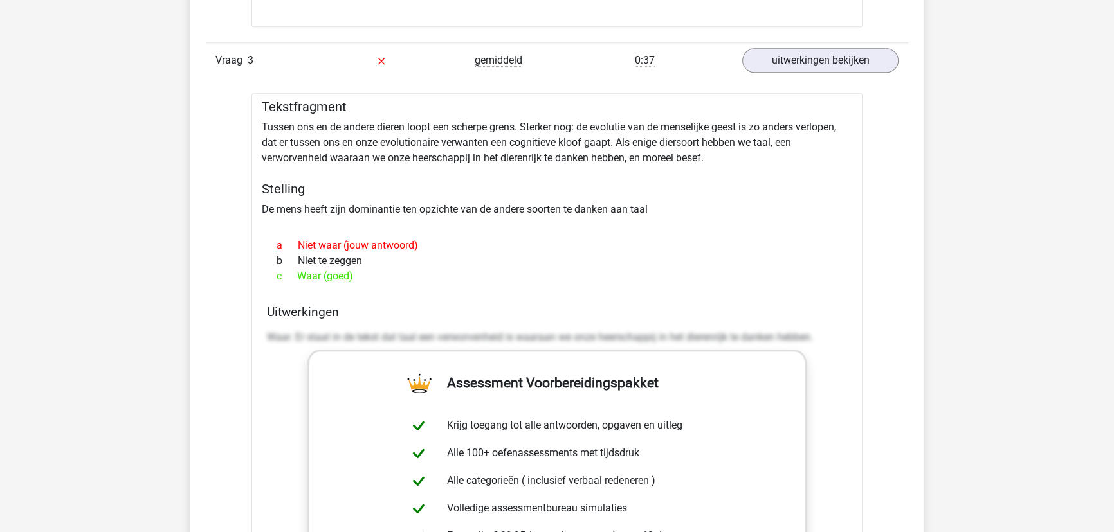
click at [604, 142] on div "Tekstfragment Tussen ons en de andere dieren loopt een scherpe grens. Sterker n…" at bounding box center [556, 431] width 611 height 677
click at [785, 143] on div "Tekstfragment Tussen ons en de andere dieren loopt een scherpe grens. Sterker n…" at bounding box center [556, 431] width 611 height 677
drag, startPoint x: 762, startPoint y: 156, endPoint x: 732, endPoint y: 162, distance: 30.1
click at [761, 158] on div "Tekstfragment Tussen ons en de andere dieren loopt een scherpe grens. Sterker n…" at bounding box center [556, 431] width 611 height 677
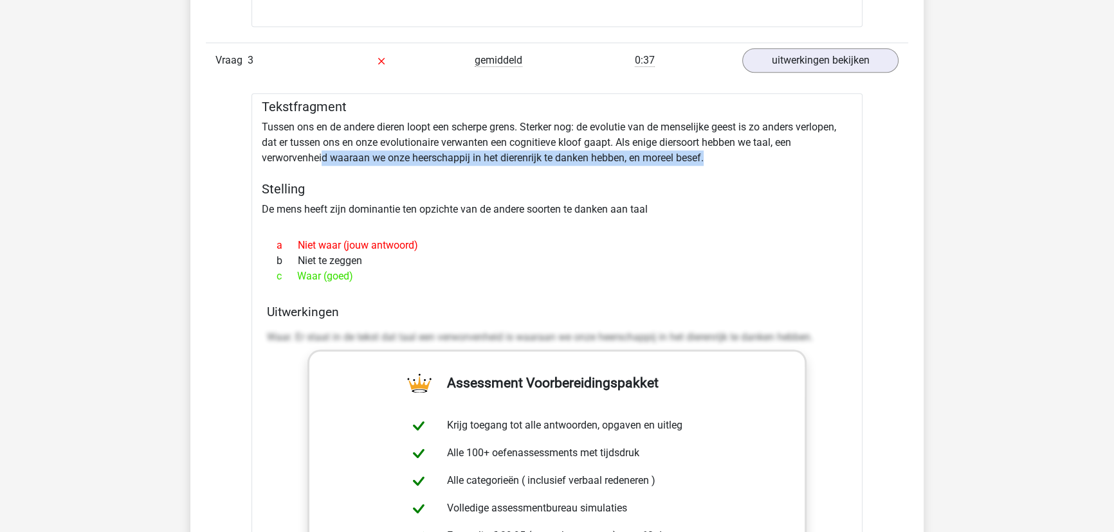
drag, startPoint x: 325, startPoint y: 158, endPoint x: 766, endPoint y: 161, distance: 441.2
click at [766, 161] on div "Tekstfragment Tussen ons en de andere dieren loopt een scherpe grens. Sterker n…" at bounding box center [556, 431] width 611 height 677
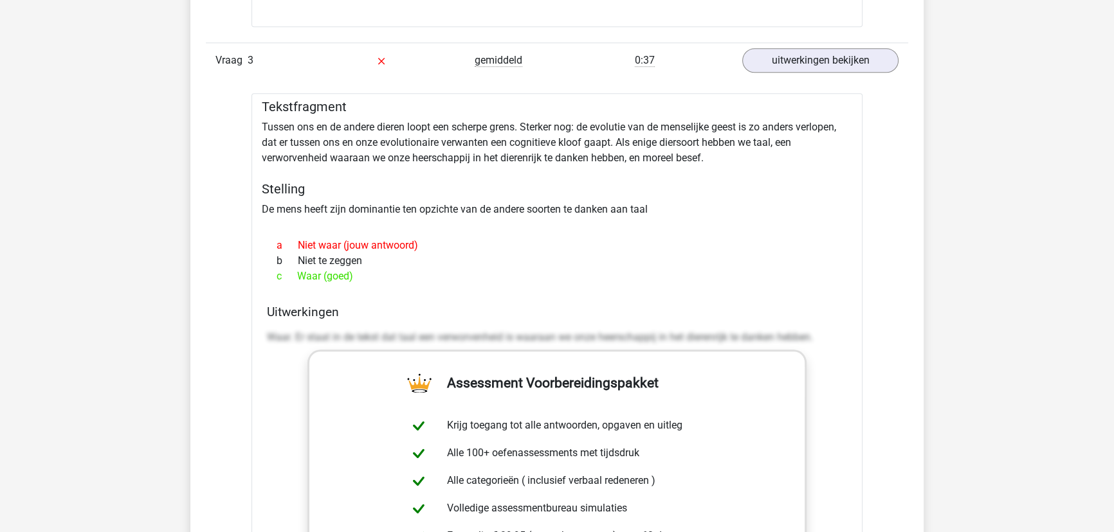
click at [736, 156] on div "Tekstfragment Tussen ons en de andere dieren loopt een scherpe grens. Sterker n…" at bounding box center [556, 431] width 611 height 677
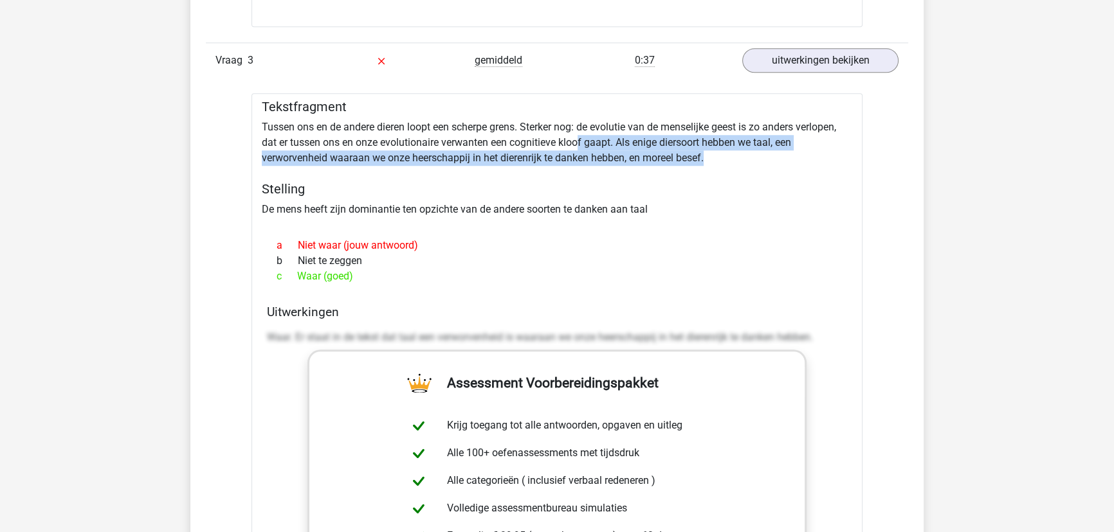
drag, startPoint x: 736, startPoint y: 154, endPoint x: 580, endPoint y: 135, distance: 157.5
click at [580, 135] on div "Tekstfragment Tussen ons en de andere dieren loopt een scherpe grens. Sterker n…" at bounding box center [556, 431] width 611 height 677
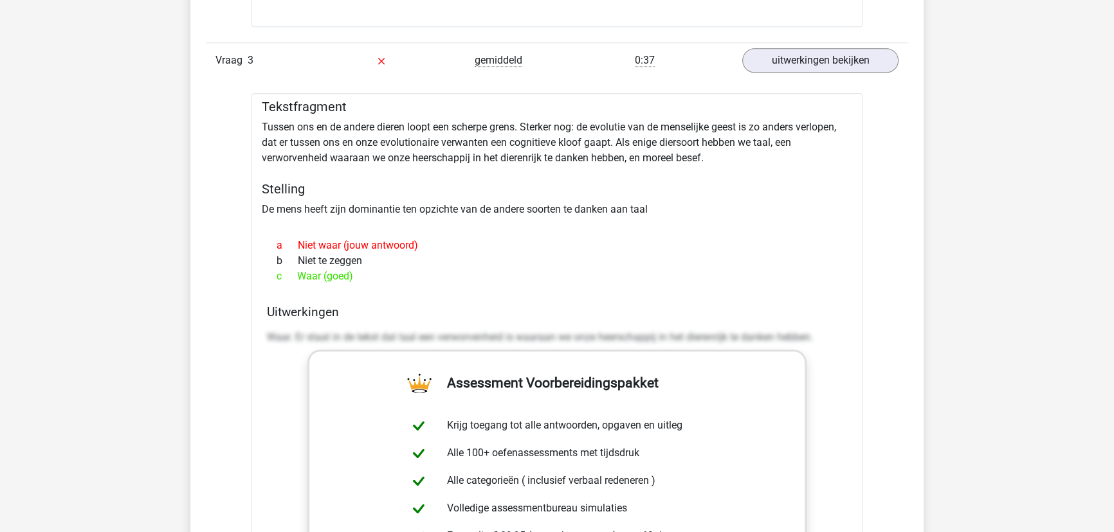
click at [696, 245] on div "a Niet waar (jouw antwoord)" at bounding box center [557, 245] width 580 height 15
